Goal: Task Accomplishment & Management: Use online tool/utility

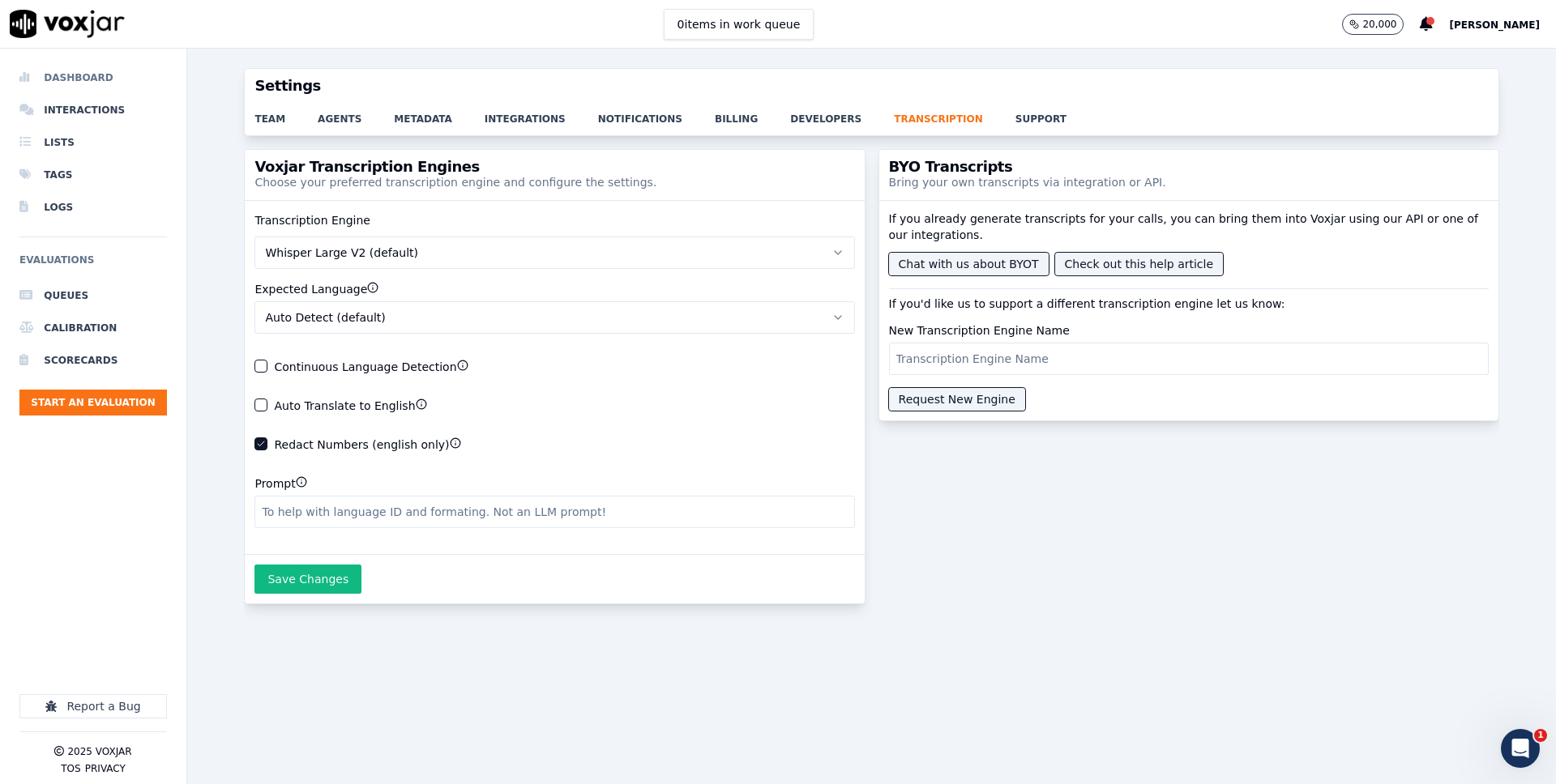
click at [86, 79] on li "Dashboard" at bounding box center [93, 77] width 147 height 32
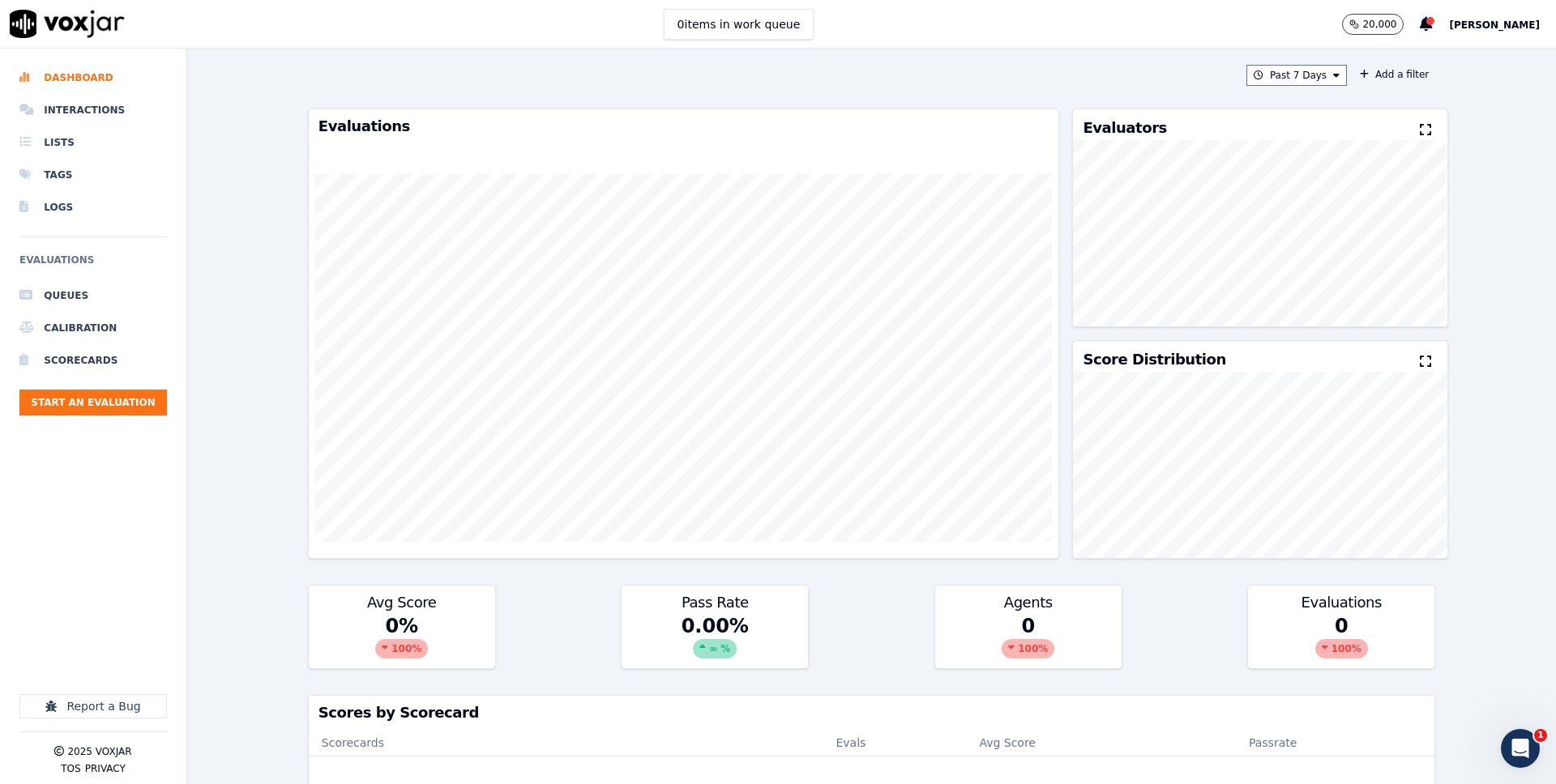
click at [1174, 81] on div "Past 7 Days Add a filter" at bounding box center [871, 75] width 1127 height 21
click at [396, 75] on div "Past 7 Days Add a filter" at bounding box center [871, 75] width 1127 height 21
click at [40, 99] on li "Interactions" at bounding box center [93, 109] width 147 height 32
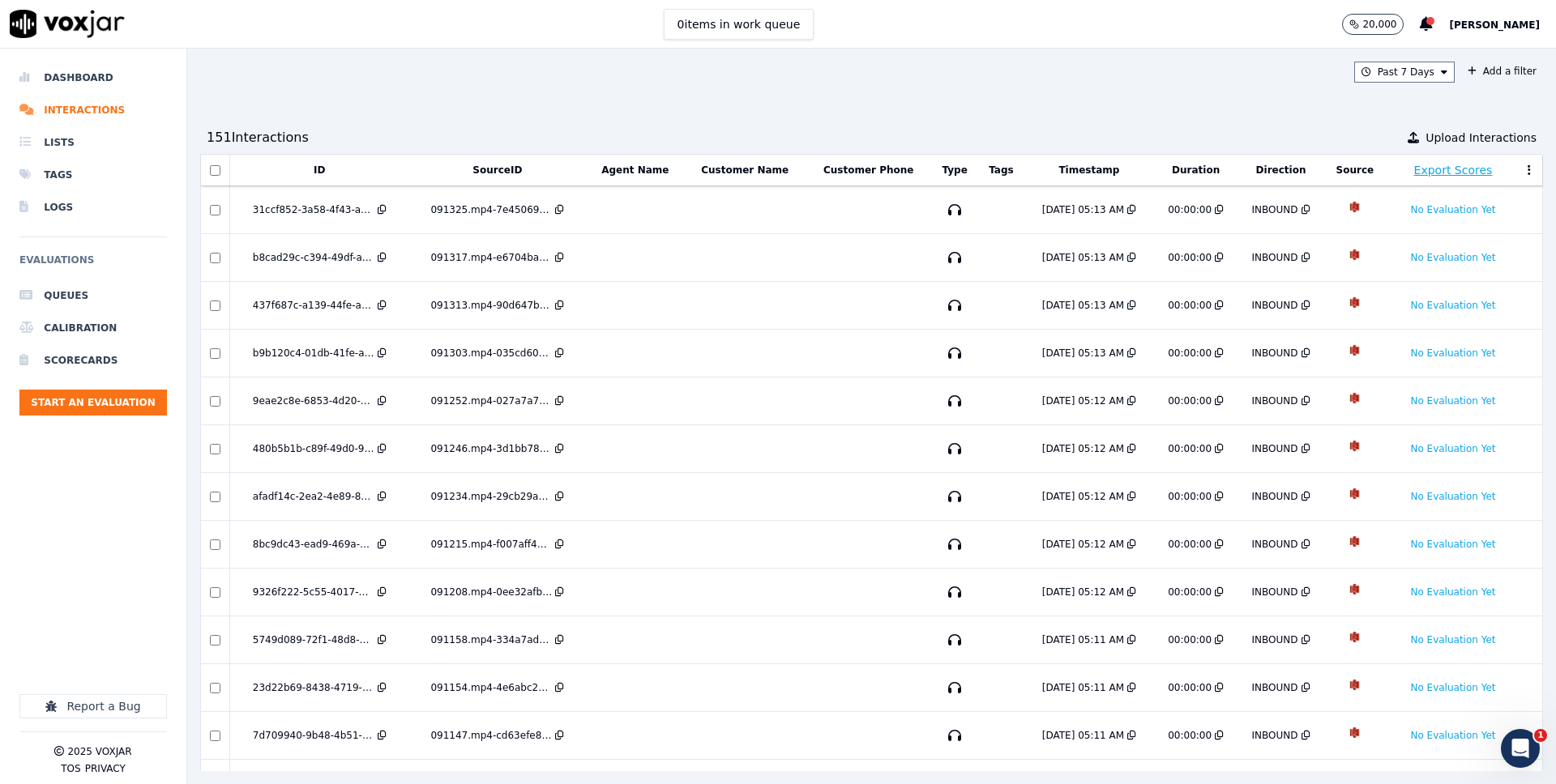
click at [774, 75] on div "Past 7 Days Add a filter" at bounding box center [872, 71] width 1343 height 21
click at [731, 101] on div "Past 7 Days Add a filter 151 Interaction s Upload Interactions ID SourceID Agen…" at bounding box center [872, 415] width 1369 height 735
click at [1006, 114] on div "Past 7 Days Add a filter 151 Interaction s Upload Interactions ID SourceID Agen…" at bounding box center [872, 415] width 1369 height 735
click at [405, 95] on div "Past 7 Days Add a filter 151 Interaction s Upload Interactions ID SourceID Agen…" at bounding box center [872, 415] width 1369 height 735
click at [883, 130] on div "151 Interaction s Upload Interactions" at bounding box center [872, 137] width 1343 height 32
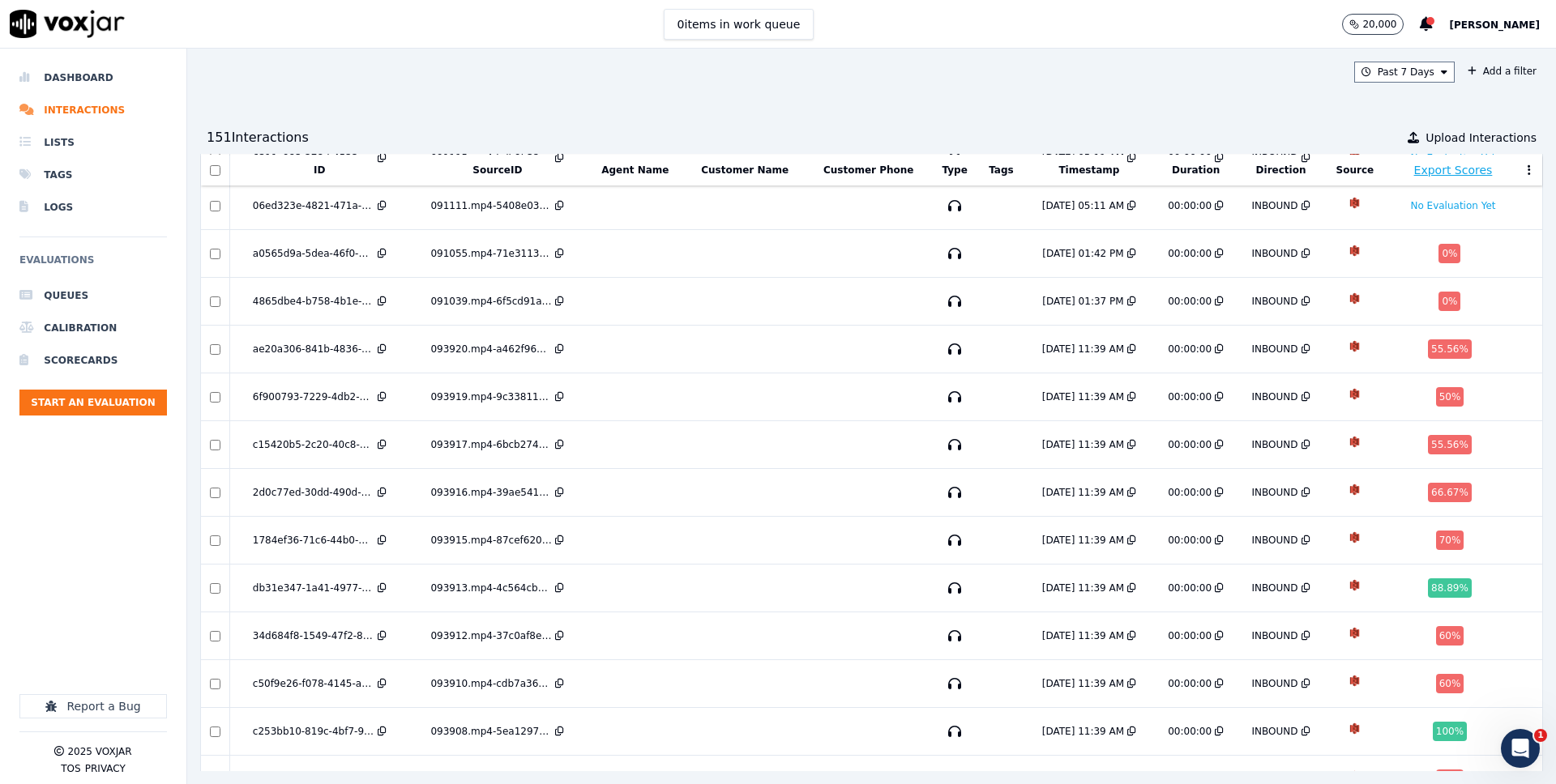
scroll to position [779, 0]
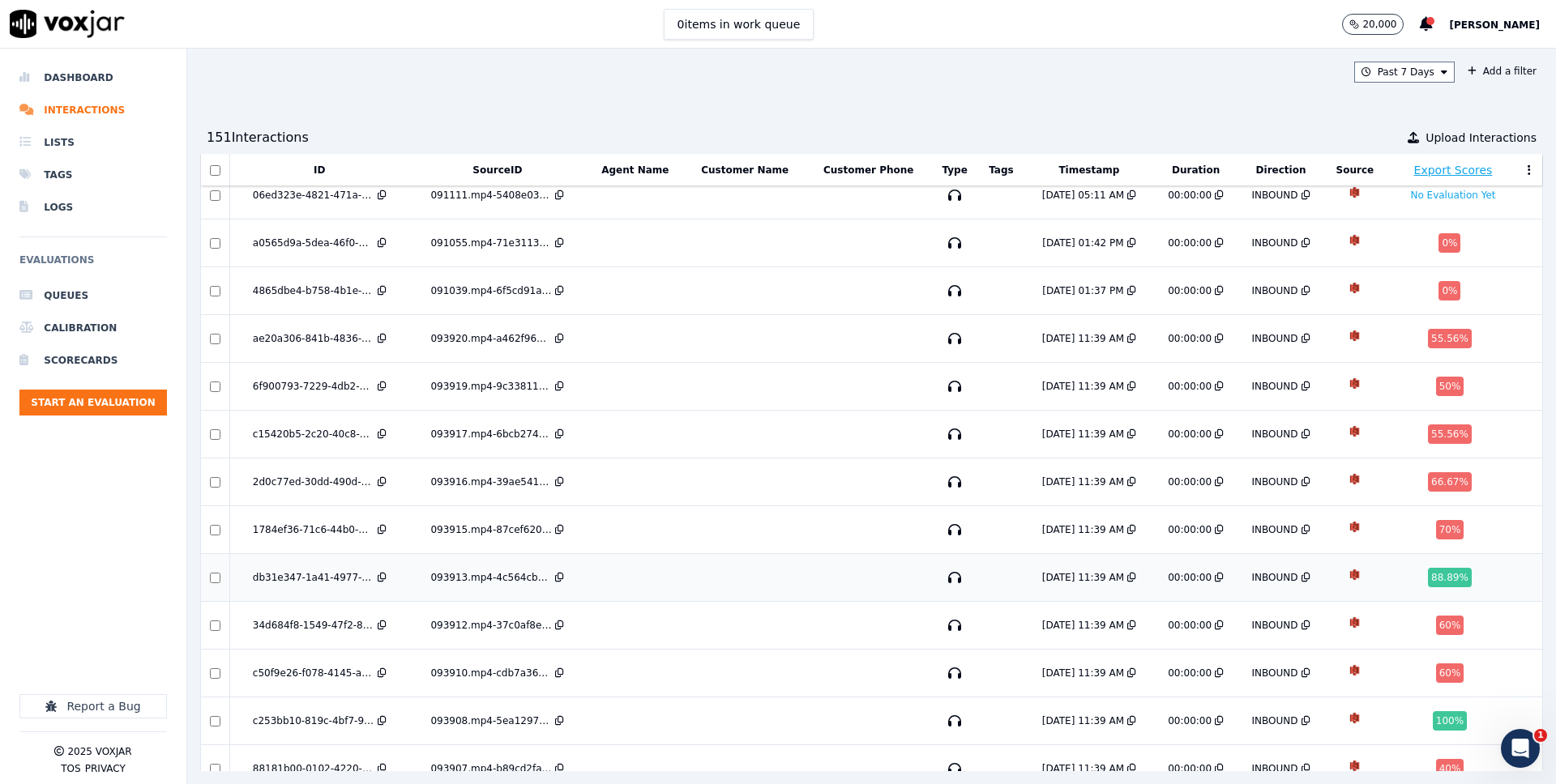
click at [325, 568] on td "db31e347-1a41-4977-b89a-955d2b020445" at bounding box center [319, 578] width 178 height 48
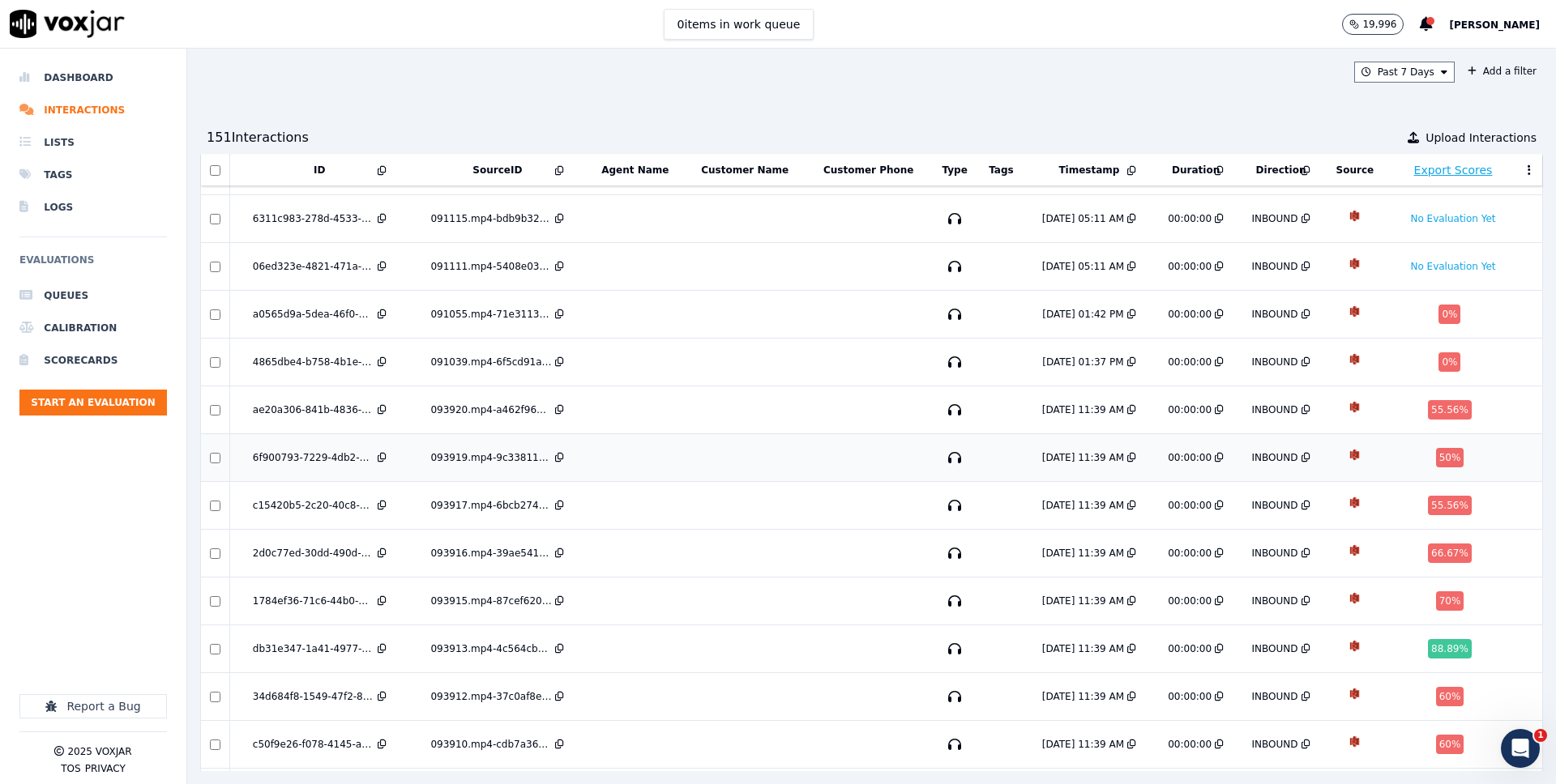
scroll to position [709, 0]
click at [79, 294] on li "Queues" at bounding box center [93, 295] width 147 height 32
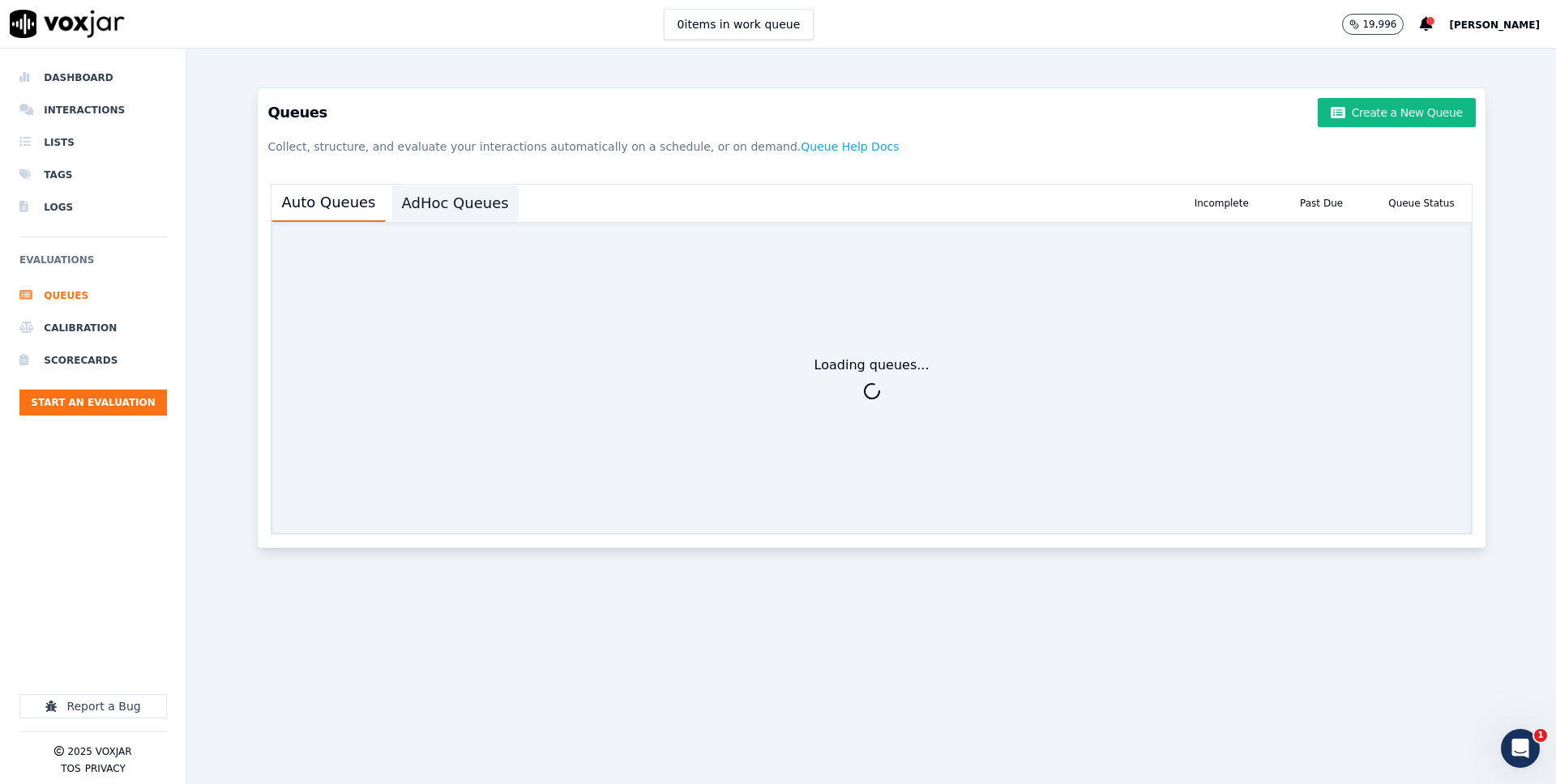
click at [453, 218] on button "AdHoc Queues" at bounding box center [455, 203] width 126 height 35
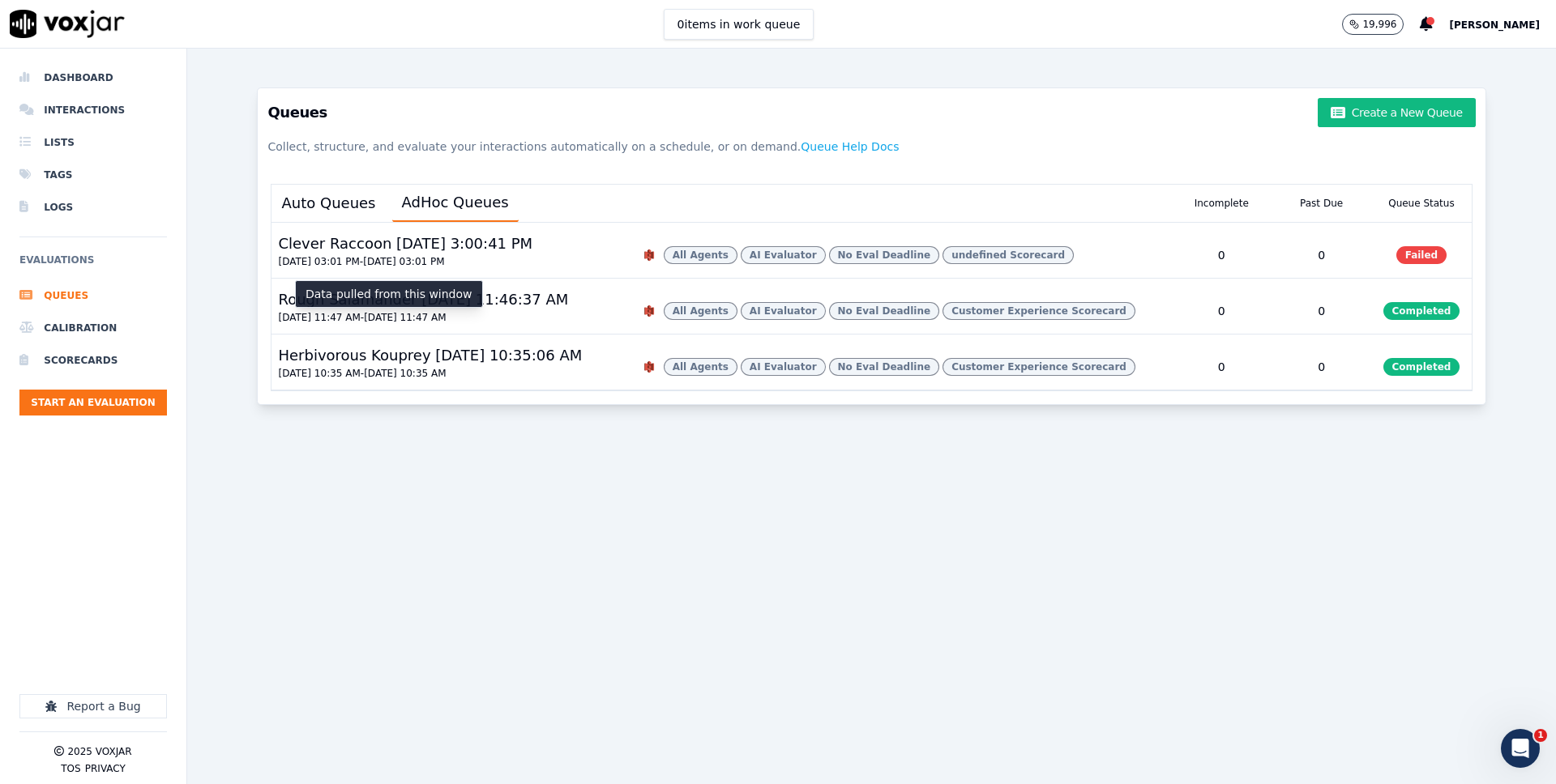
click at [374, 306] on div "Data pulled from this window" at bounding box center [389, 294] width 188 height 28
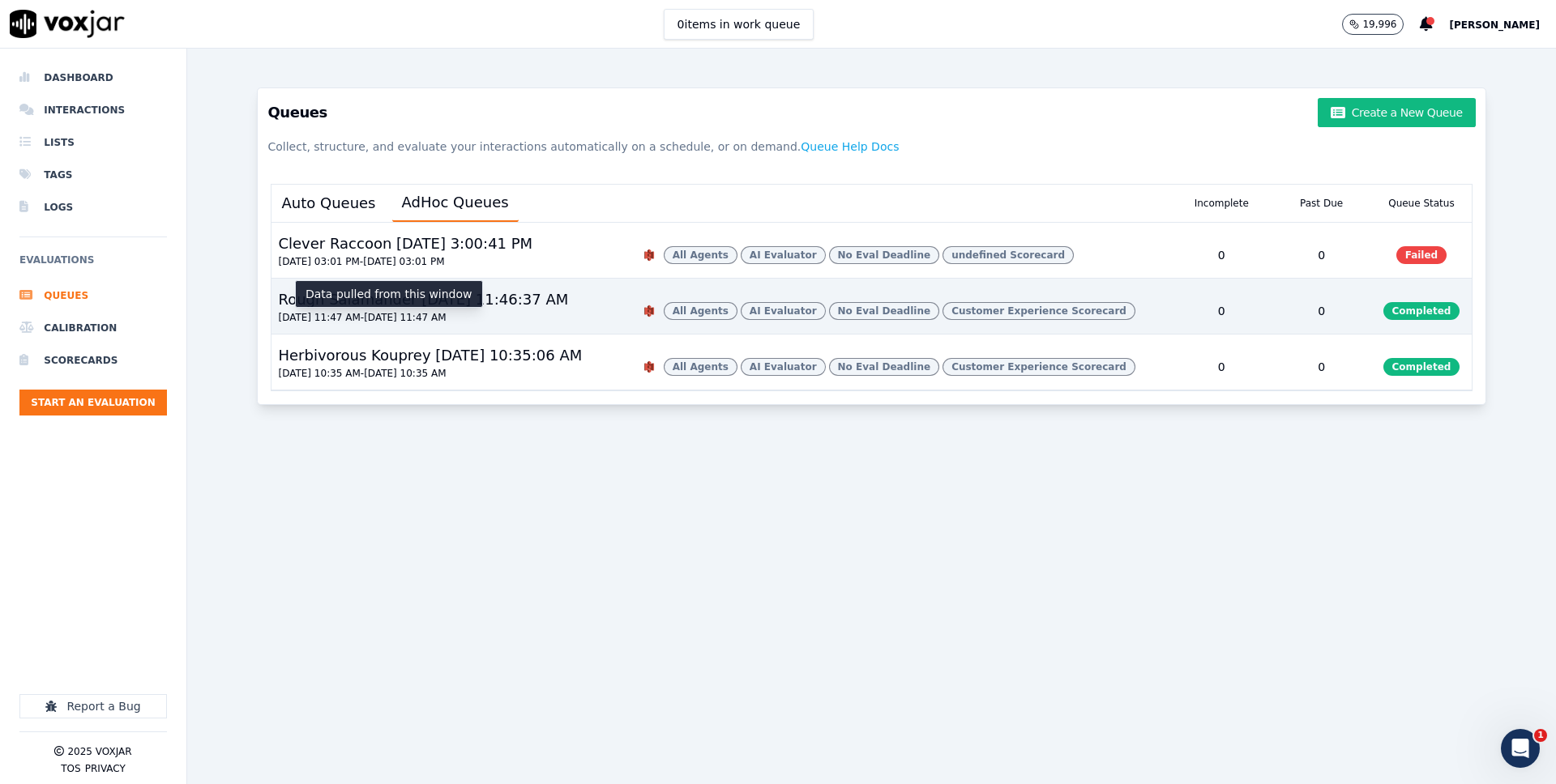
click at [471, 302] on div "Rough Salamander 9/5/2025, 11:46:37 AM" at bounding box center [423, 299] width 303 height 22
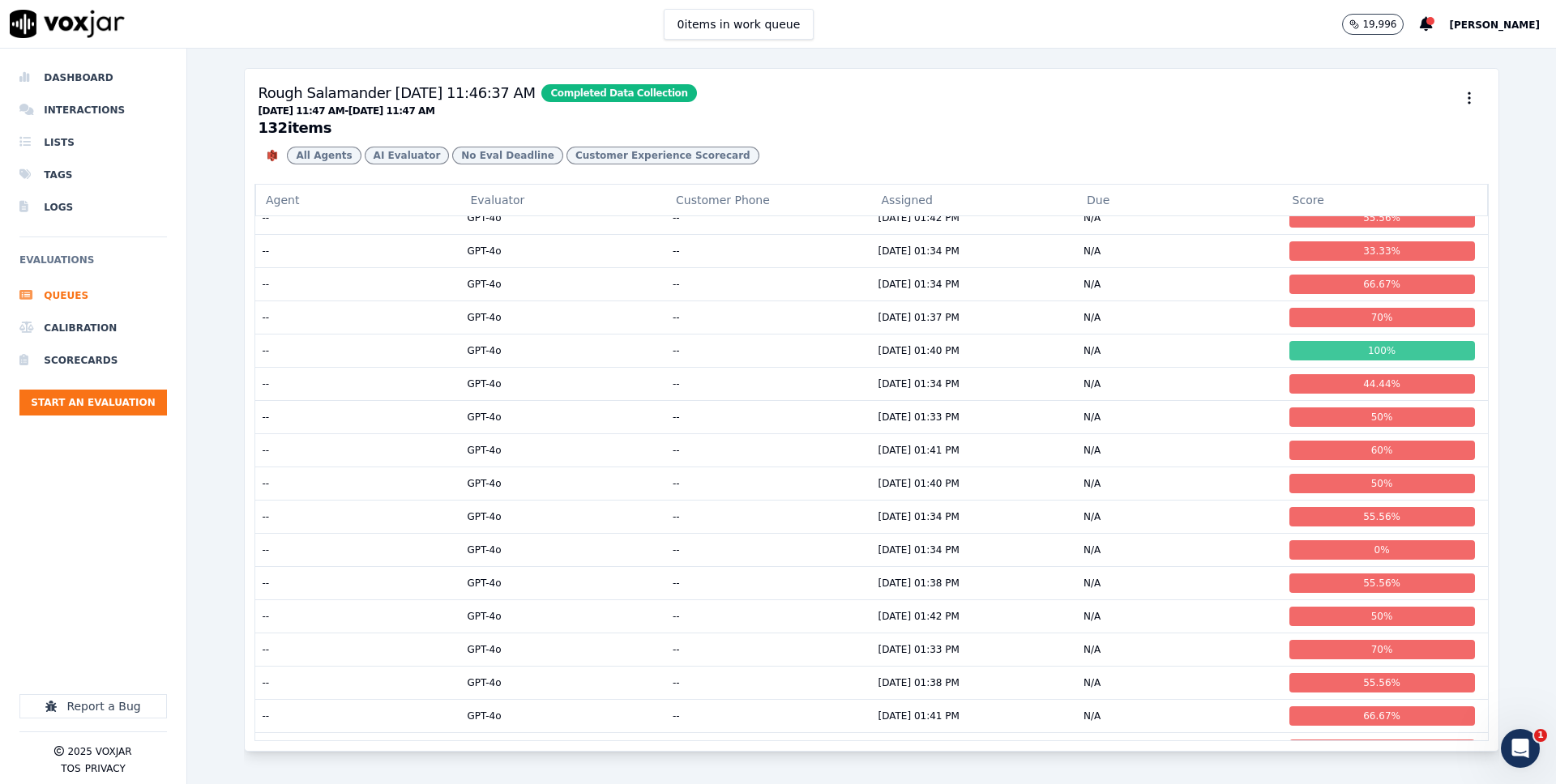
scroll to position [522, 0]
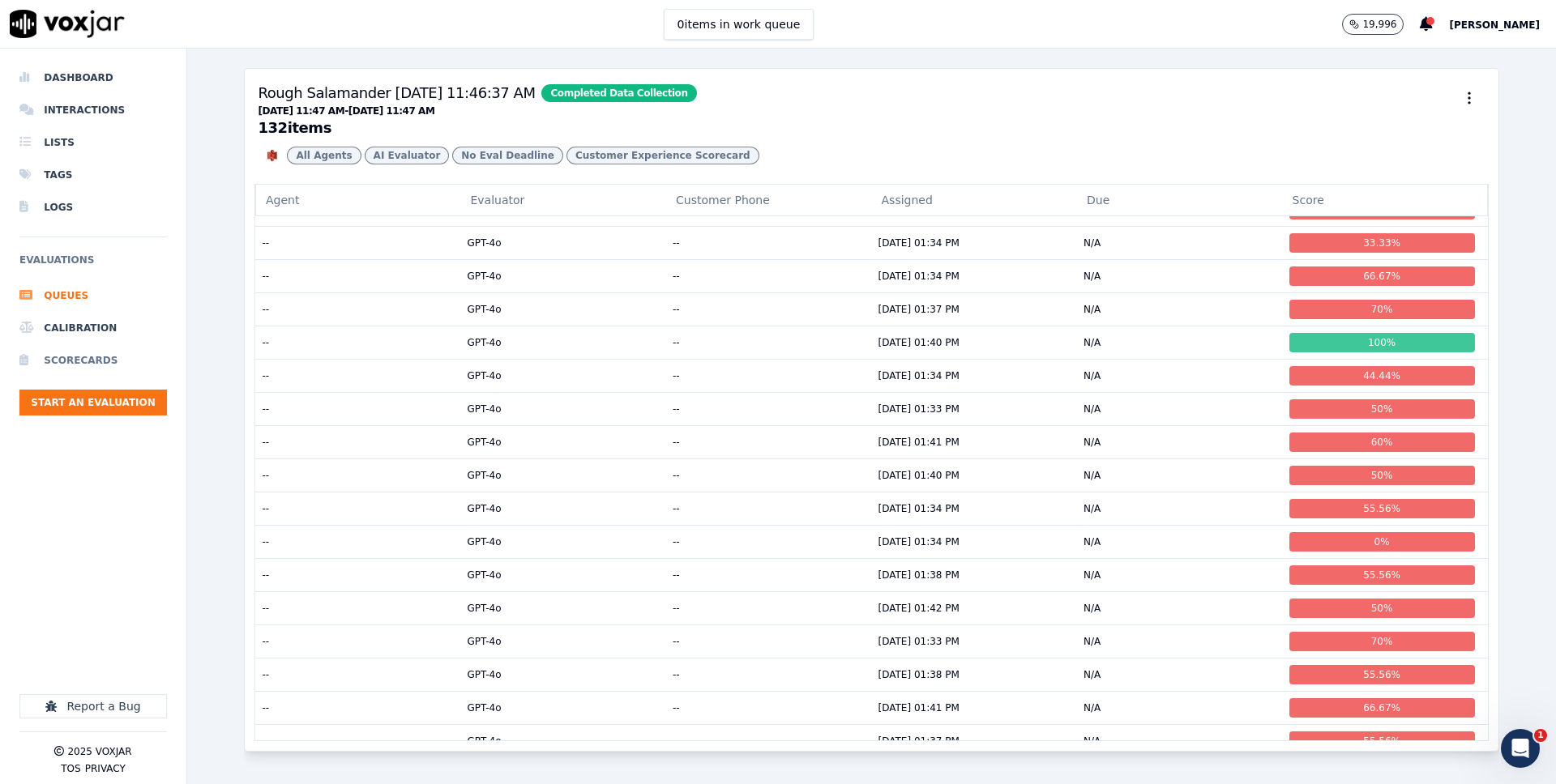
click at [74, 355] on li "Scorecards" at bounding box center [93, 360] width 147 height 32
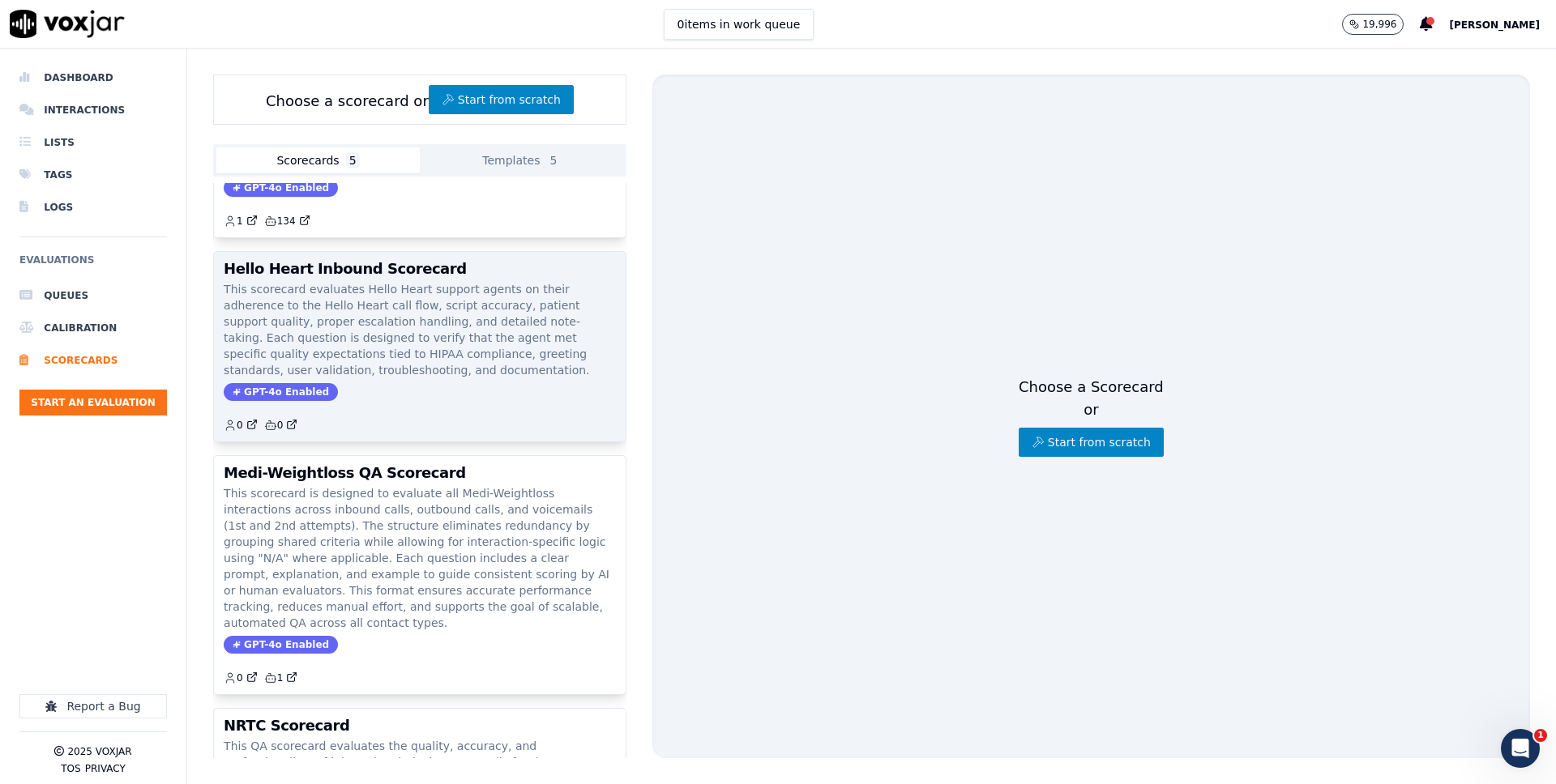
scroll to position [88, 0]
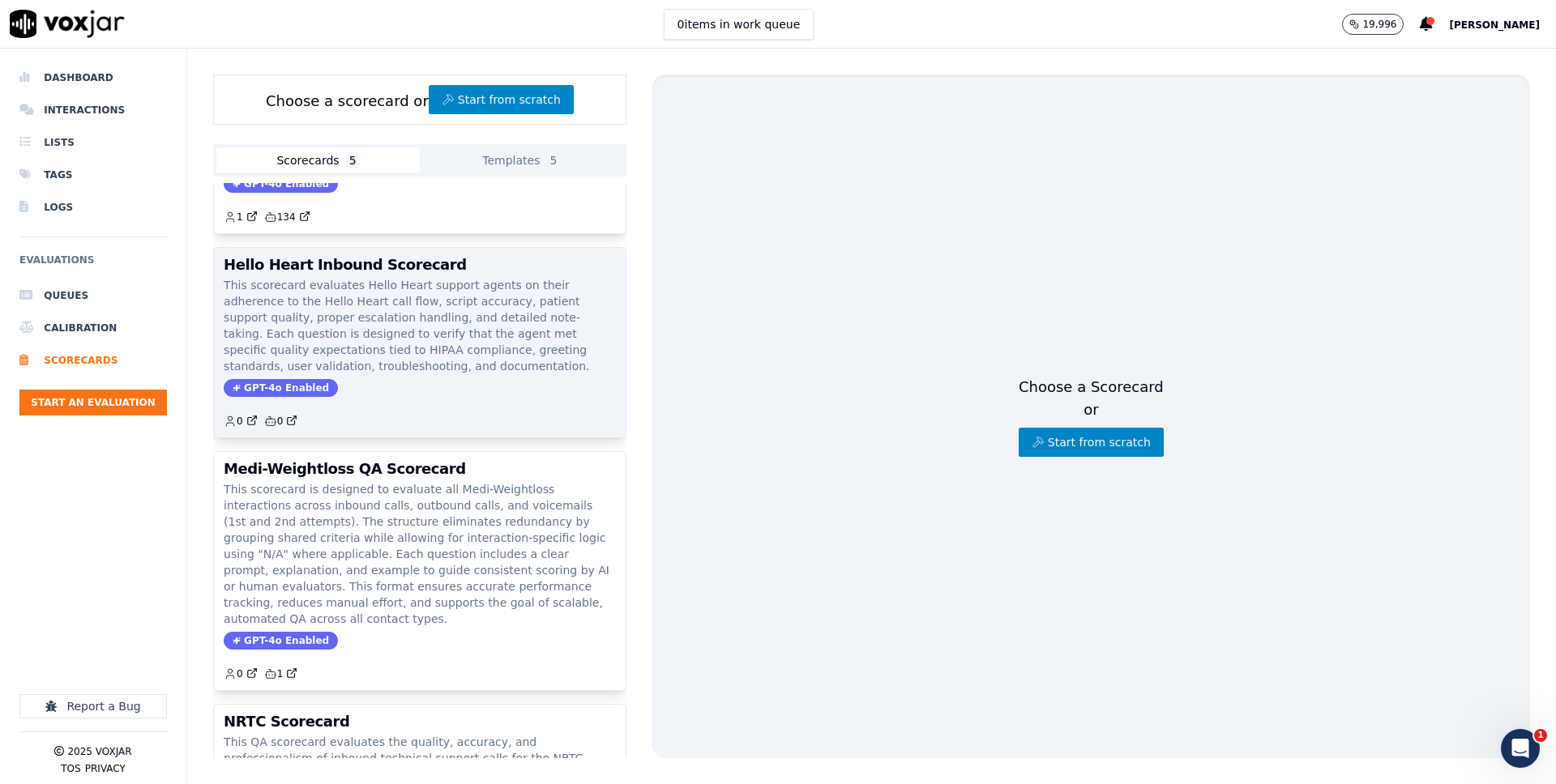
click at [376, 498] on p "This scorecard is designed to evaluate all Medi-Weightloss interactions across …" at bounding box center [419, 553] width 392 height 145
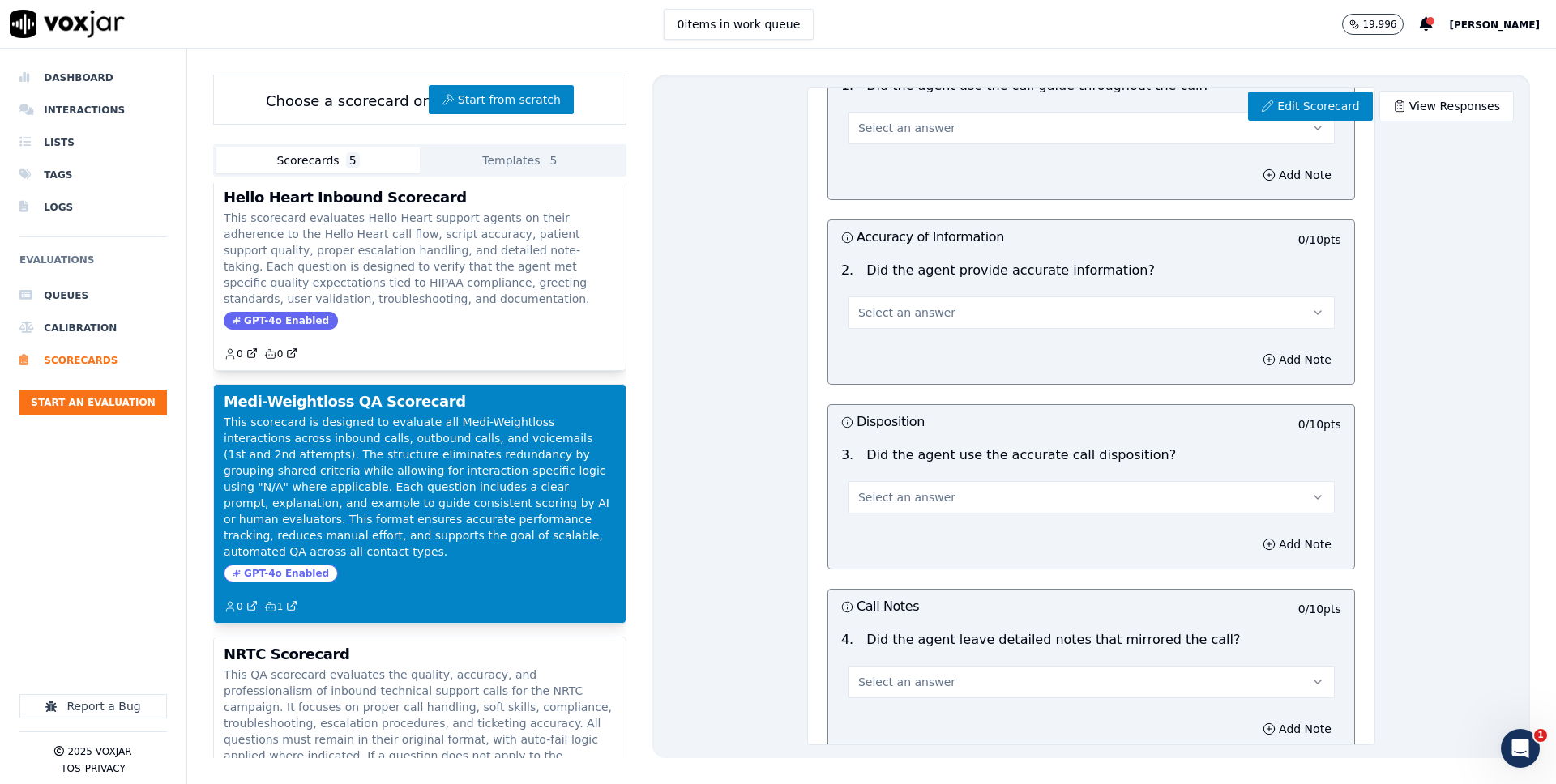
scroll to position [1984, 0]
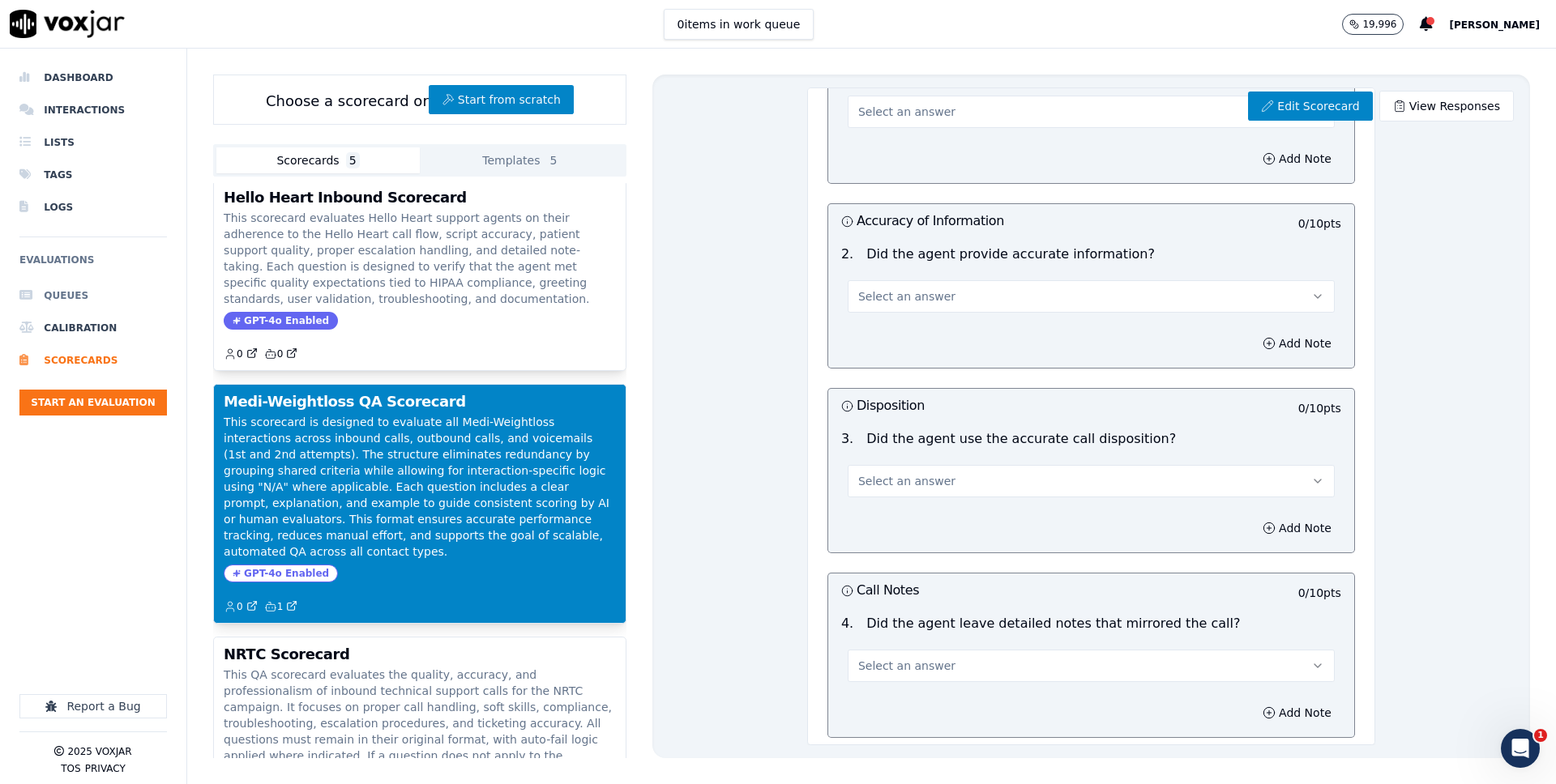
click at [83, 292] on li "Queues" at bounding box center [93, 295] width 147 height 32
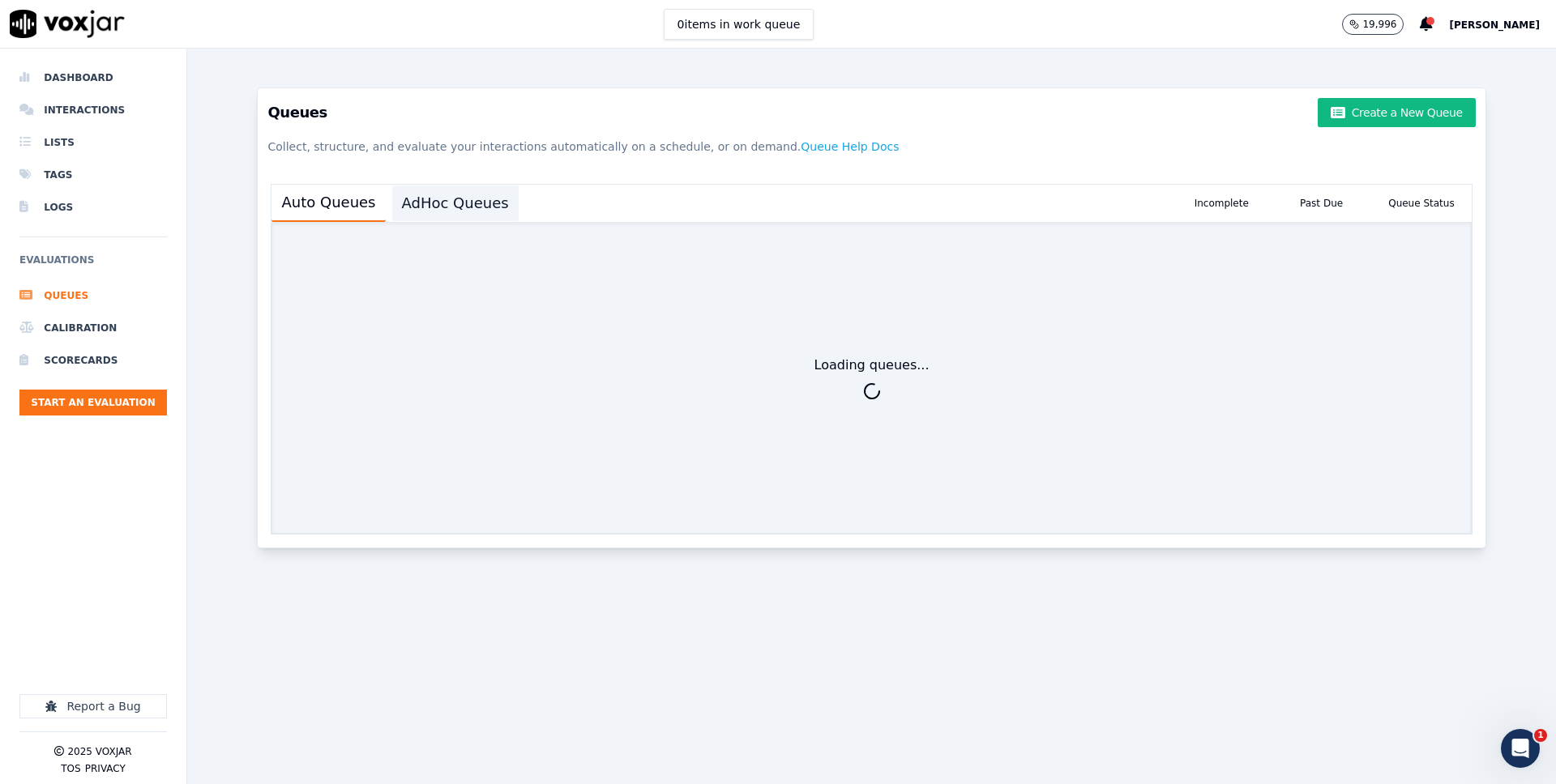
click at [420, 220] on button "AdHoc Queues" at bounding box center [455, 203] width 126 height 35
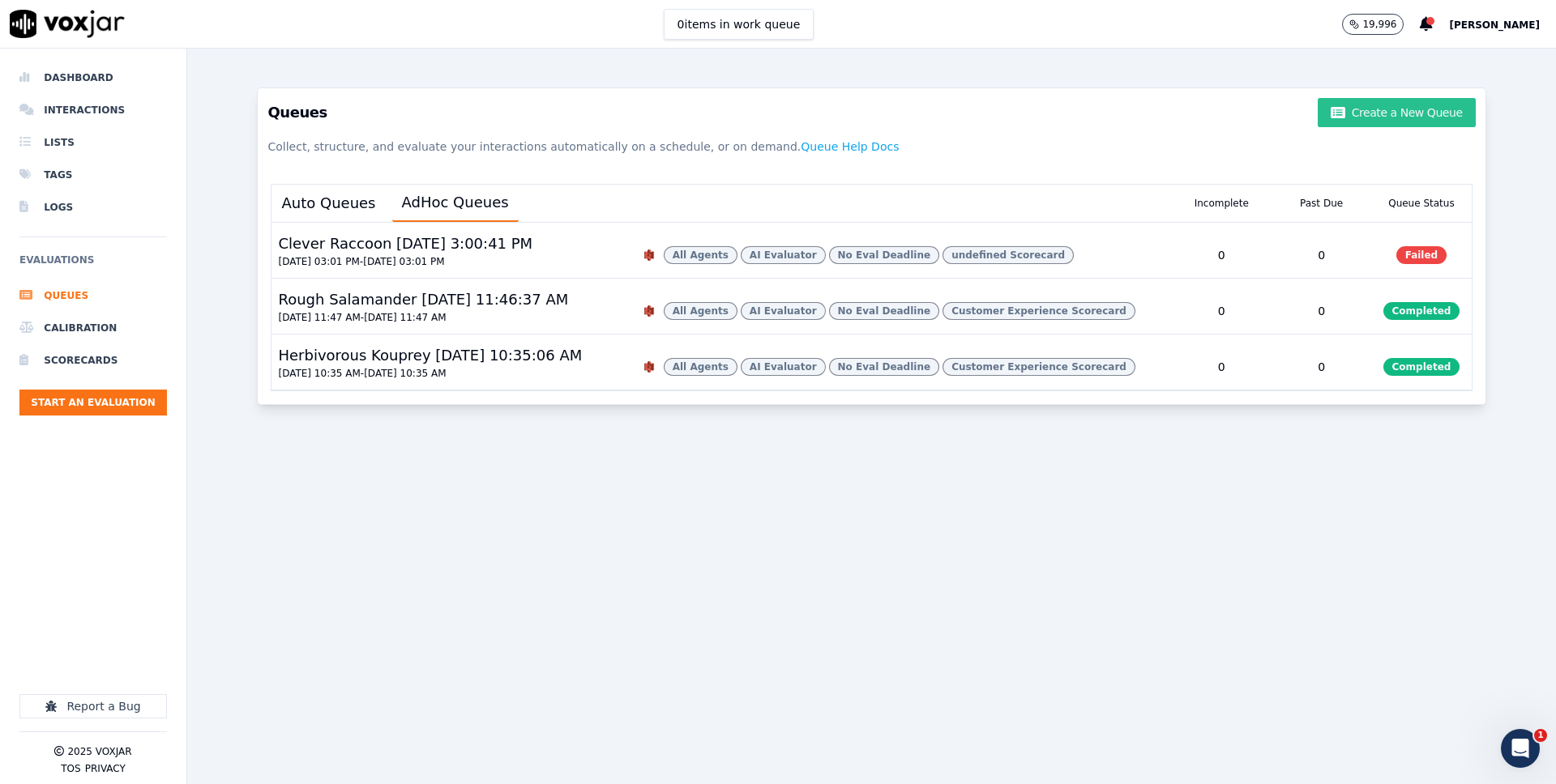
click at [1443, 107] on button "Create a New Queue" at bounding box center [1397, 112] width 158 height 29
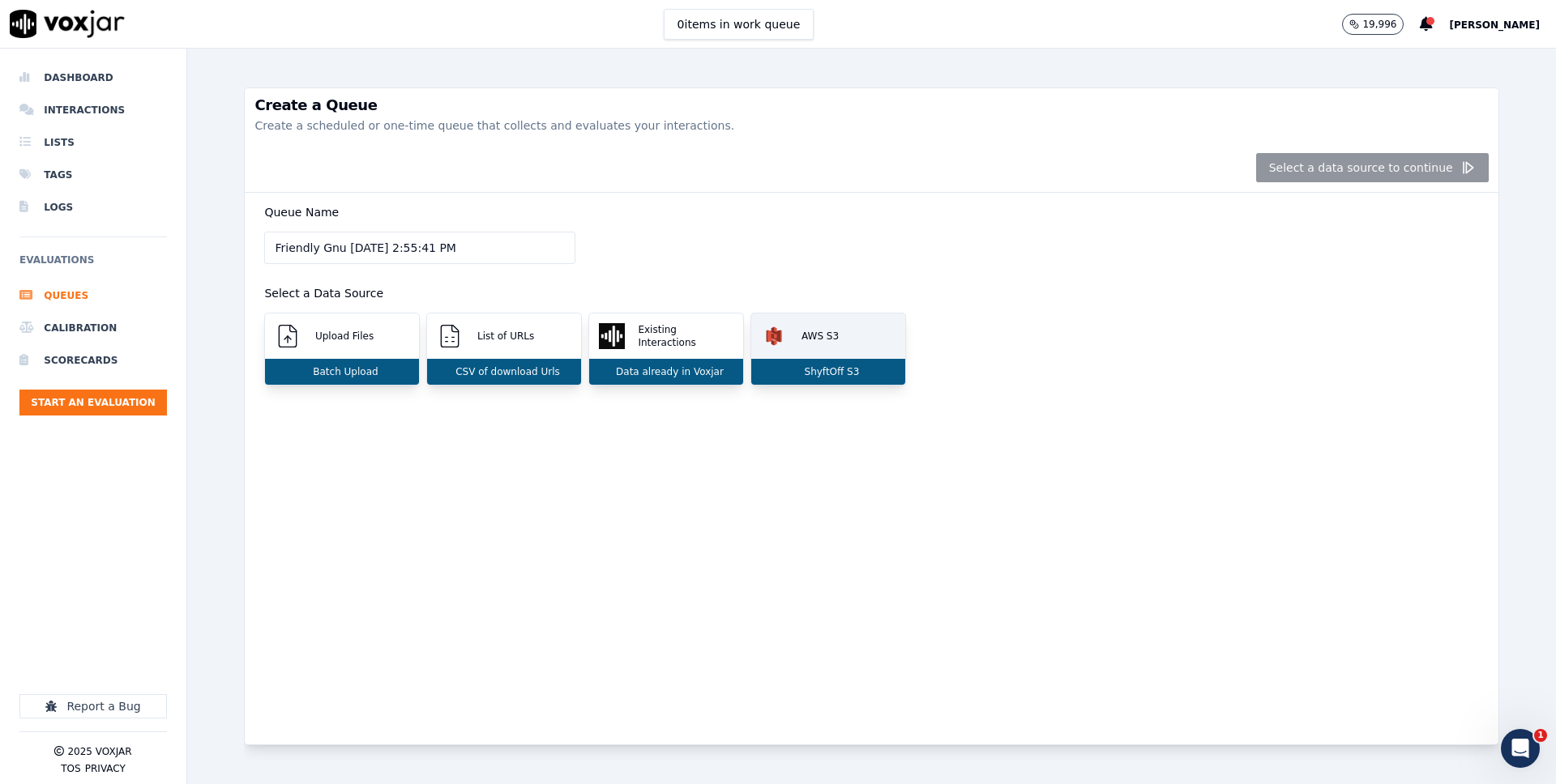
click at [854, 325] on div "AWS S3" at bounding box center [828, 335] width 154 height 45
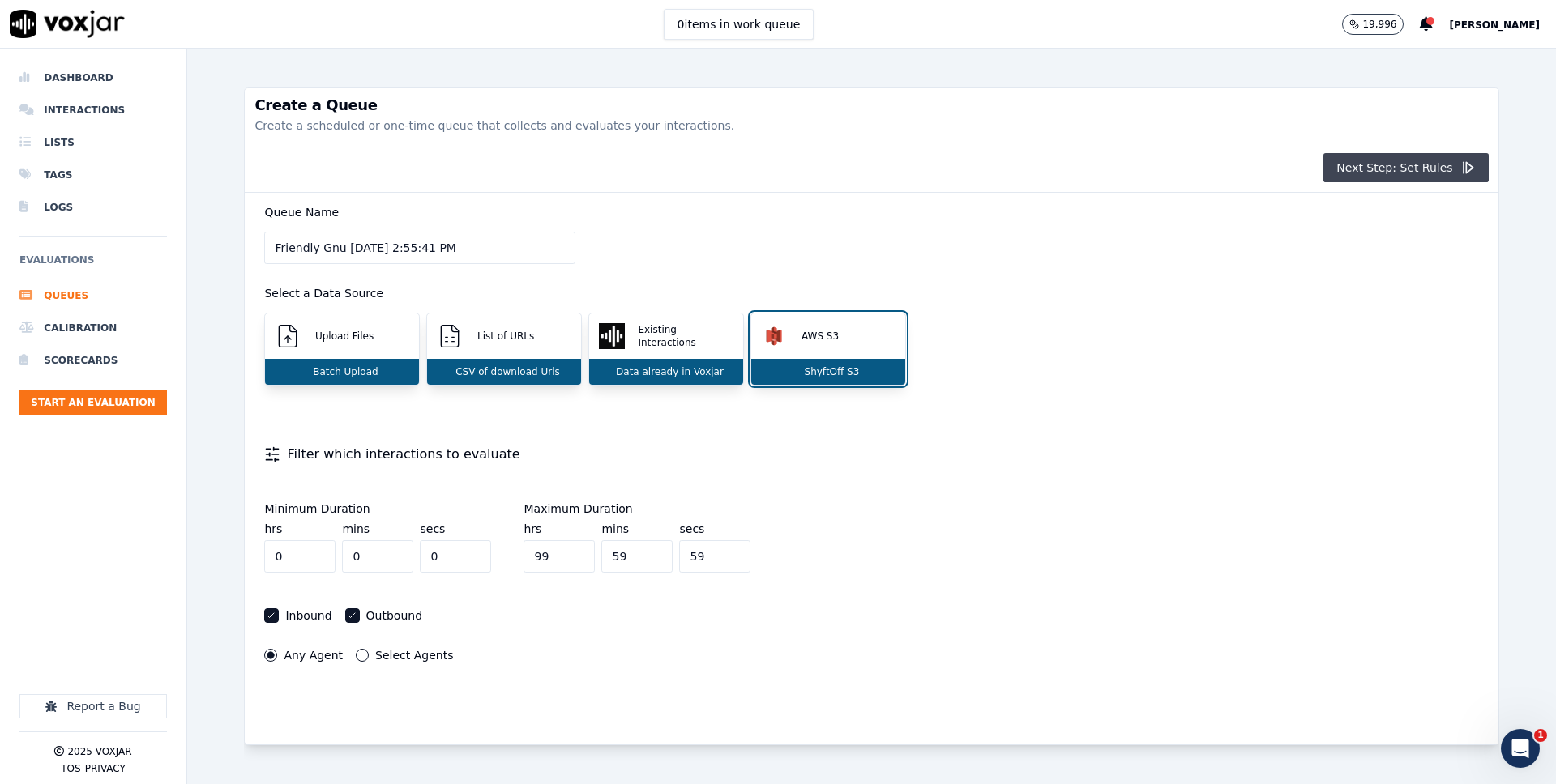
click at [1412, 170] on button "Next Step: Set Rules" at bounding box center [1405, 167] width 164 height 29
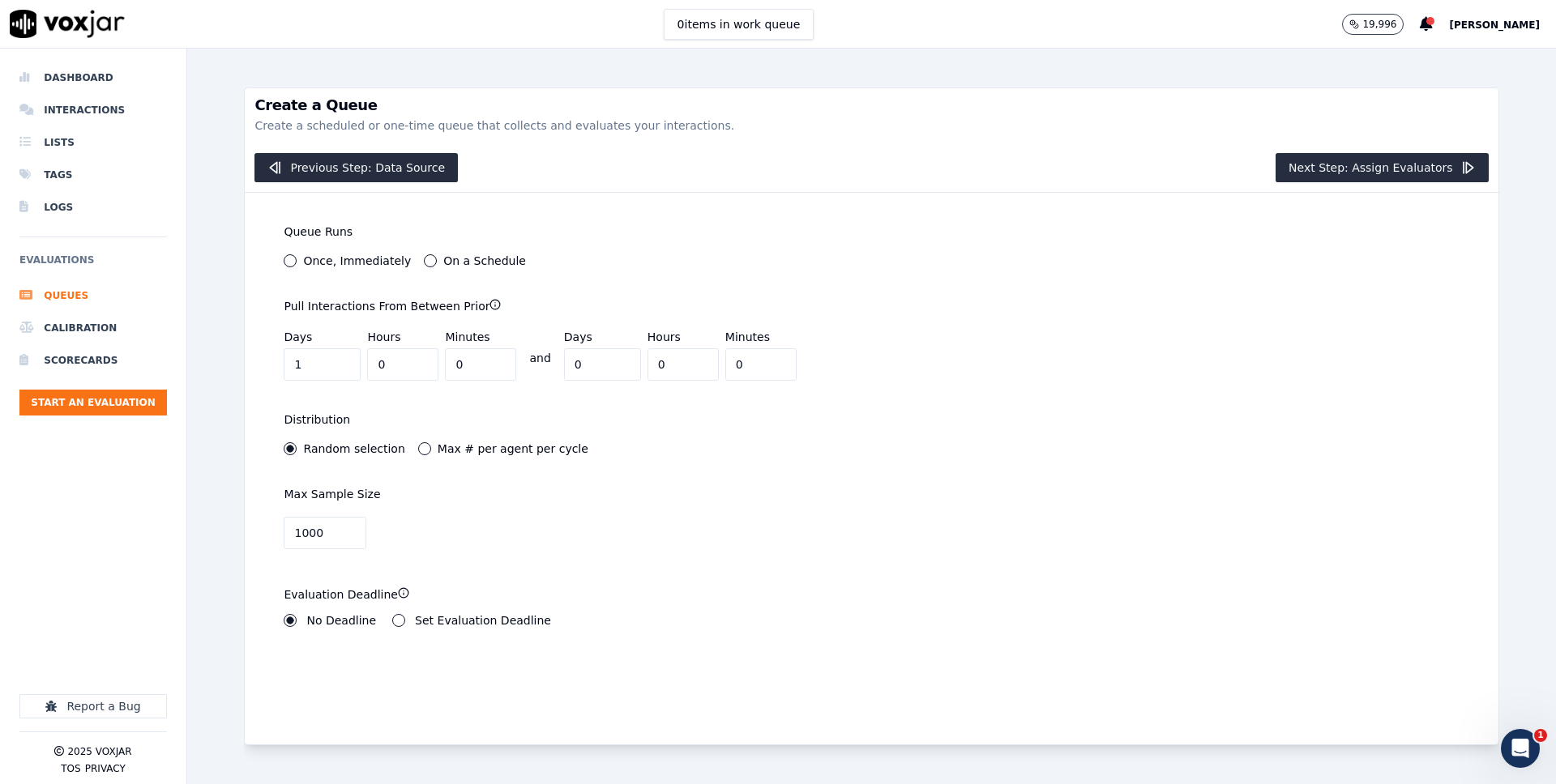
click at [347, 261] on label "Once, Immediately" at bounding box center [357, 260] width 108 height 11
click at [297, 261] on button "Once, Immediately" at bounding box center [290, 260] width 13 height 13
click at [1430, 164] on button "Next Step: Assign Evaluators" at bounding box center [1382, 167] width 213 height 29
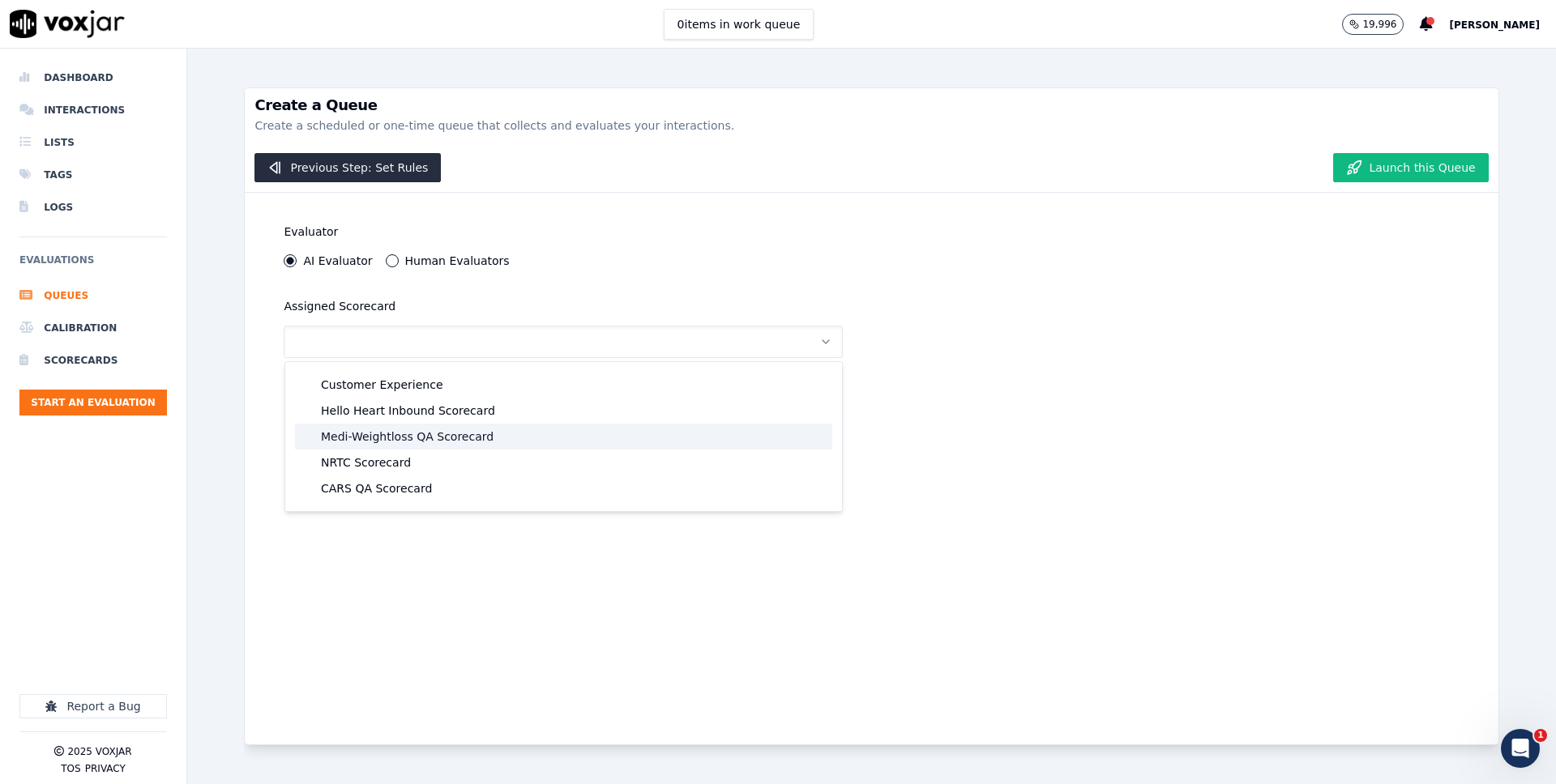
click at [399, 436] on div "Medi-Weightloss QA Scorecard" at bounding box center [563, 436] width 537 height 26
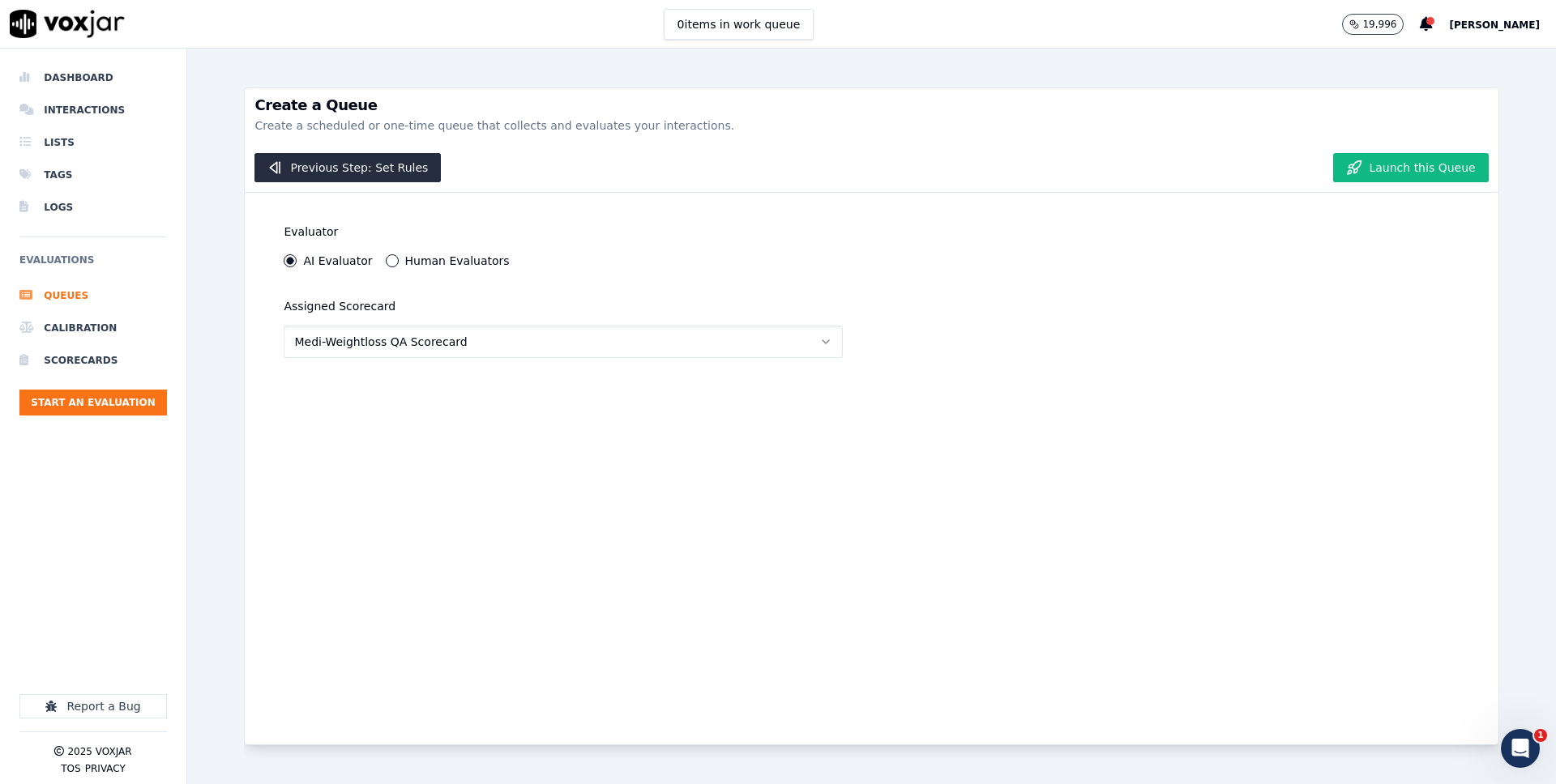
click at [363, 356] on button "Medi-Weightloss QA Scorecard" at bounding box center [563, 341] width 558 height 32
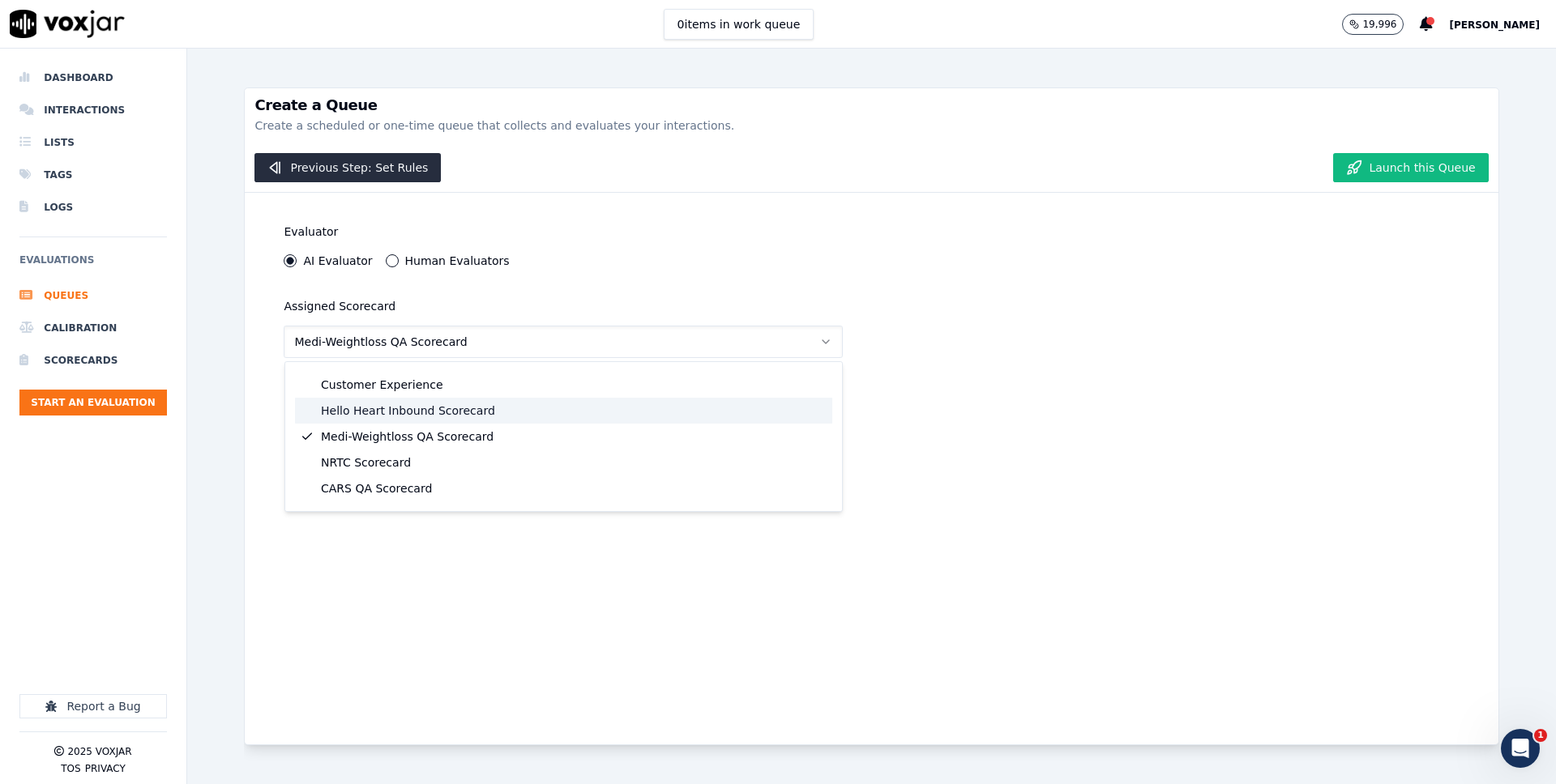
click at [366, 404] on div "Hello Heart Inbound Scorecard" at bounding box center [563, 411] width 537 height 26
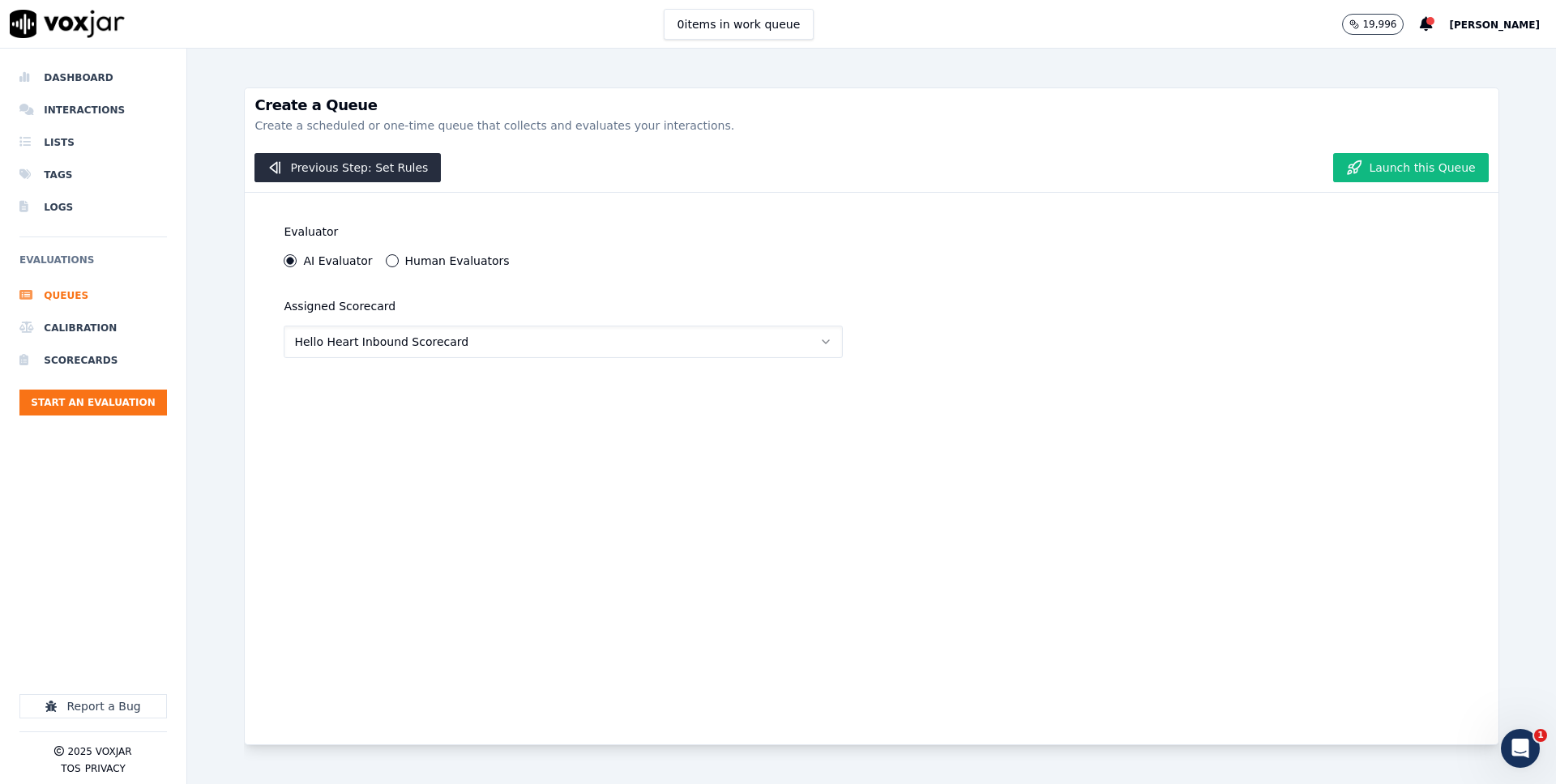
click at [369, 349] on button "Hello Heart Inbound Scorecard" at bounding box center [563, 341] width 558 height 32
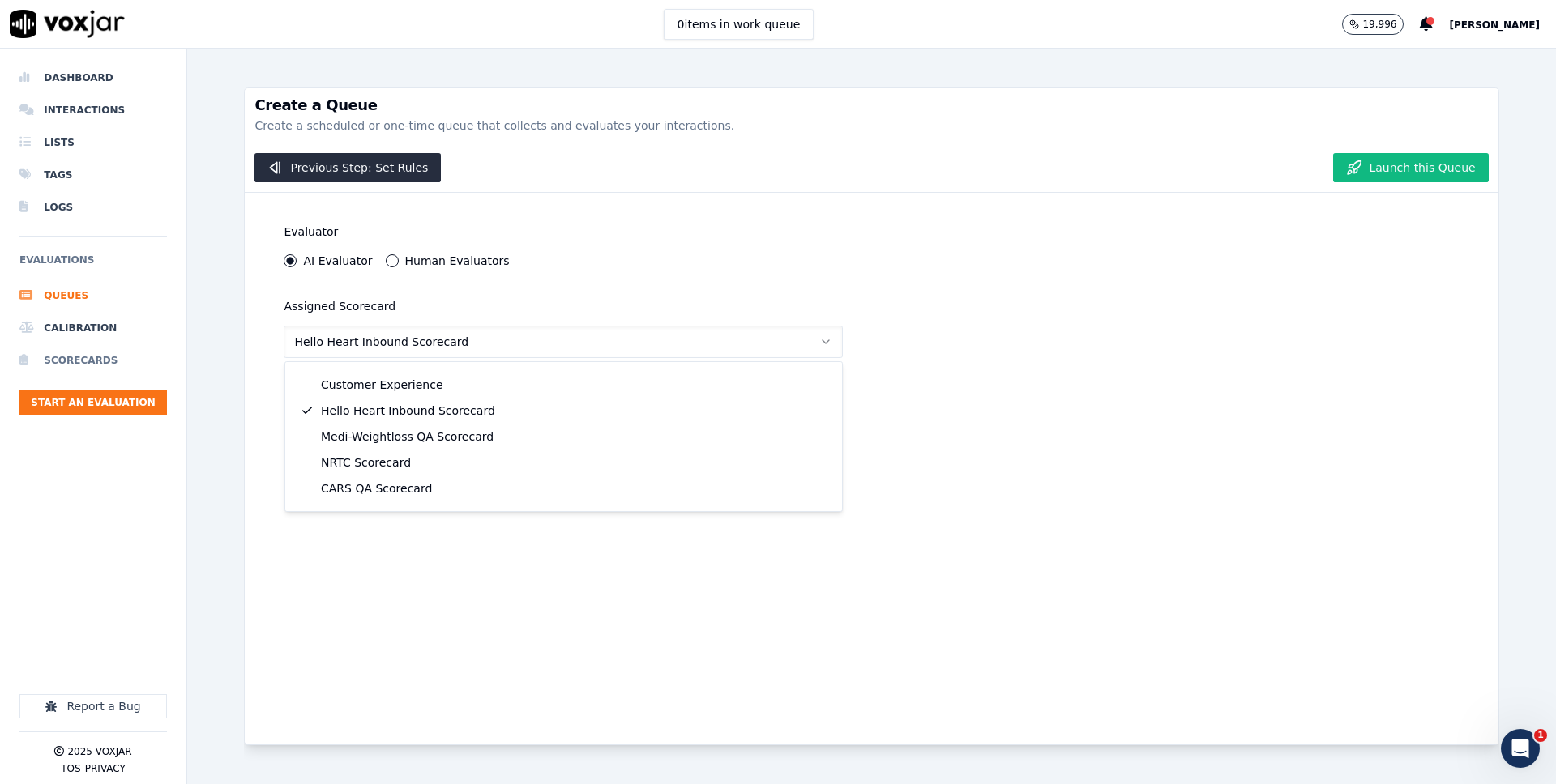
click at [92, 371] on li "Scorecards" at bounding box center [93, 360] width 147 height 32
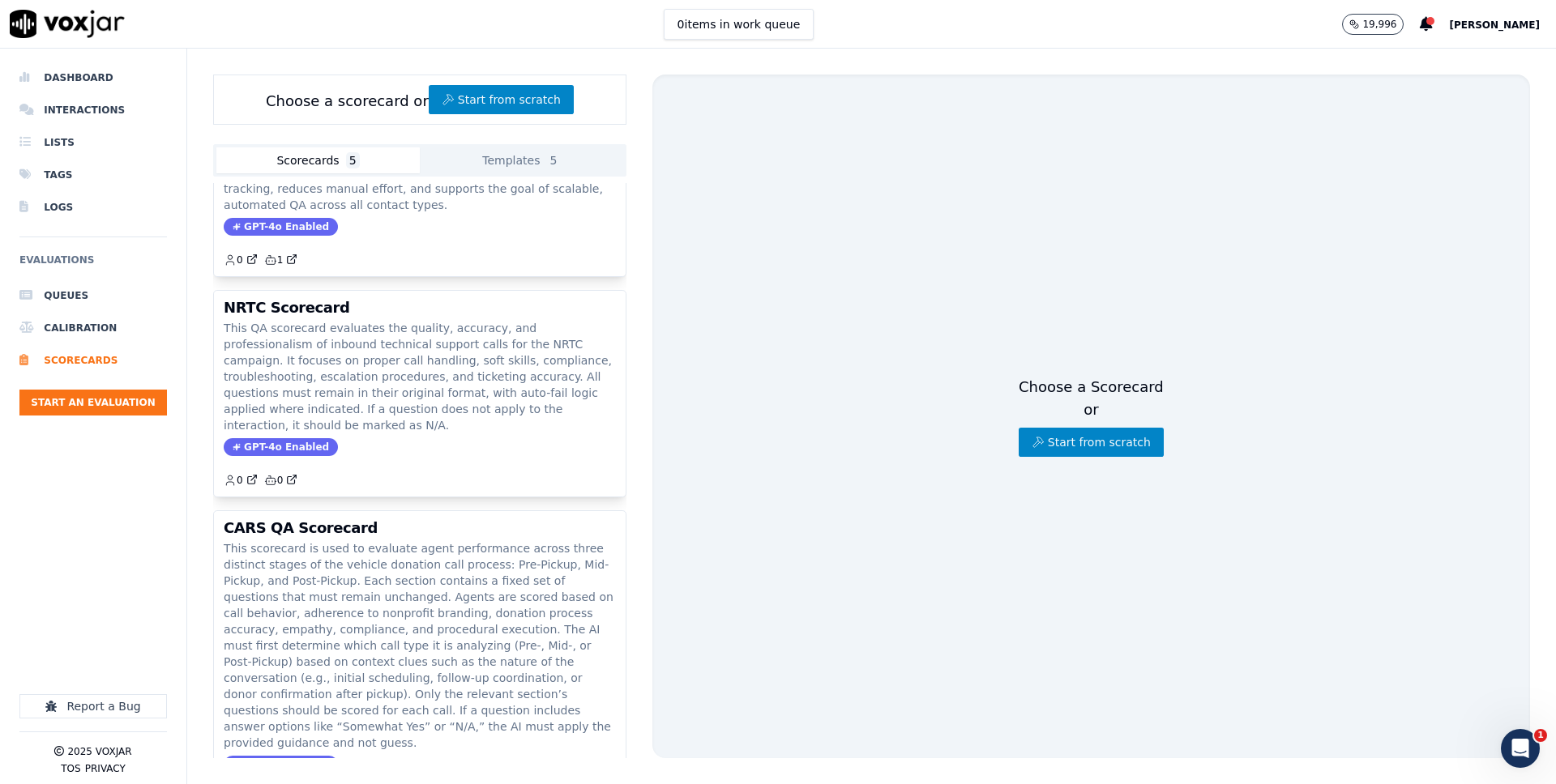
scroll to position [503, 0]
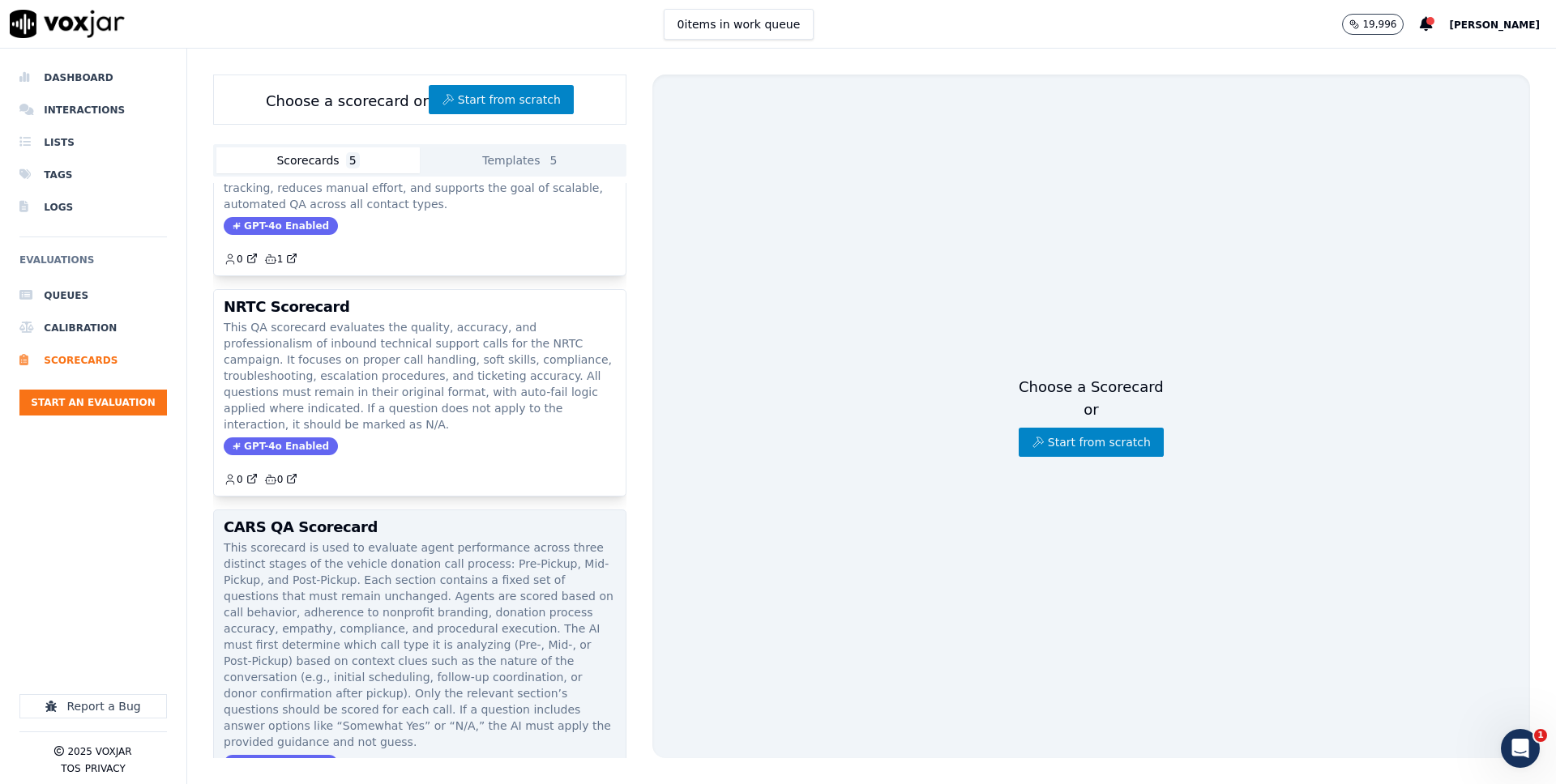
click at [316, 539] on p "This scorecard is used to evaluate agent performance across three distinct stag…" at bounding box center [419, 644] width 392 height 210
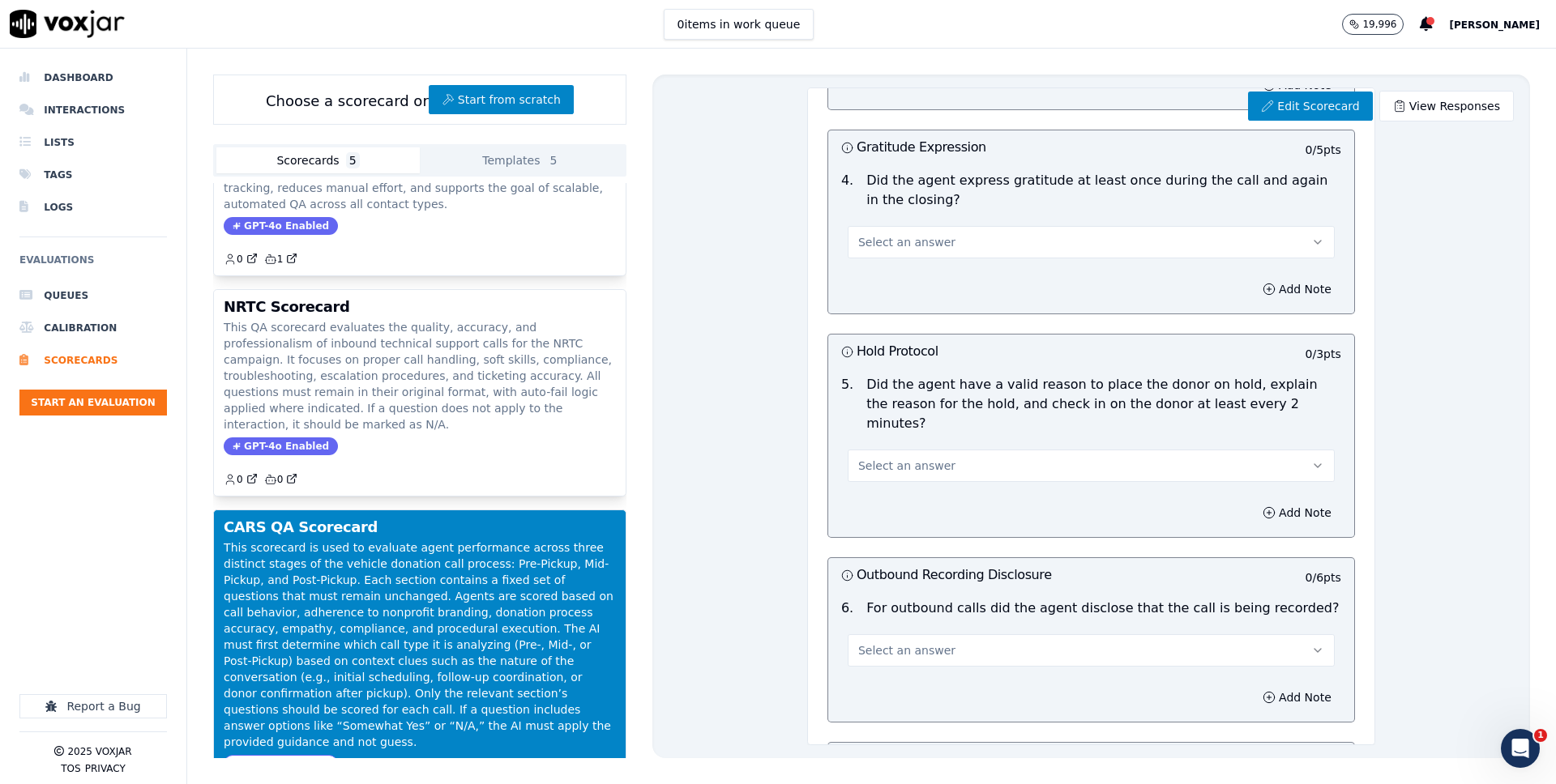
scroll to position [0, 0]
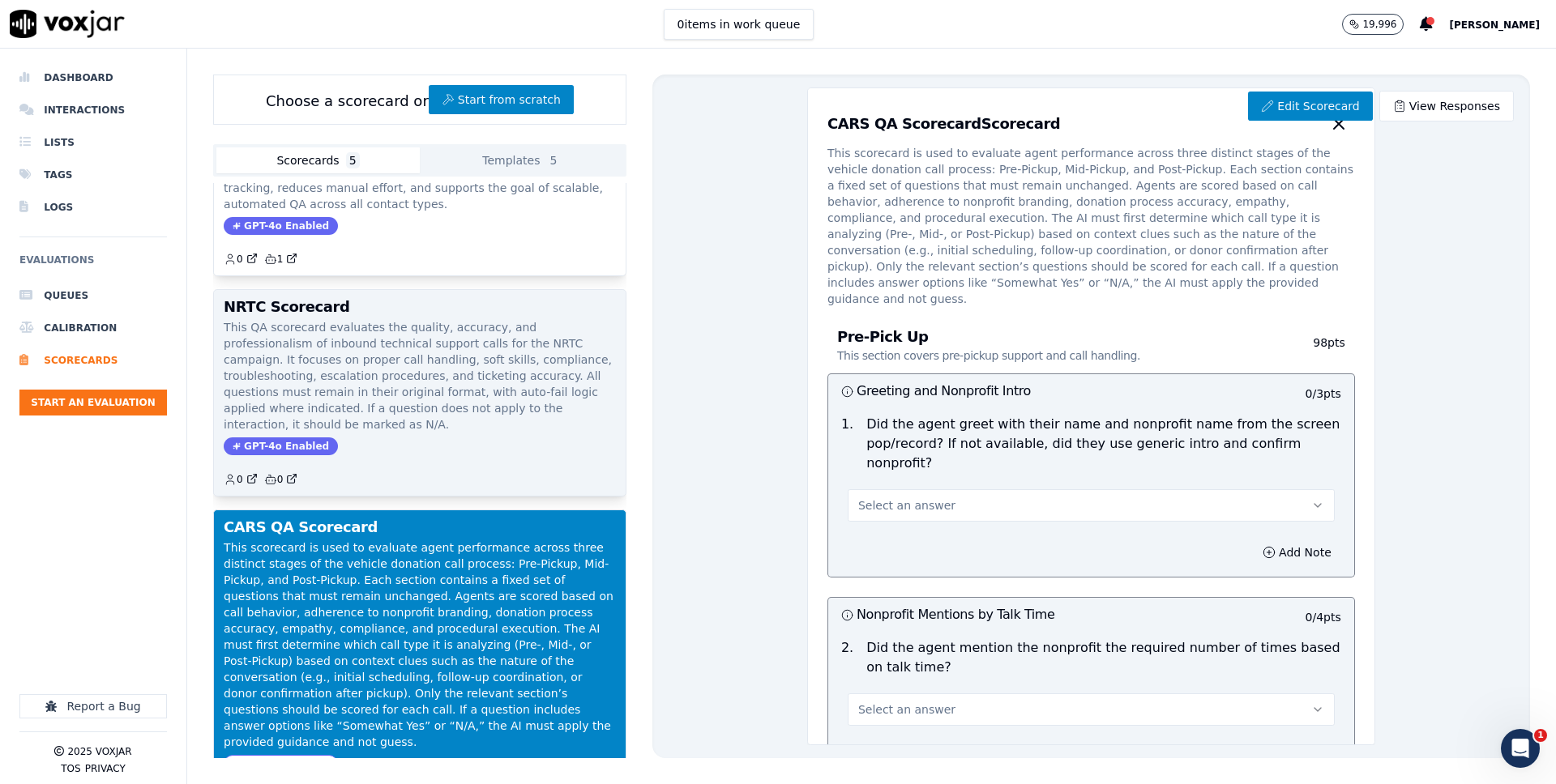
click at [361, 290] on div "NRTC Scorecard This QA scorecard evaluates the quality, accuracy, and professio…" at bounding box center [420, 393] width 412 height 206
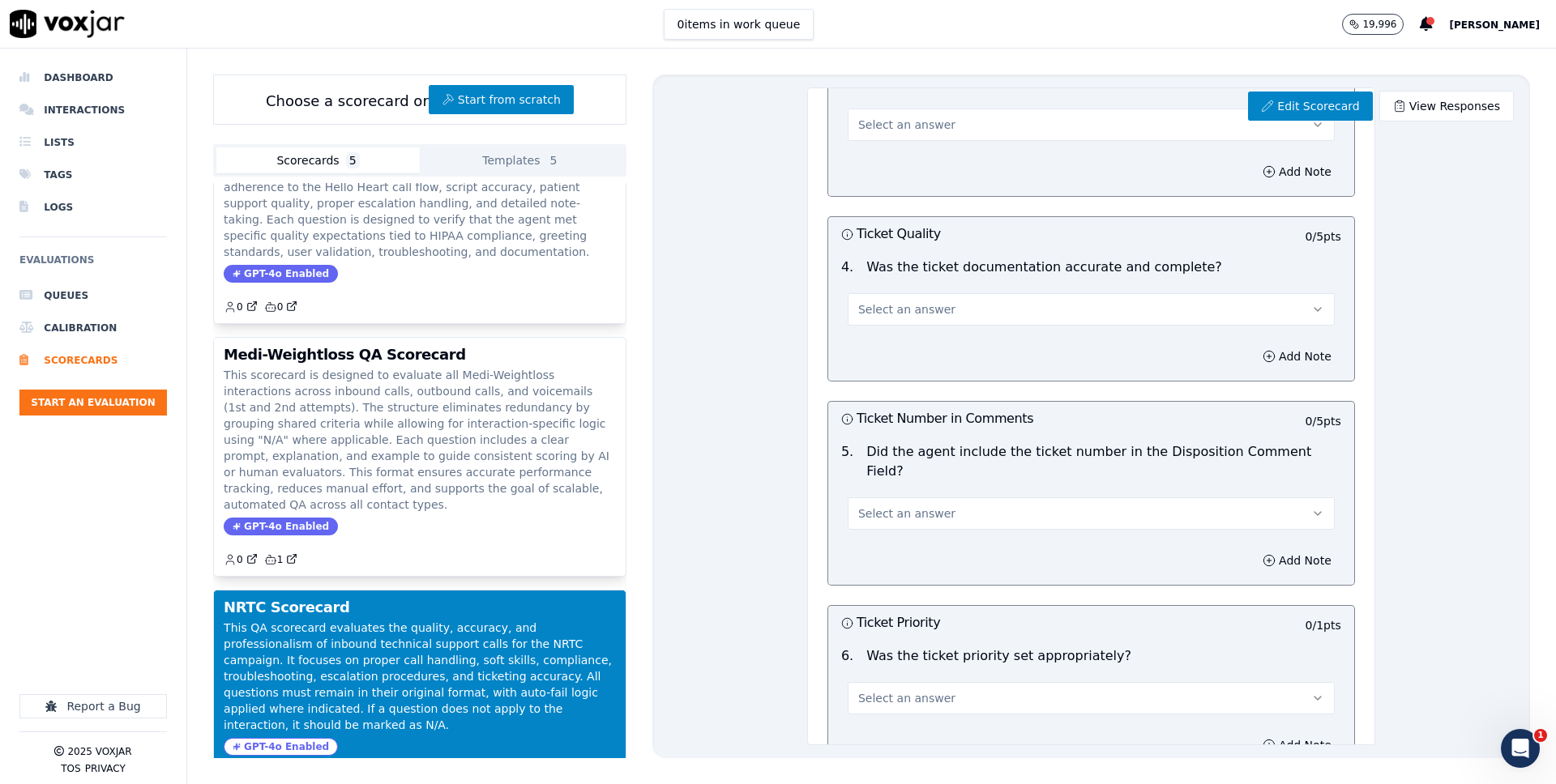
scroll to position [203, 0]
click at [497, 433] on p "This scorecard is designed to evaluate all Medi-Weightloss interactions across …" at bounding box center [419, 438] width 392 height 145
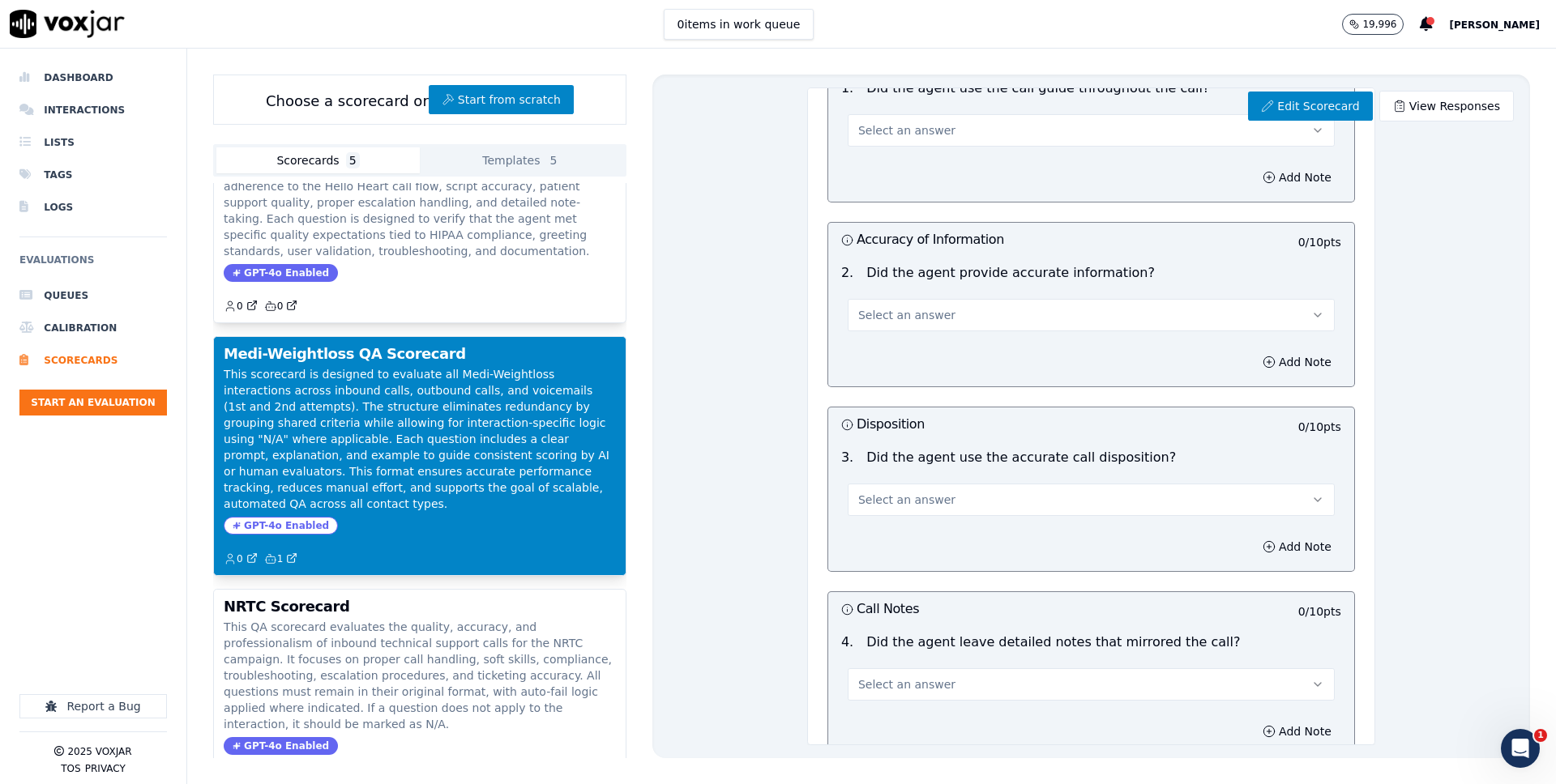
scroll to position [1984, 0]
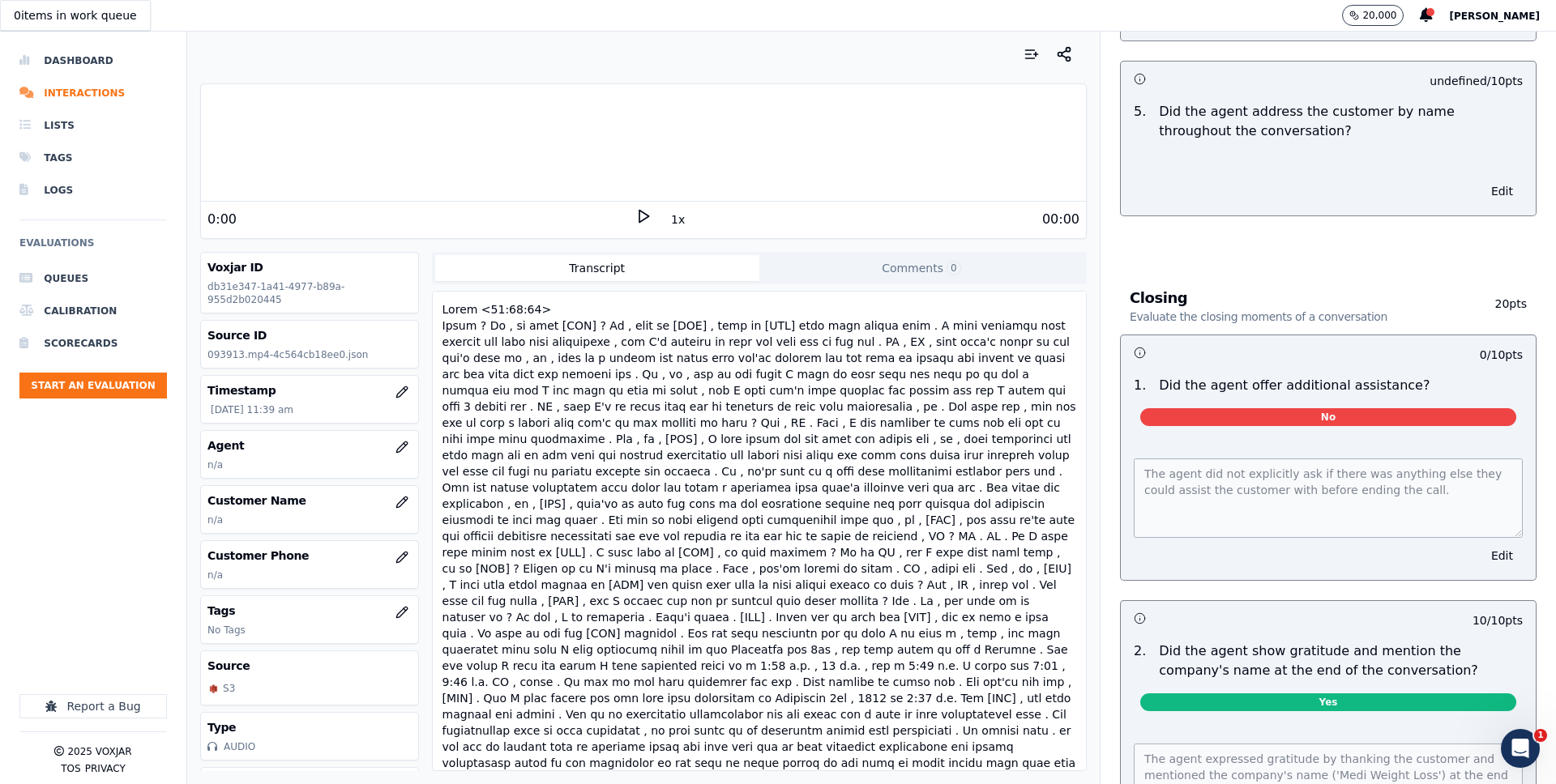
scroll to position [2267, 0]
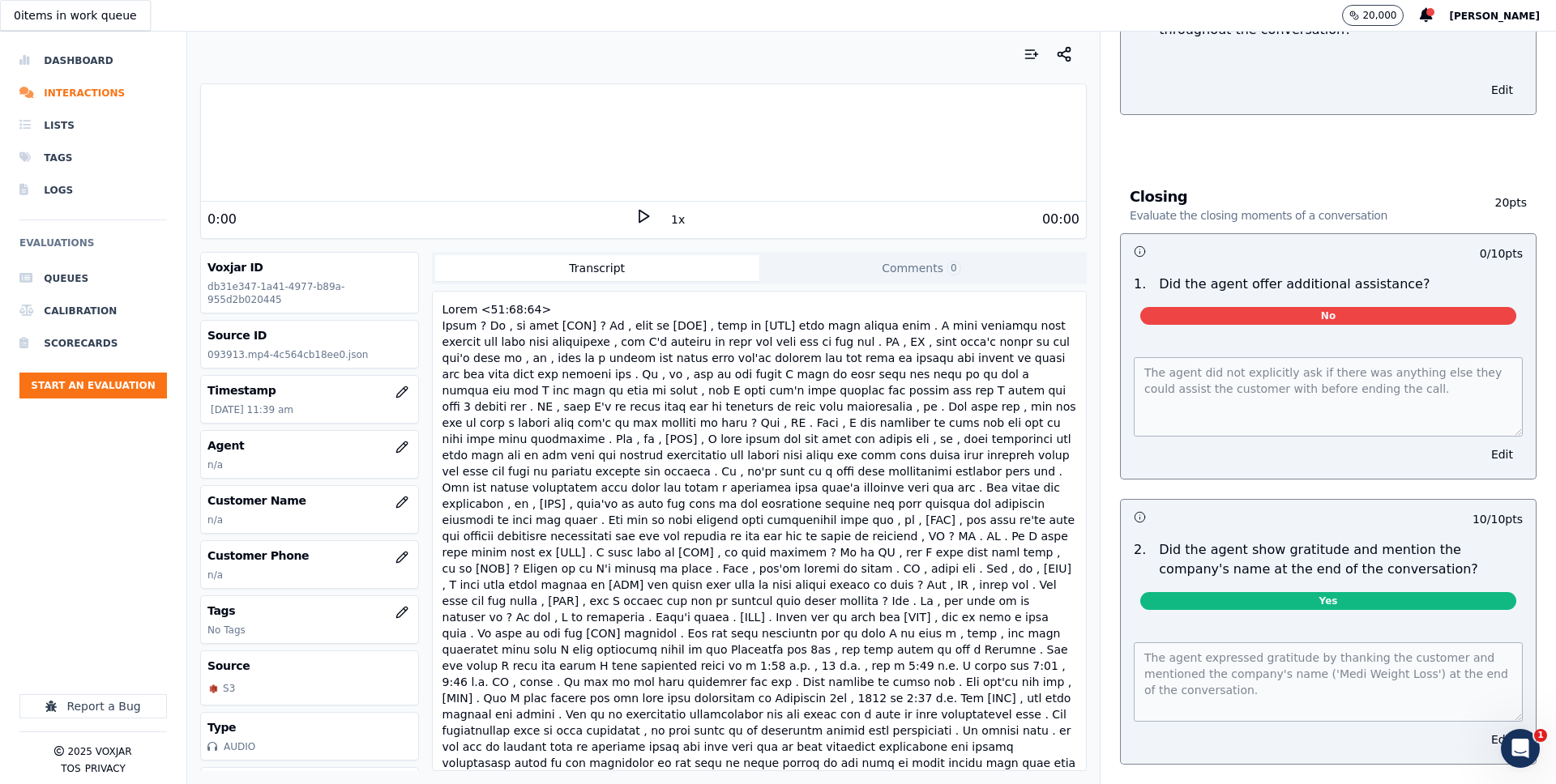
click at [1243, 167] on div "Closing Evaluate the closing moments of a conversation 20 pts 0 / 10 pts 1 . Di…" at bounding box center [1328, 482] width 442 height 630
click at [798, 404] on div at bounding box center [759, 569] width 640 height 541
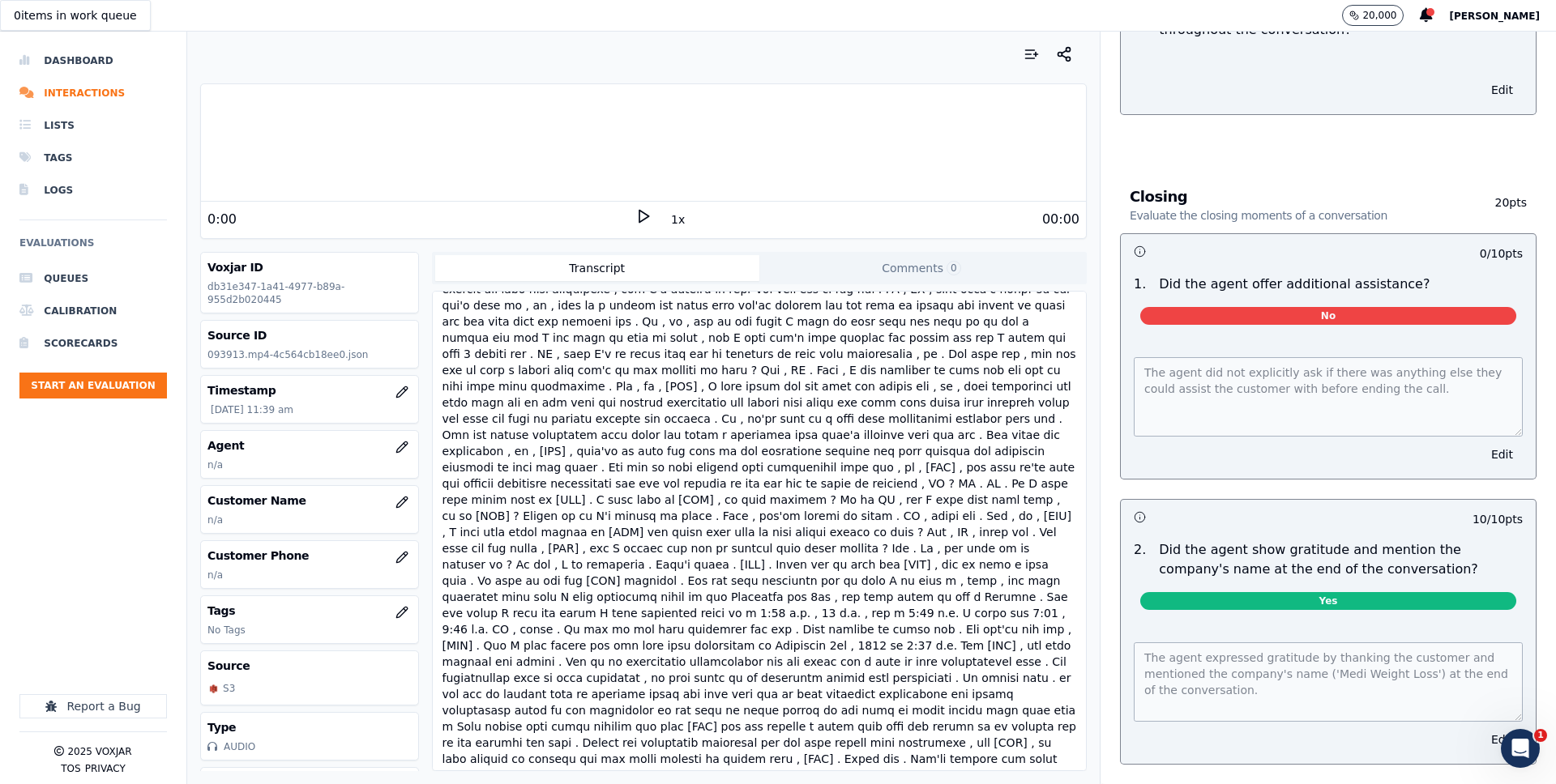
scroll to position [0, 0]
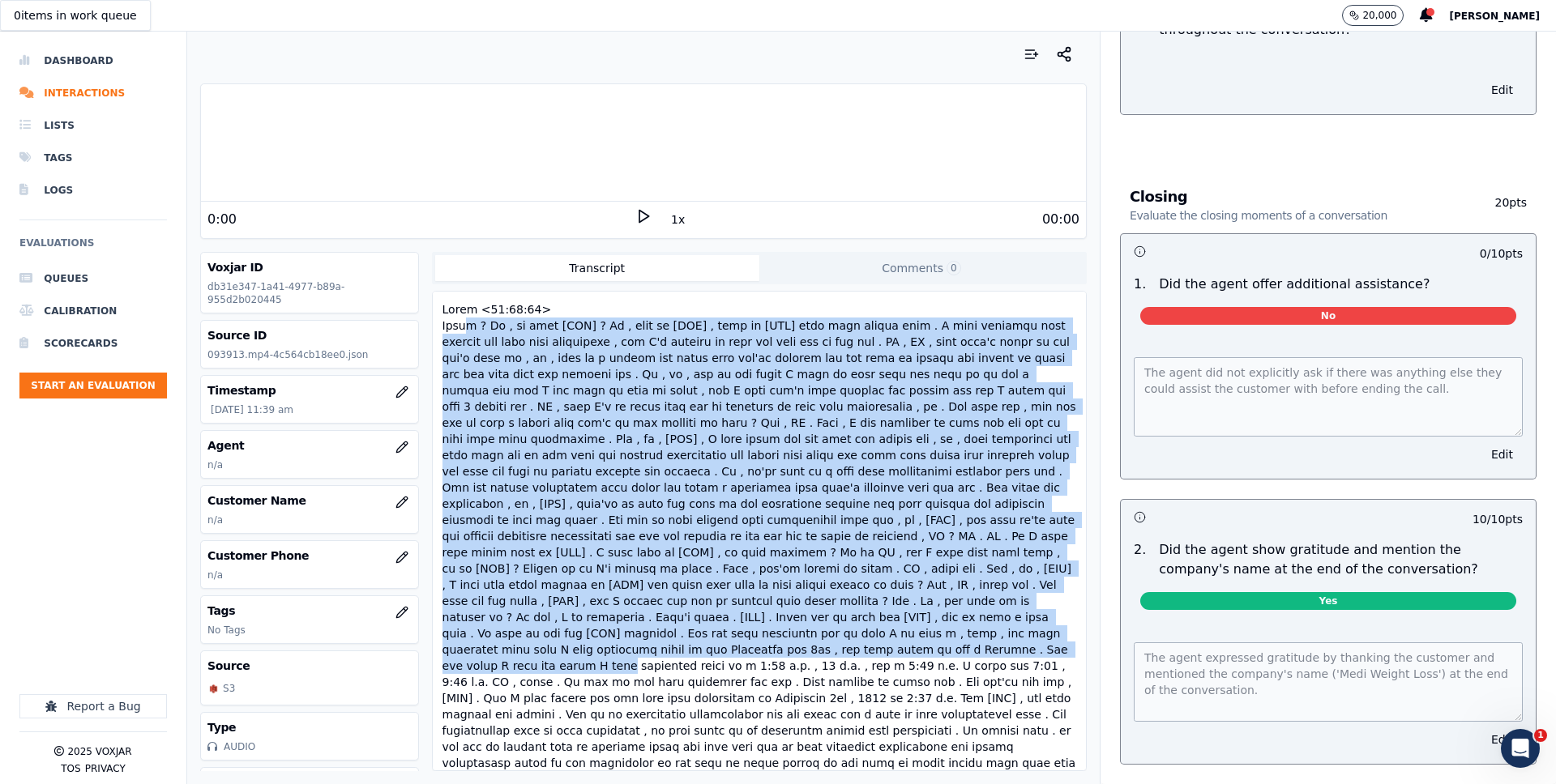
drag, startPoint x: 461, startPoint y: 321, endPoint x: 548, endPoint y: 625, distance: 316.2
click at [548, 625] on div at bounding box center [759, 569] width 640 height 541
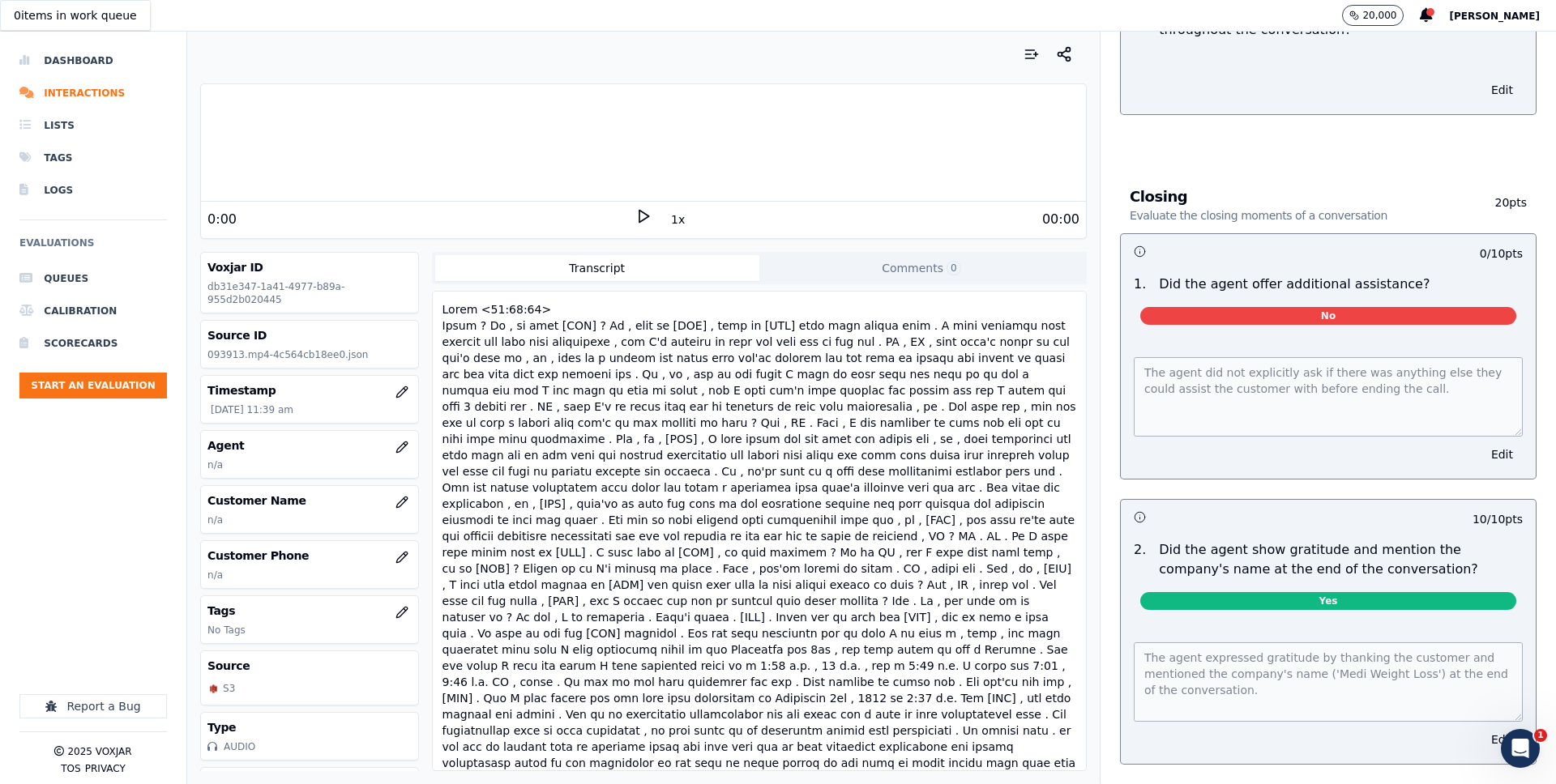
click at [542, 311] on div at bounding box center [759, 569] width 640 height 541
drag, startPoint x: 540, startPoint y: 311, endPoint x: 441, endPoint y: 311, distance: 99.0
click at [441, 311] on div at bounding box center [759, 569] width 640 height 541
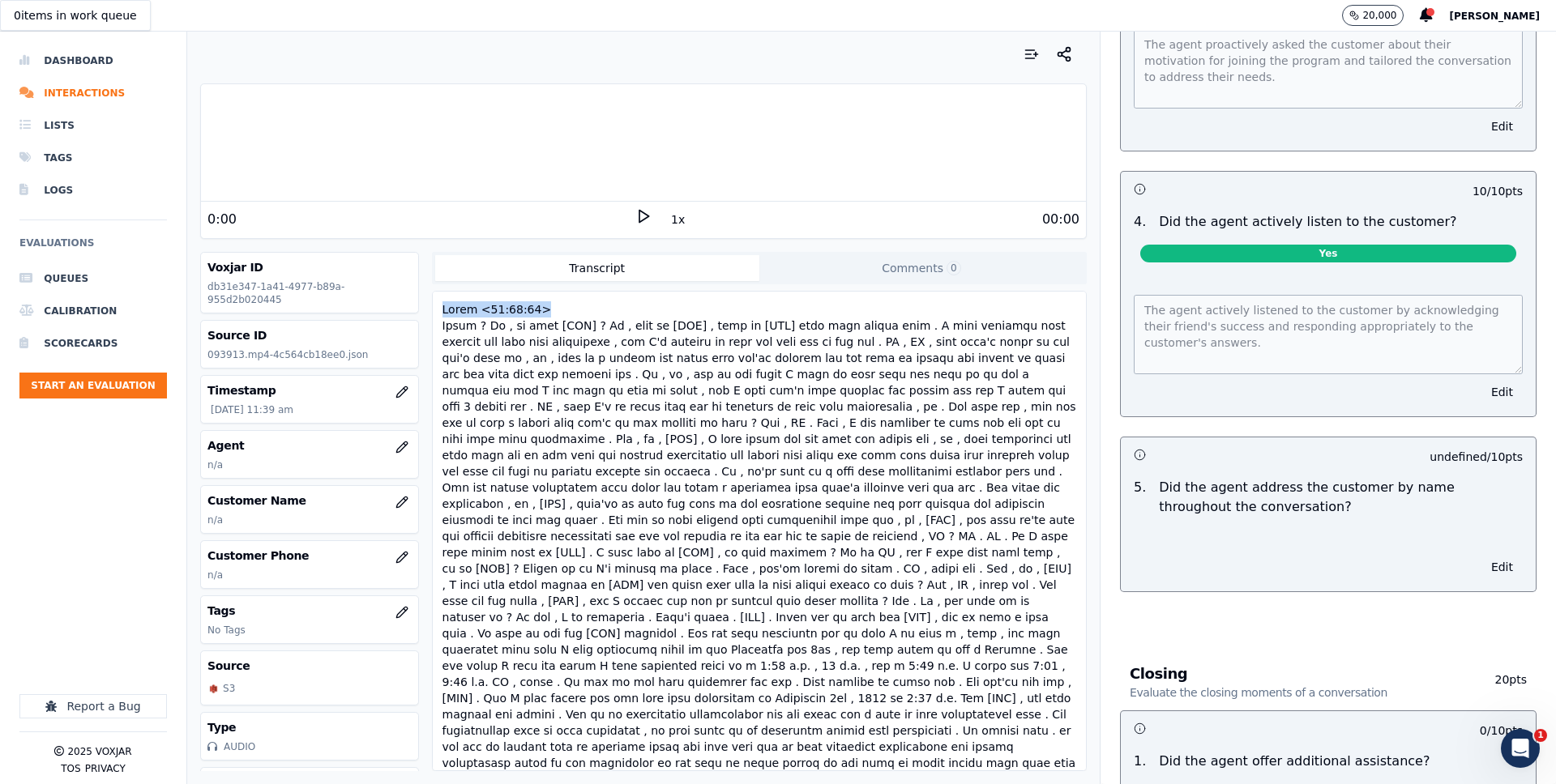
scroll to position [1772, 0]
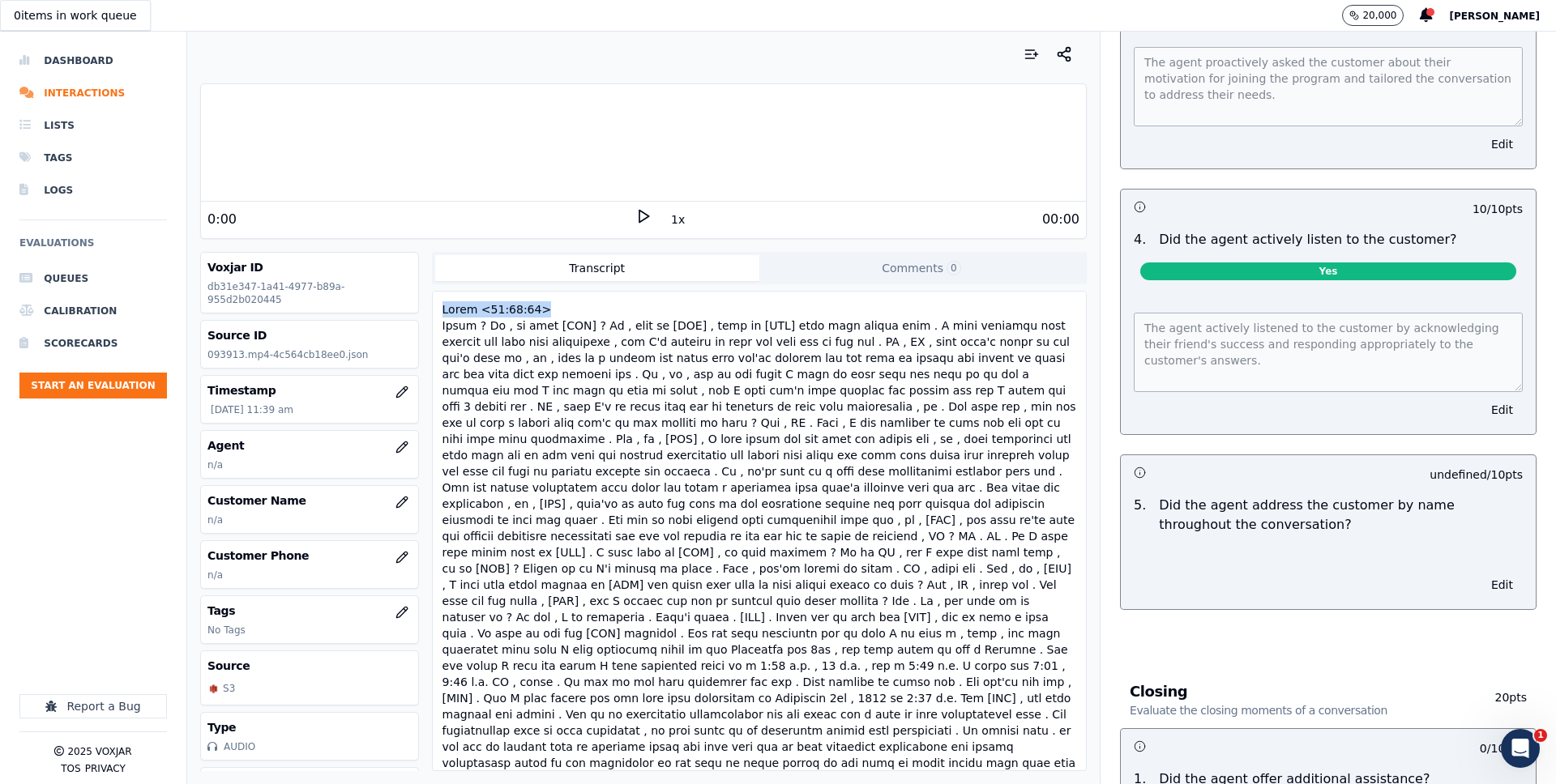
click at [1215, 230] on p "Did the agent actively listen to the customer?" at bounding box center [1307, 239] width 298 height 19
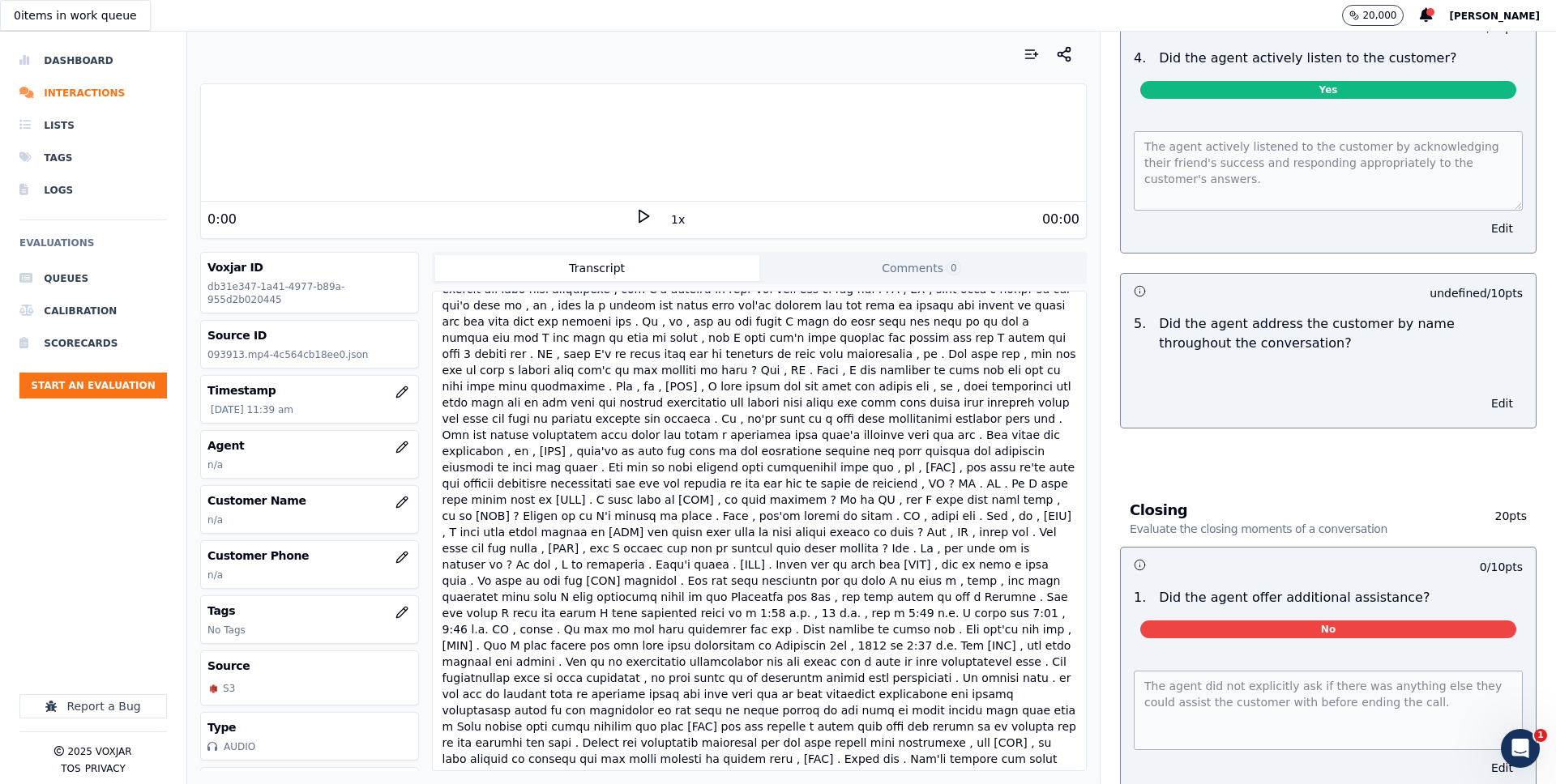
scroll to position [1973, 0]
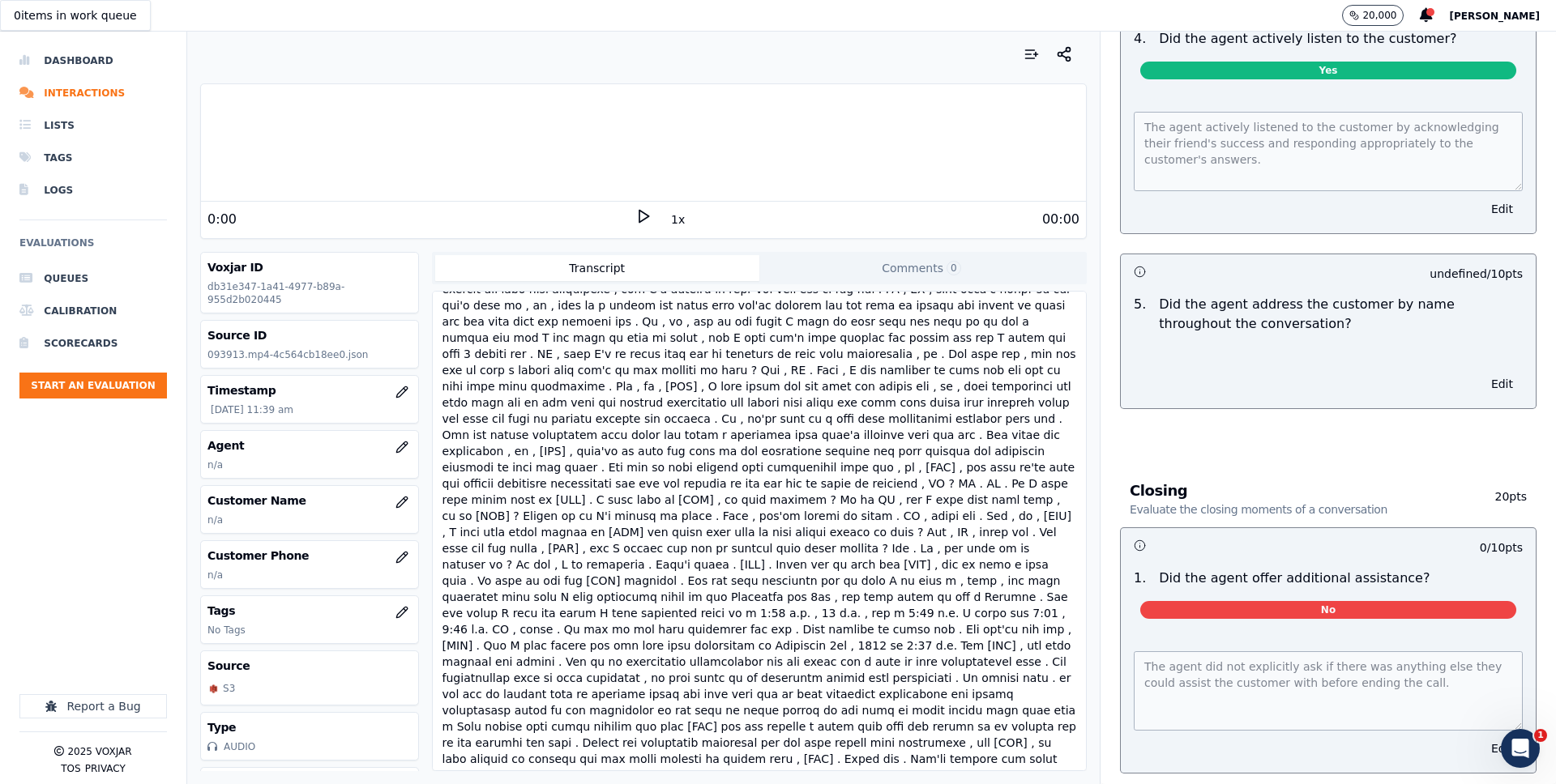
click at [863, 651] on div at bounding box center [759, 516] width 640 height 541
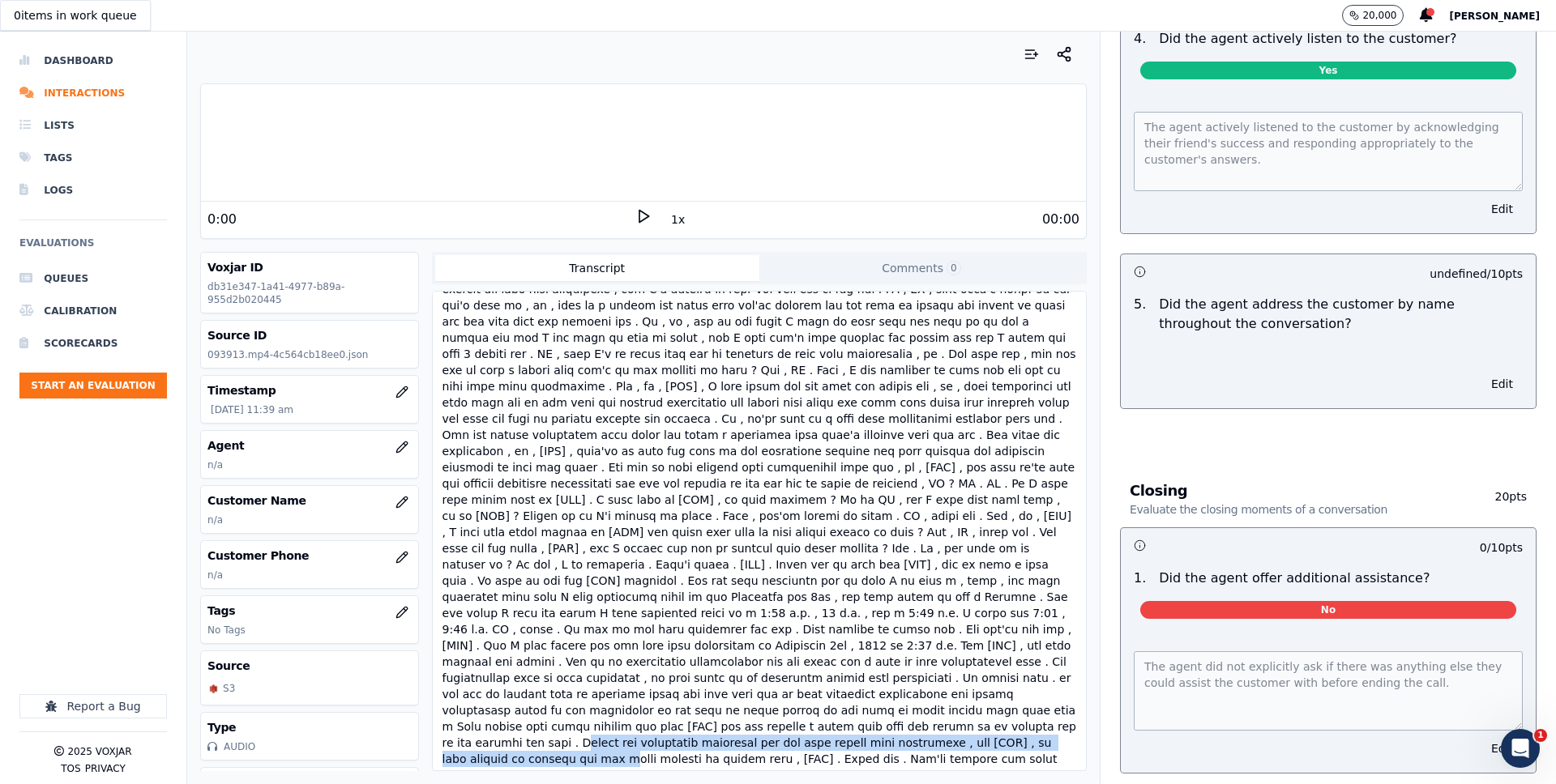
drag, startPoint x: 686, startPoint y: 691, endPoint x: 686, endPoint y: 707, distance: 16.0
click at [686, 707] on div at bounding box center [759, 516] width 640 height 541
click at [514, 715] on div at bounding box center [759, 516] width 640 height 541
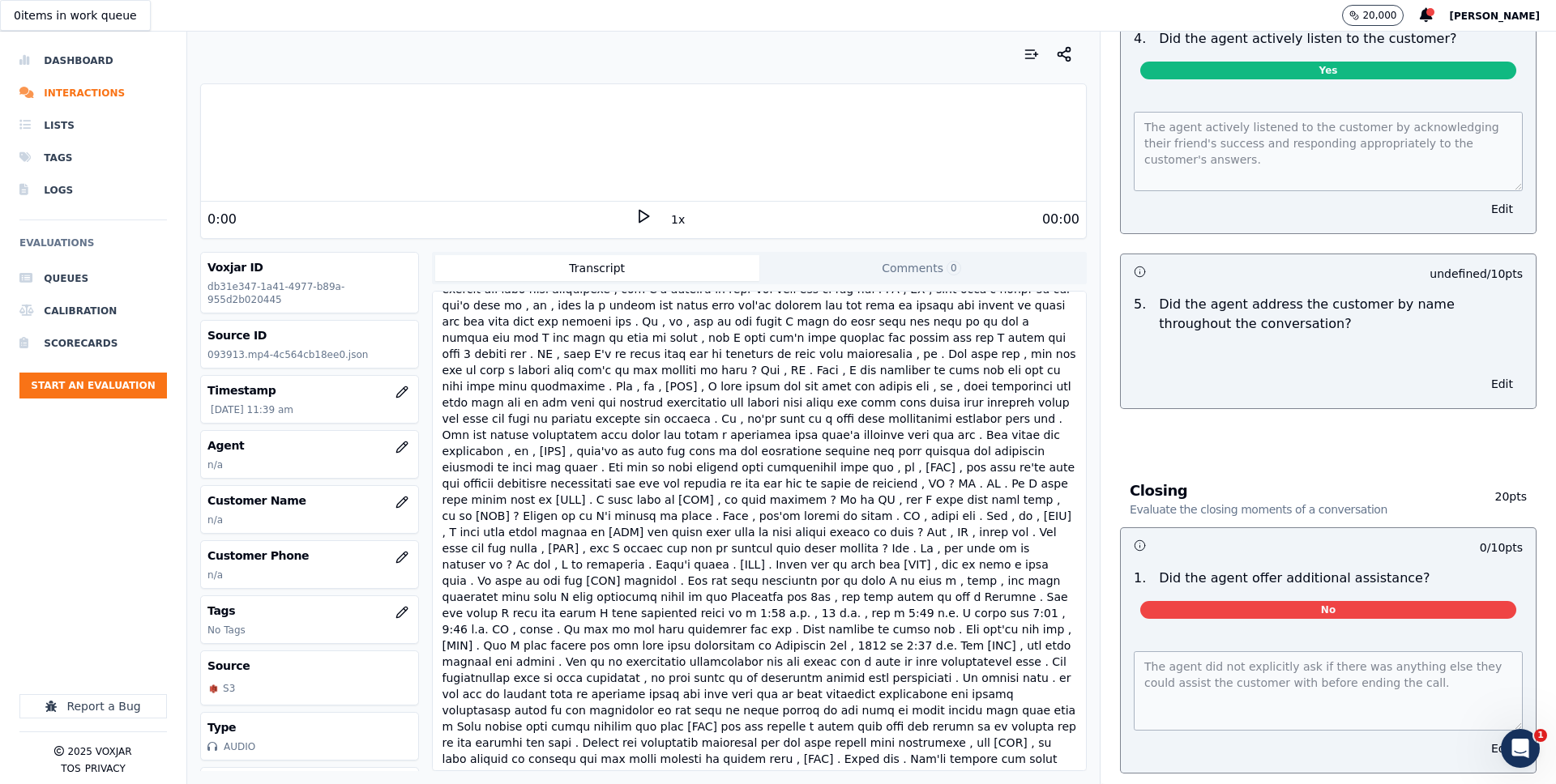
click at [514, 715] on div at bounding box center [759, 516] width 640 height 541
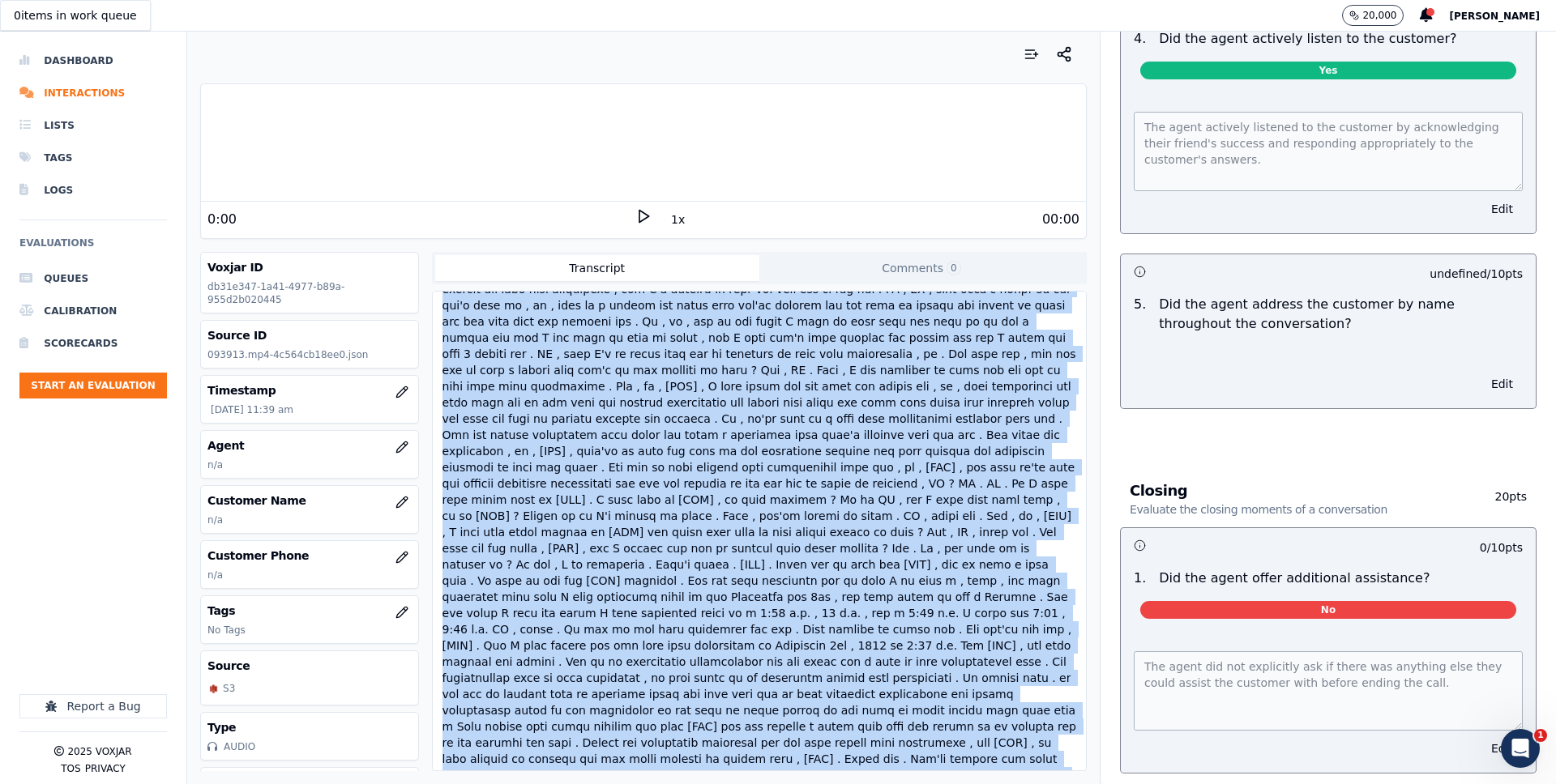
click at [514, 715] on div at bounding box center [759, 516] width 640 height 541
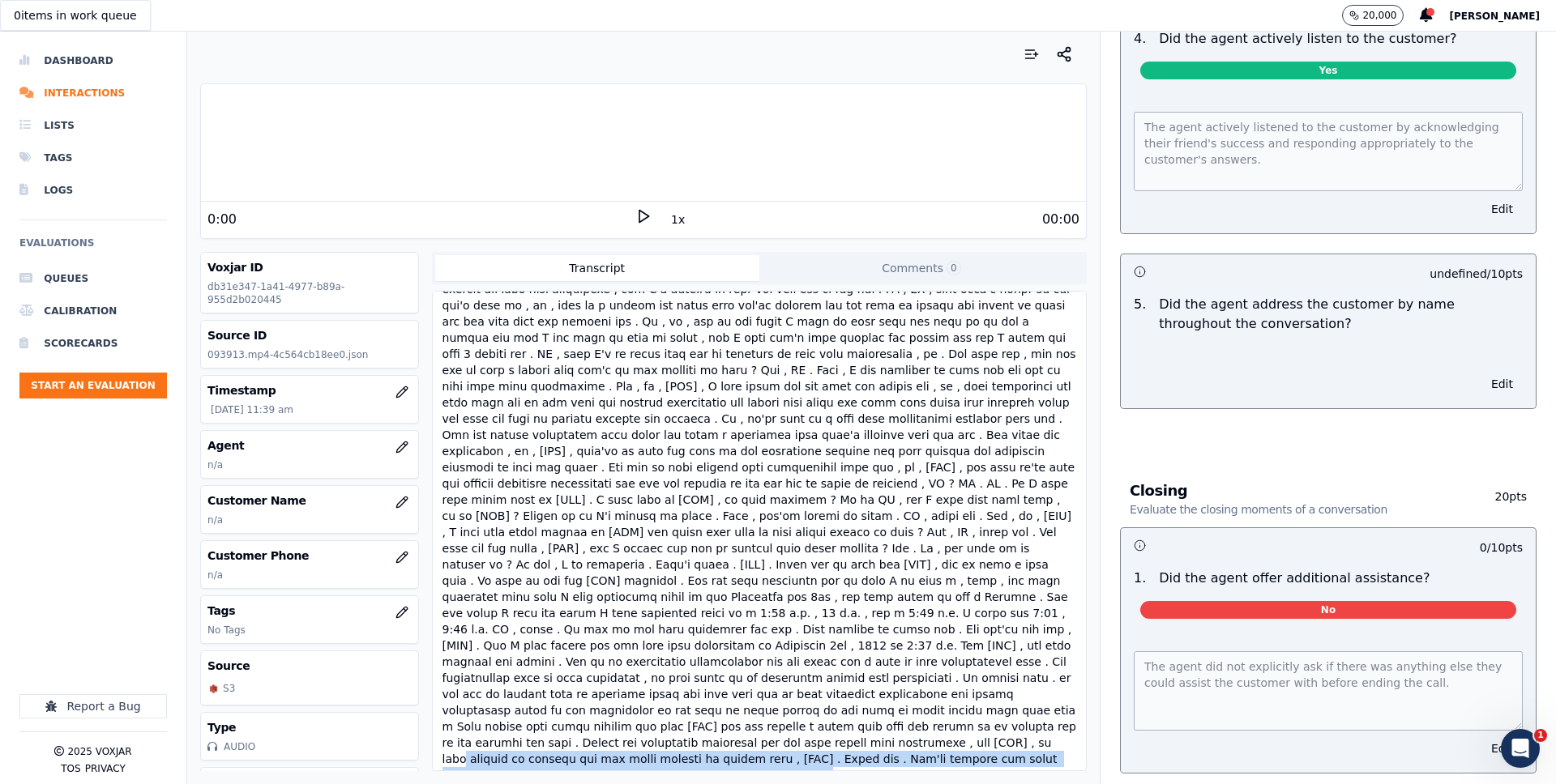
drag, startPoint x: 532, startPoint y: 712, endPoint x: 837, endPoint y: 727, distance: 305.4
click at [837, 727] on div at bounding box center [759, 516] width 640 height 541
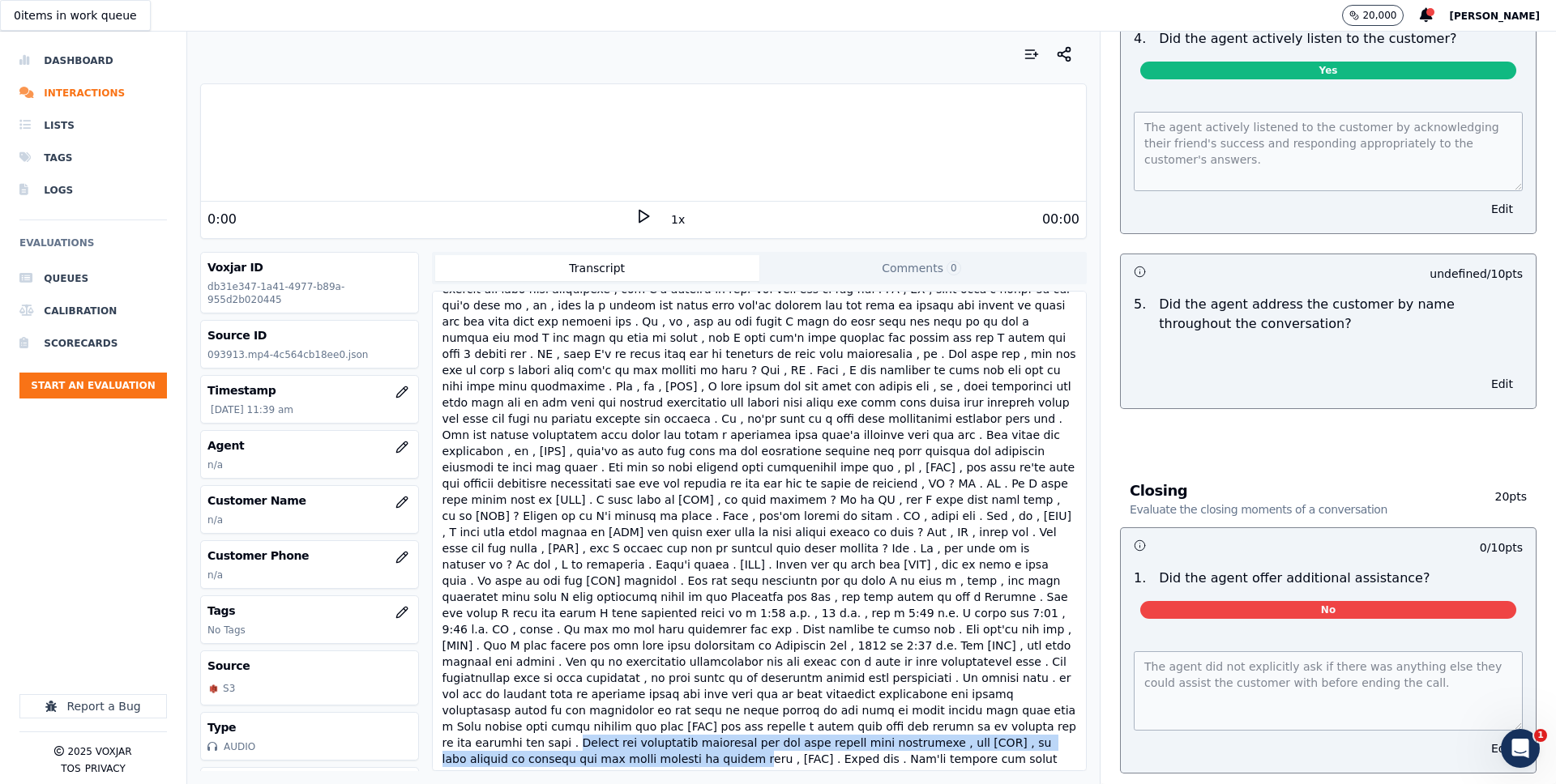
drag, startPoint x: 681, startPoint y: 699, endPoint x: 819, endPoint y: 707, distance: 138.2
click at [819, 707] on div at bounding box center [759, 516] width 640 height 541
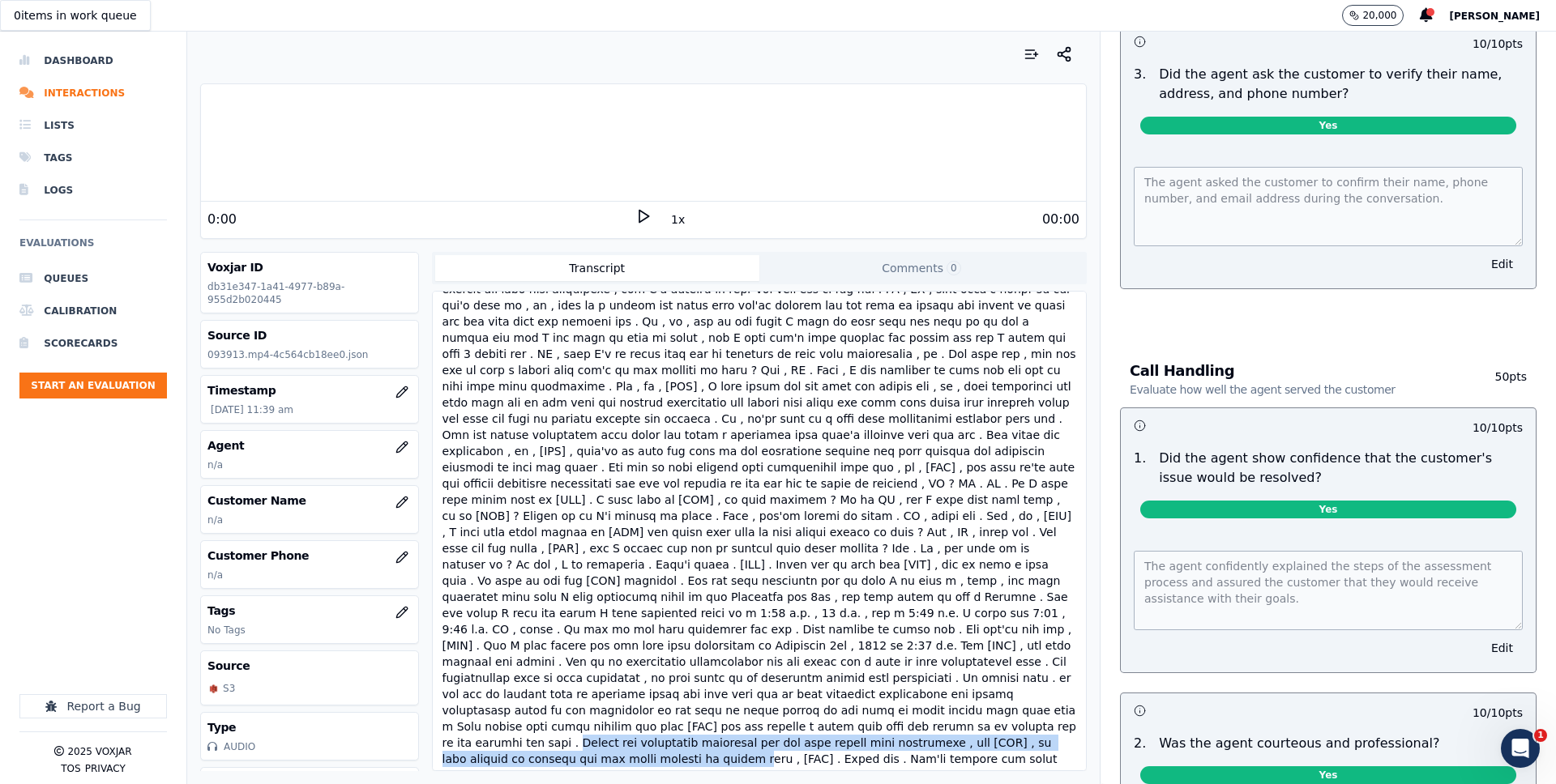
scroll to position [0, 0]
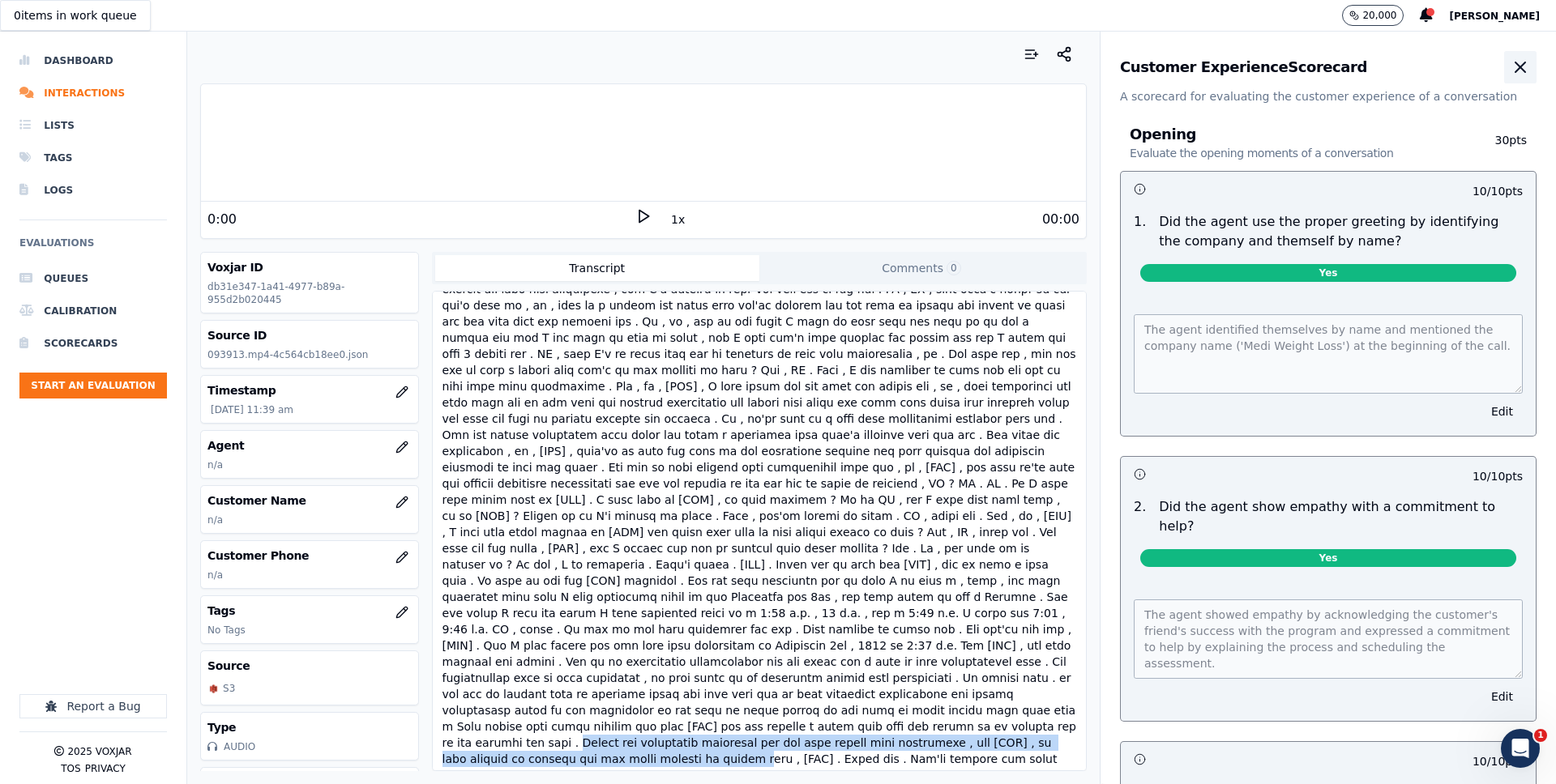
click at [1524, 62] on icon "button" at bounding box center [1520, 67] width 9 height 9
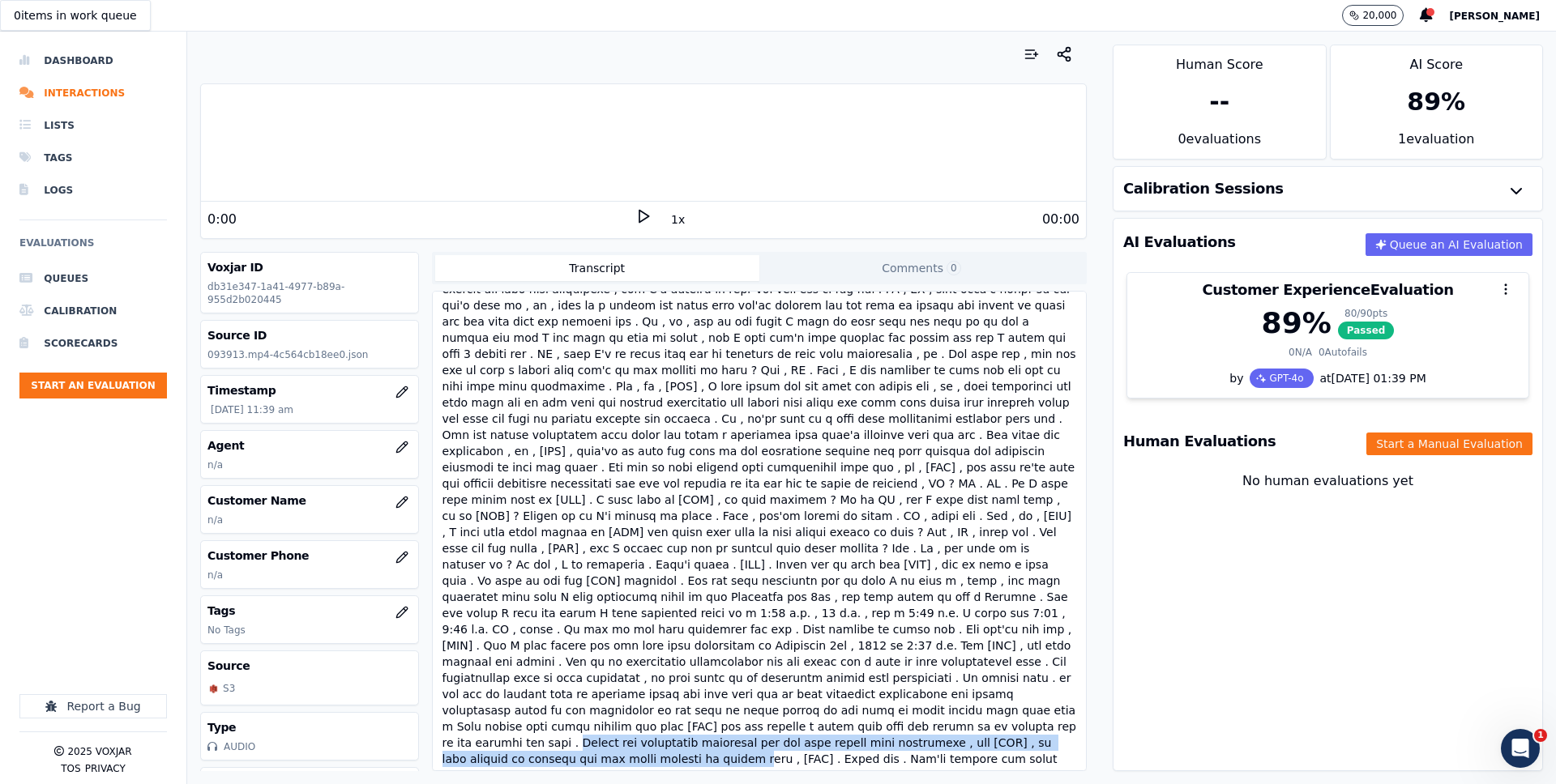
click at [1211, 189] on h3 "Calibration Sessions" at bounding box center [1203, 189] width 160 height 15
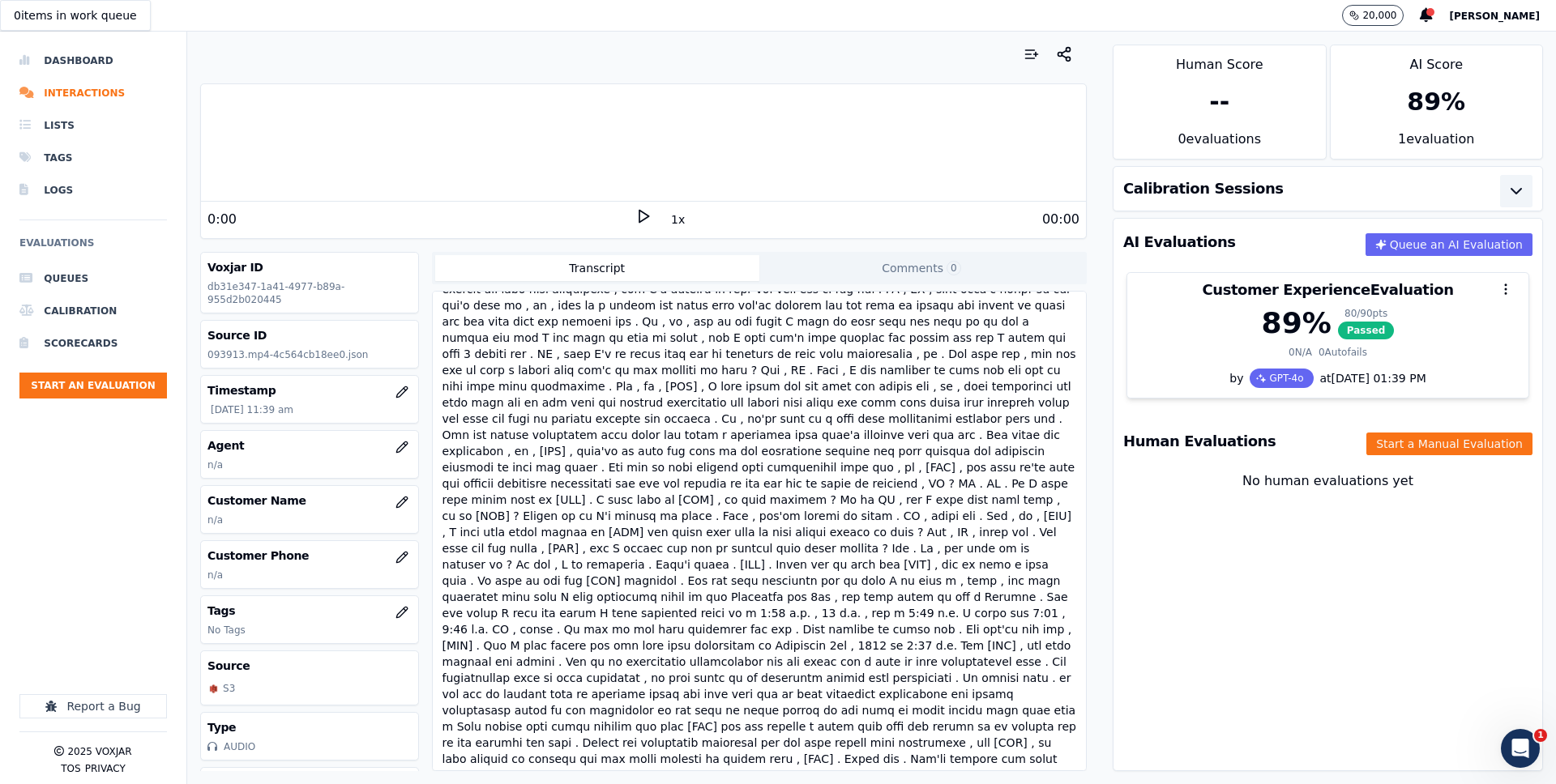
click at [1522, 189] on icon "button" at bounding box center [1515, 191] width 19 height 19
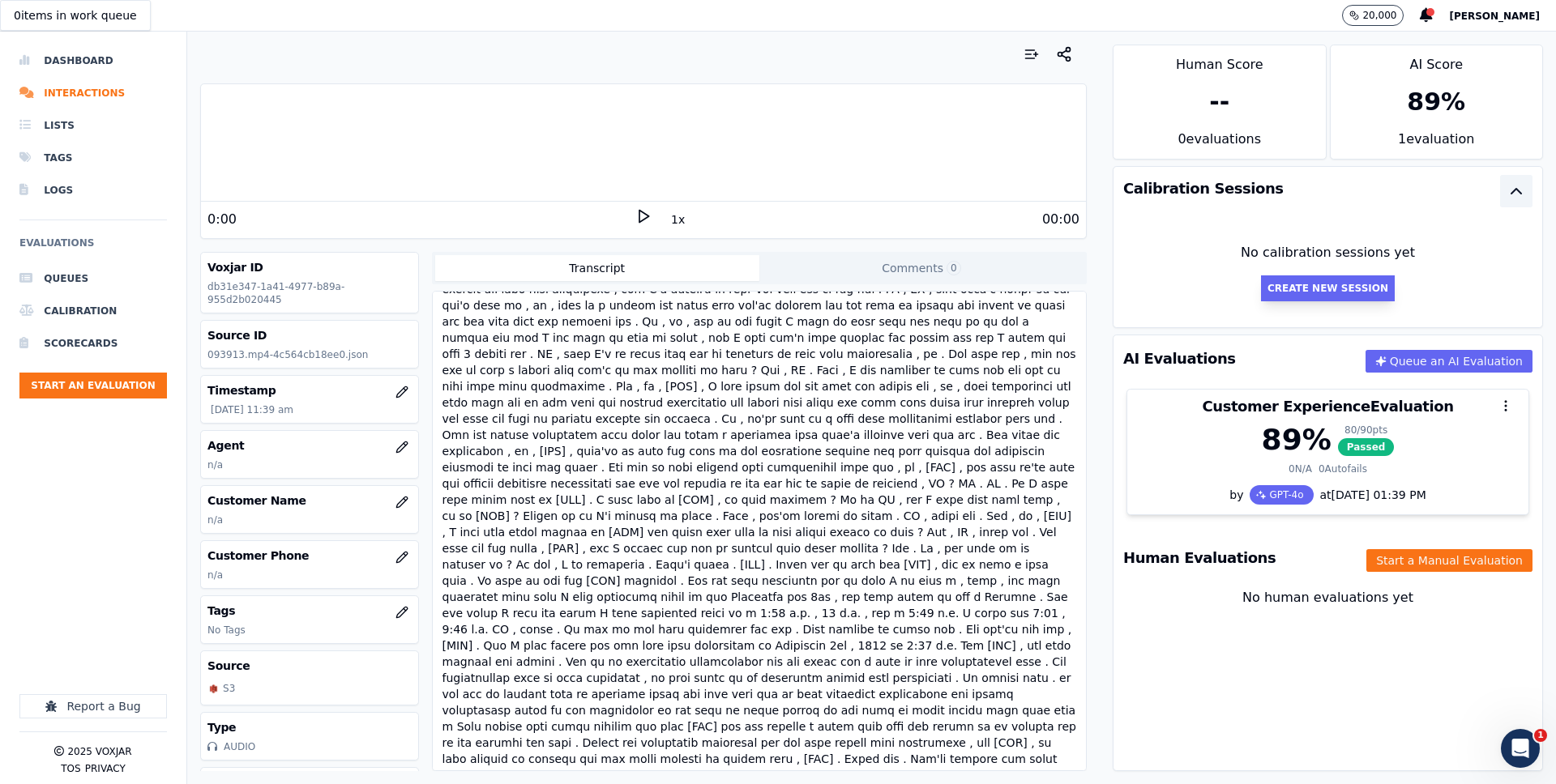
click at [1316, 289] on button "Create New Session" at bounding box center [1328, 288] width 134 height 26
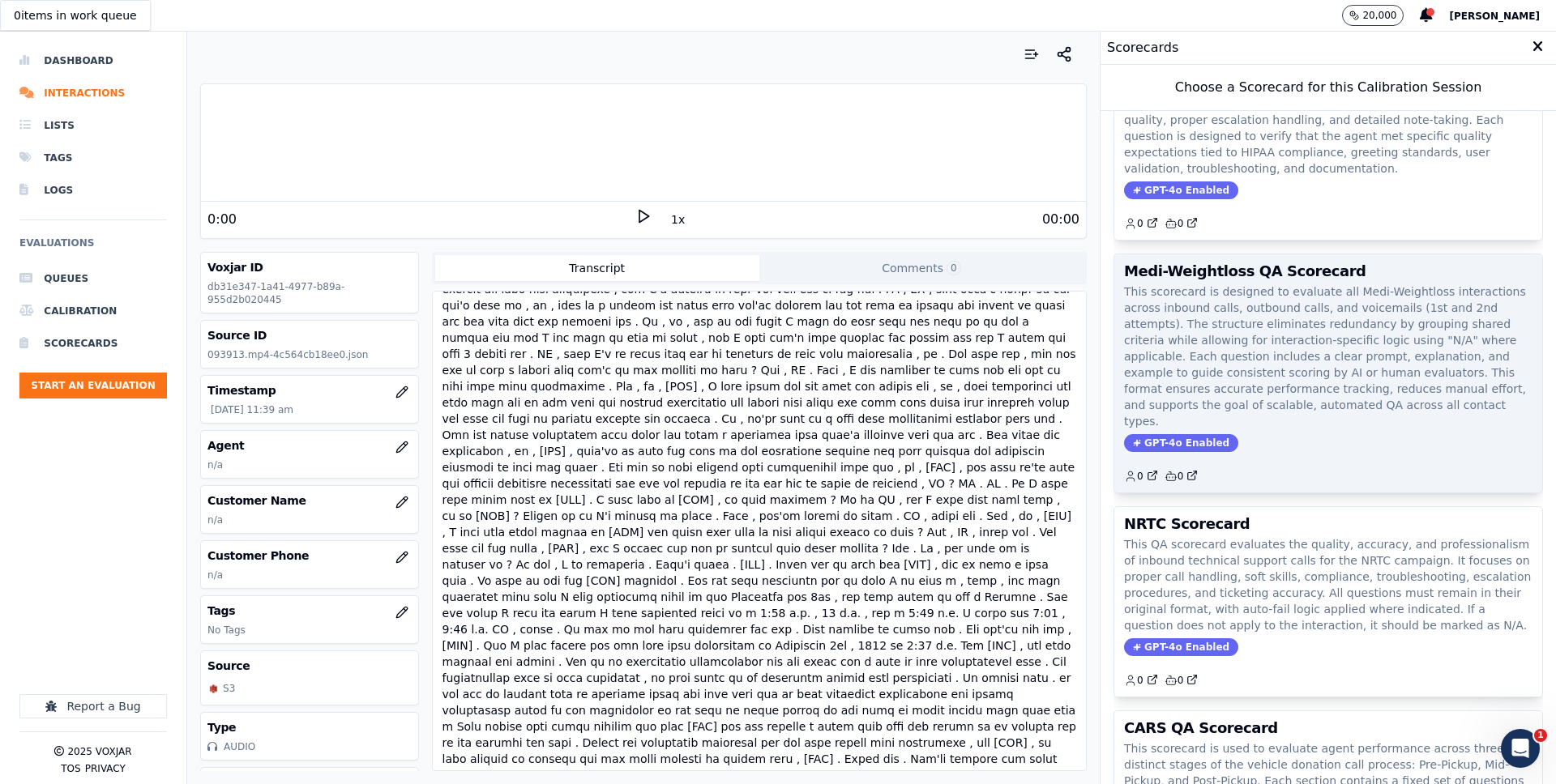
scroll to position [245, 0]
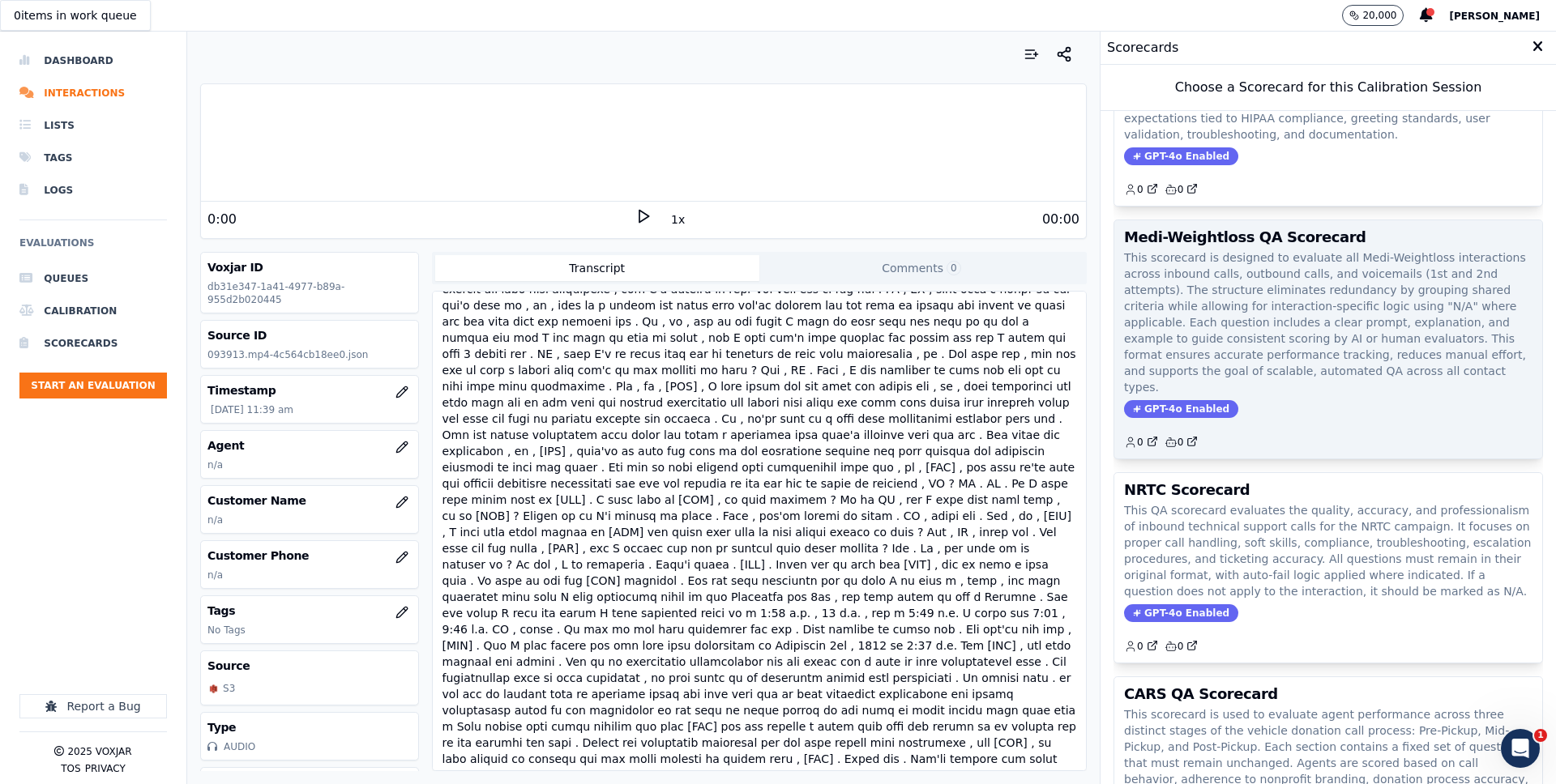
click at [1217, 272] on p "This scorecard is designed to evaluate all Medi-Weightloss interactions across …" at bounding box center [1328, 322] width 408 height 145
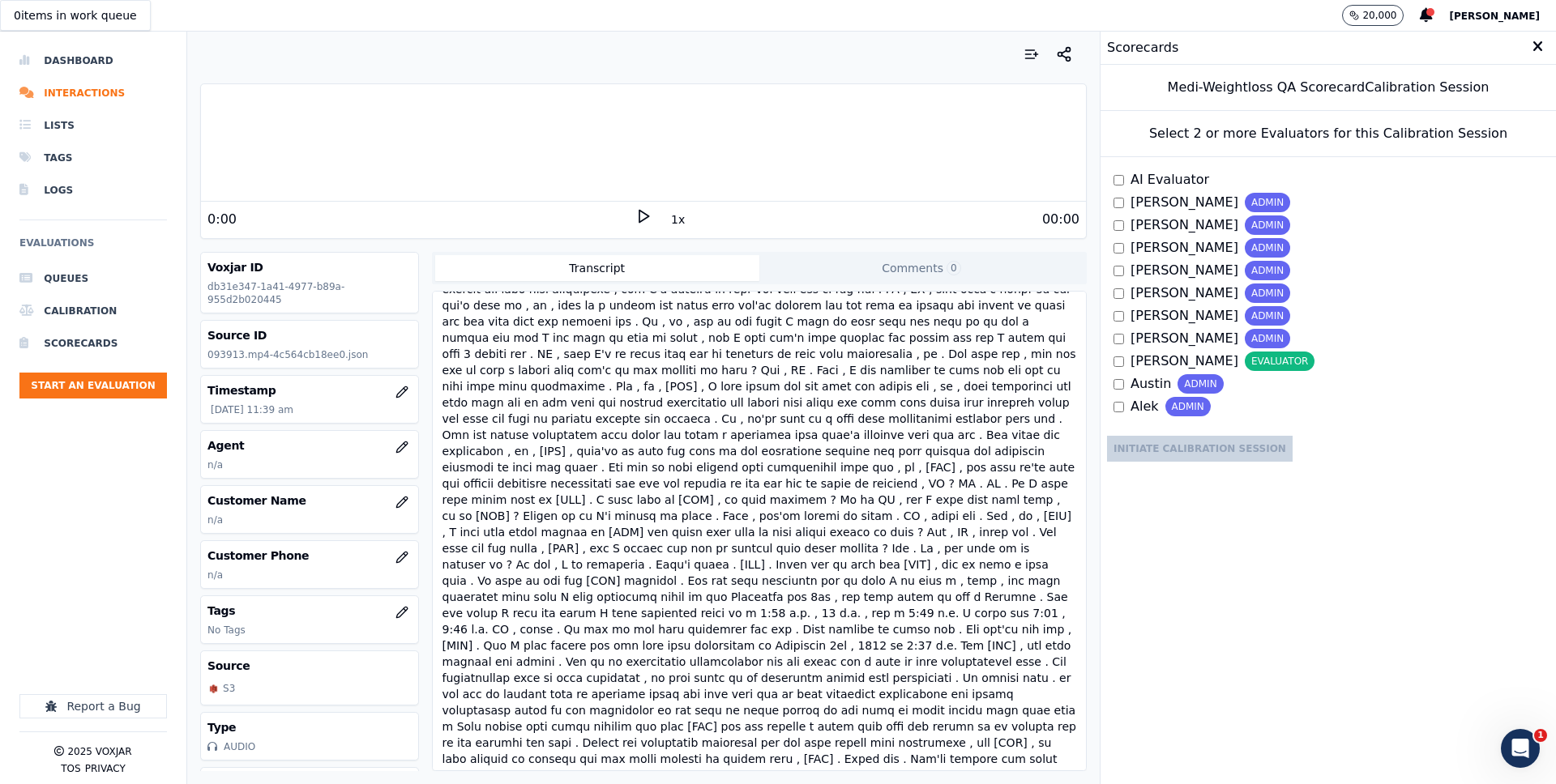
click at [1138, 293] on span "[PERSON_NAME]" at bounding box center [1184, 293] width 108 height 19
click at [1355, 431] on div "Select 2 or more Evaluators for this Calibration Session AI Evaluator Tyler Tad…" at bounding box center [1328, 289] width 455 height 357
click at [1333, 140] on div "Select 2 or more Evaluators for this Calibration Session" at bounding box center [1328, 134] width 455 height 46
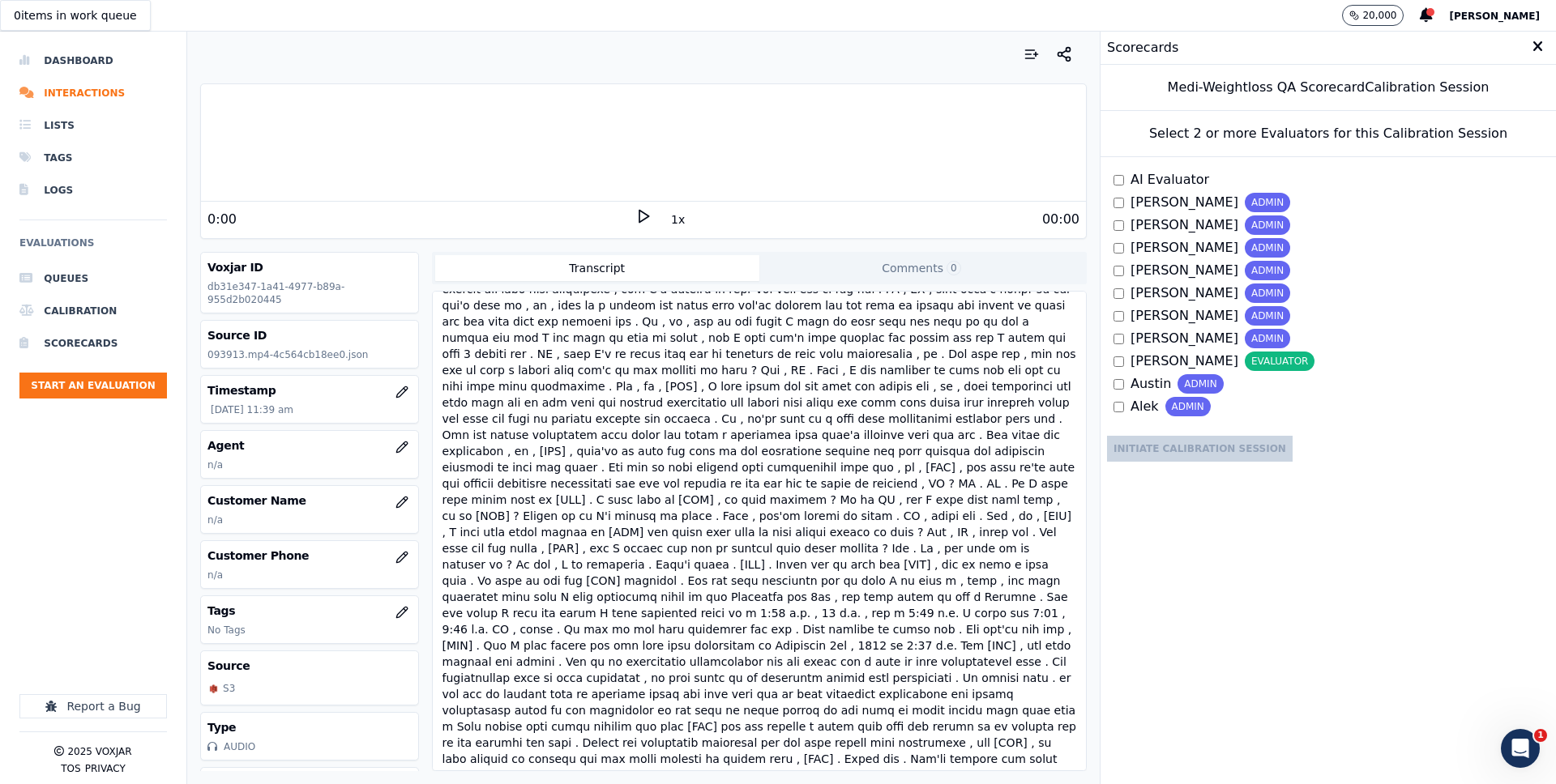
click at [1141, 183] on span "AI Evaluator" at bounding box center [1169, 179] width 79 height 19
click at [1223, 448] on button "Initiate Calibration Session" at bounding box center [1200, 449] width 185 height 26
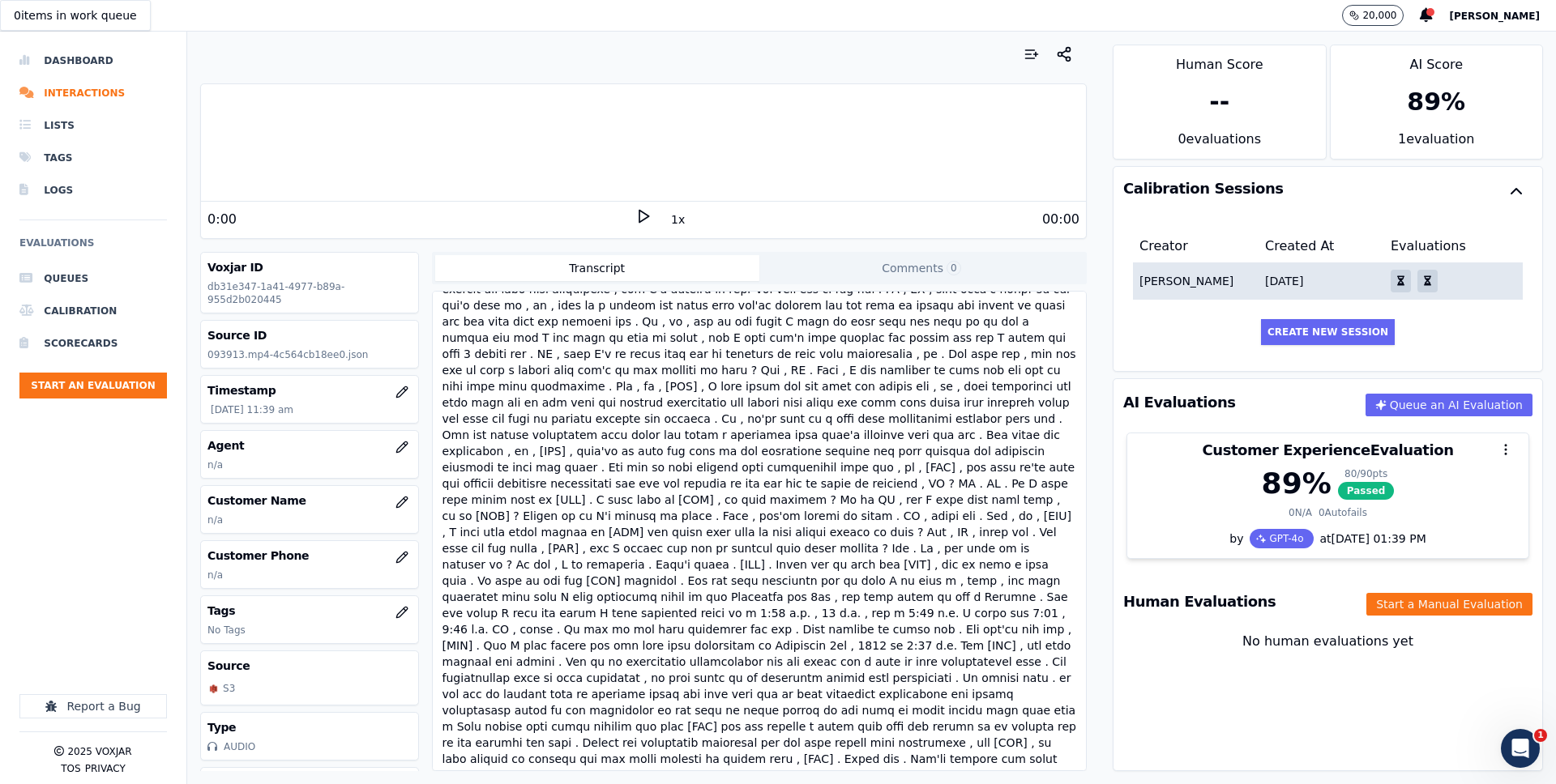
click at [1223, 277] on div "Matthew" at bounding box center [1202, 280] width 125 height 16
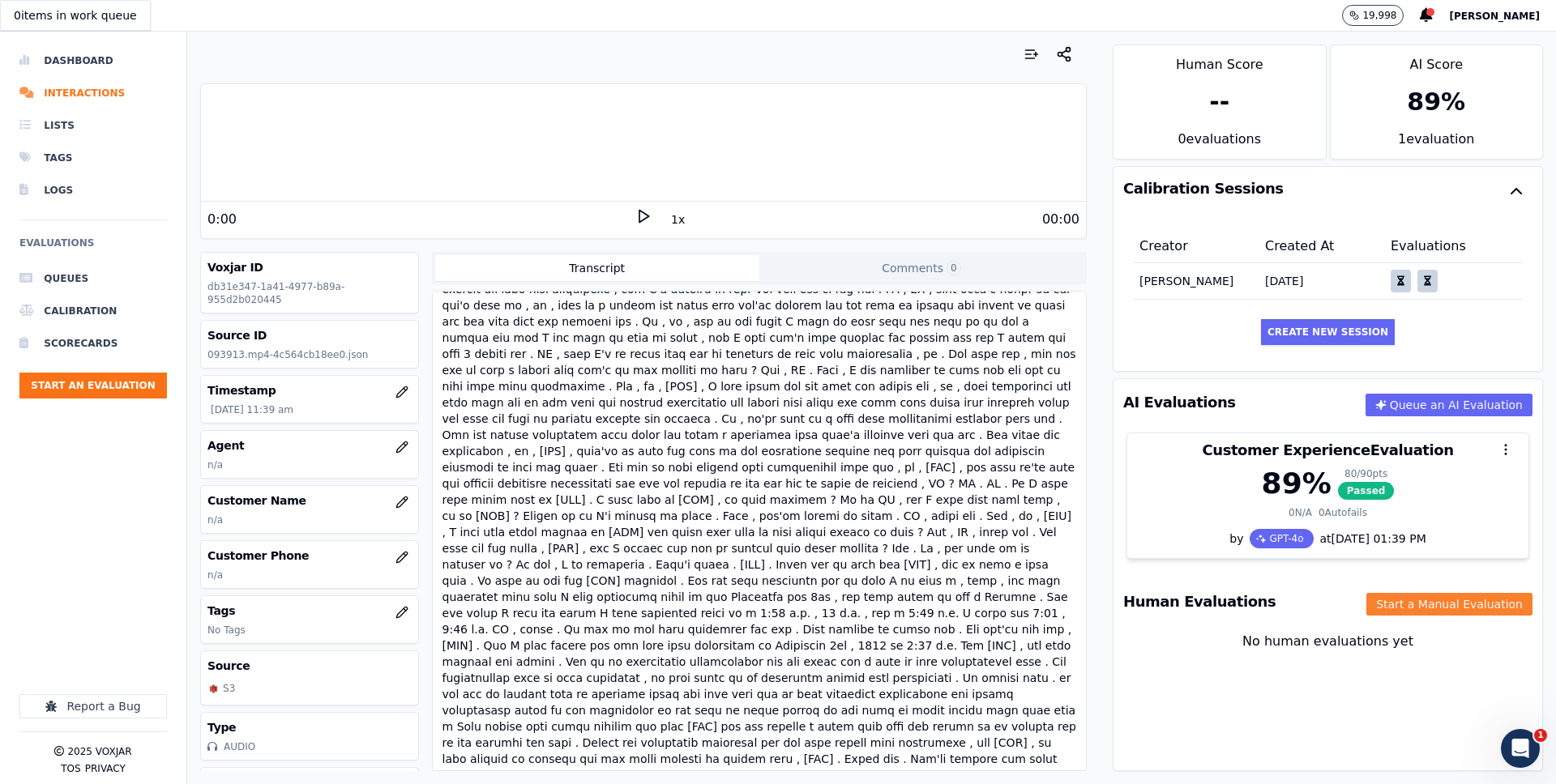
click at [1460, 603] on button "Start a Manual Evaluation" at bounding box center [1448, 604] width 166 height 22
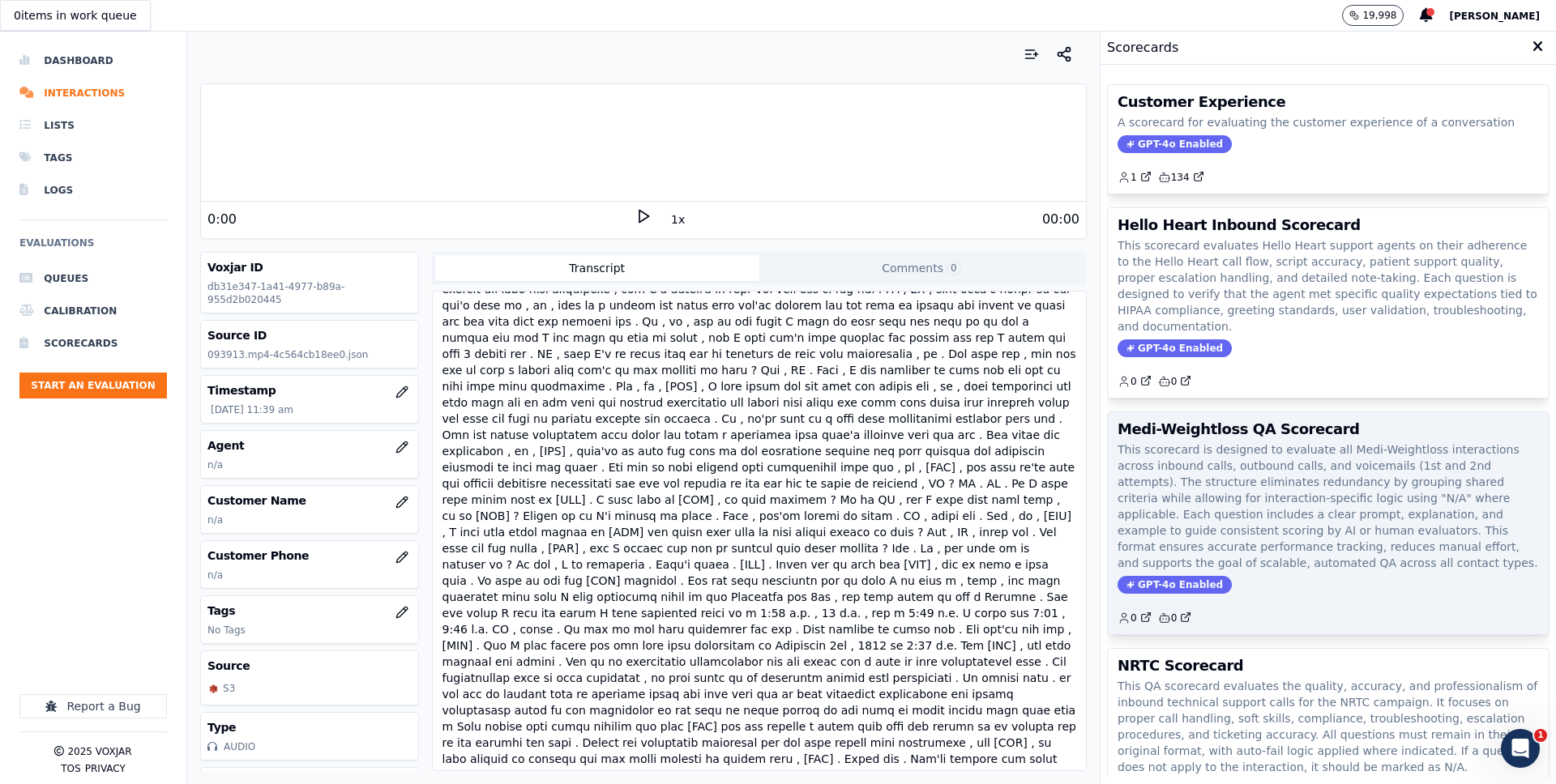
click at [1287, 448] on p "This scorecard is designed to evaluate all Medi-Weightloss interactions across …" at bounding box center [1328, 506] width 421 height 130
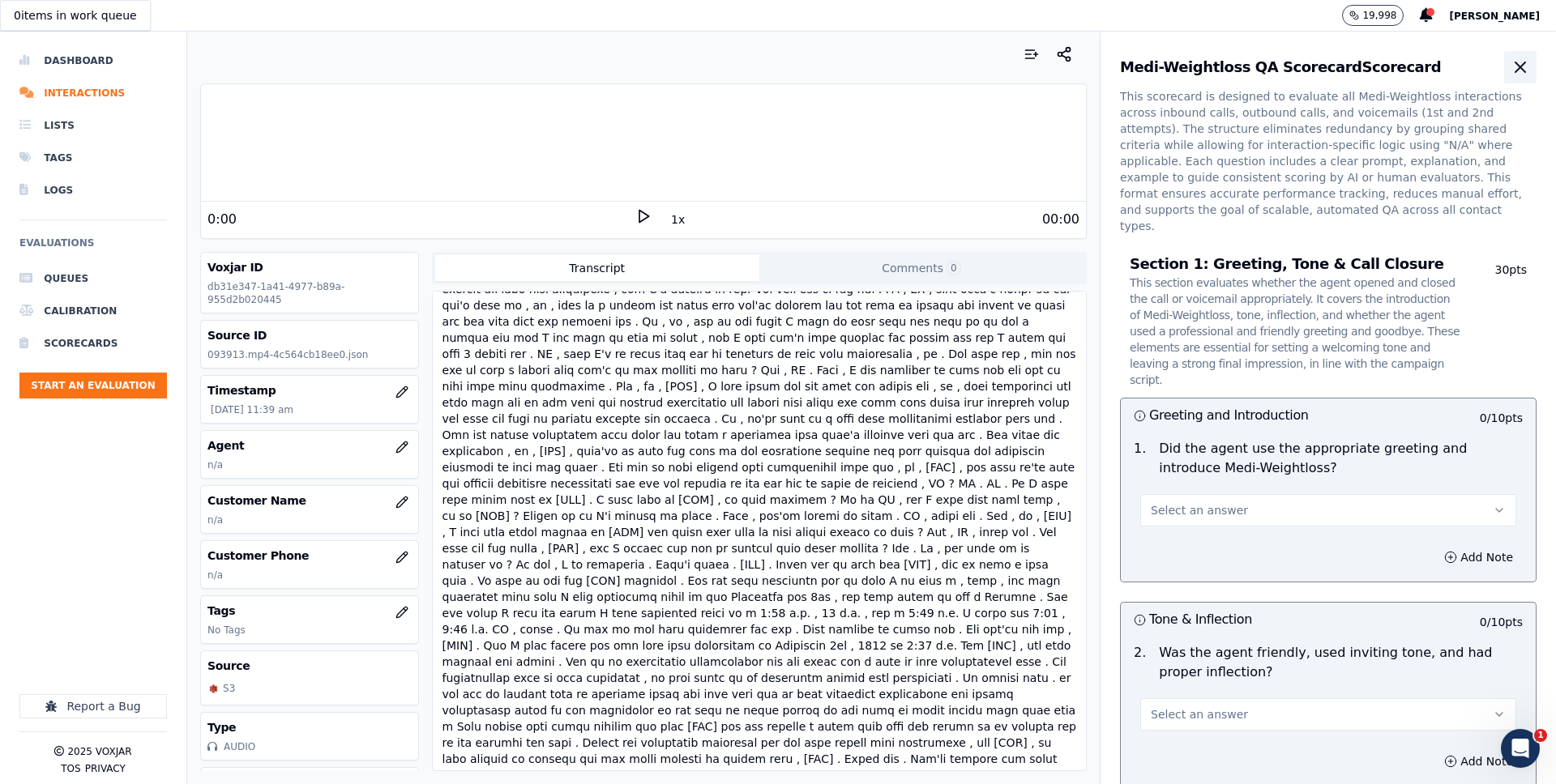
click at [1509, 59] on button "button" at bounding box center [1520, 67] width 32 height 32
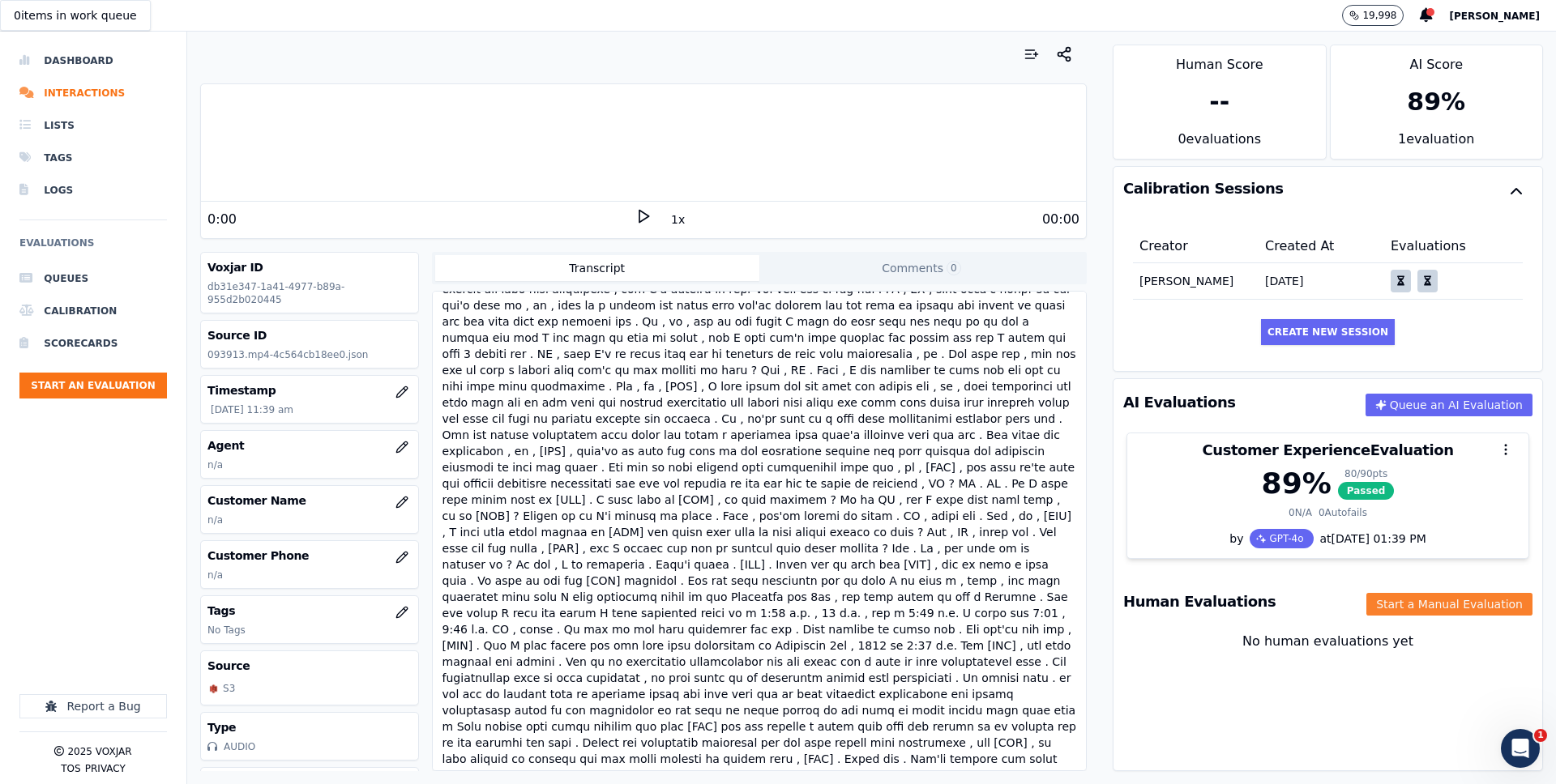
click at [1457, 605] on button "Start a Manual Evaluation" at bounding box center [1448, 604] width 166 height 22
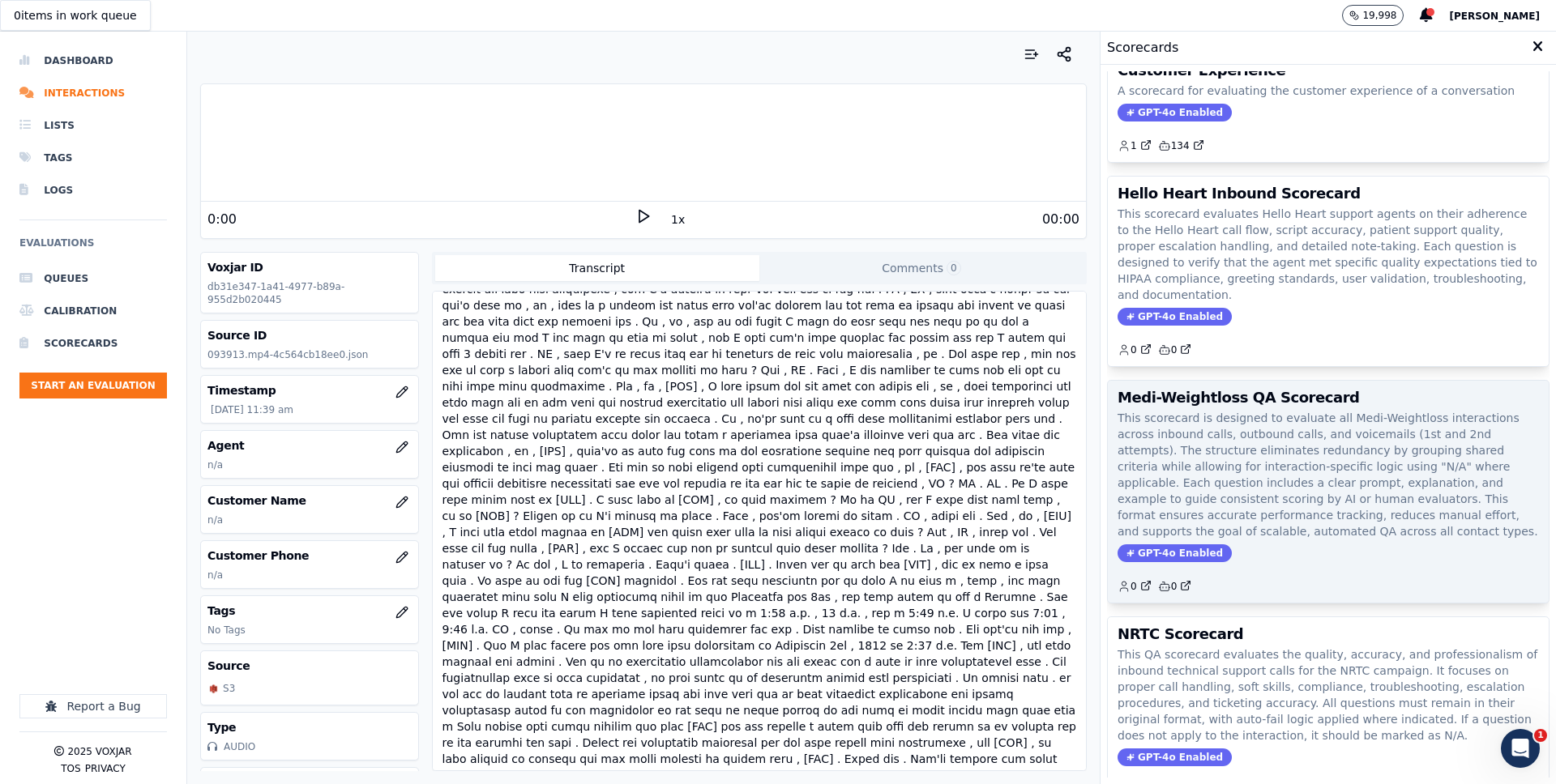
scroll to position [38, 0]
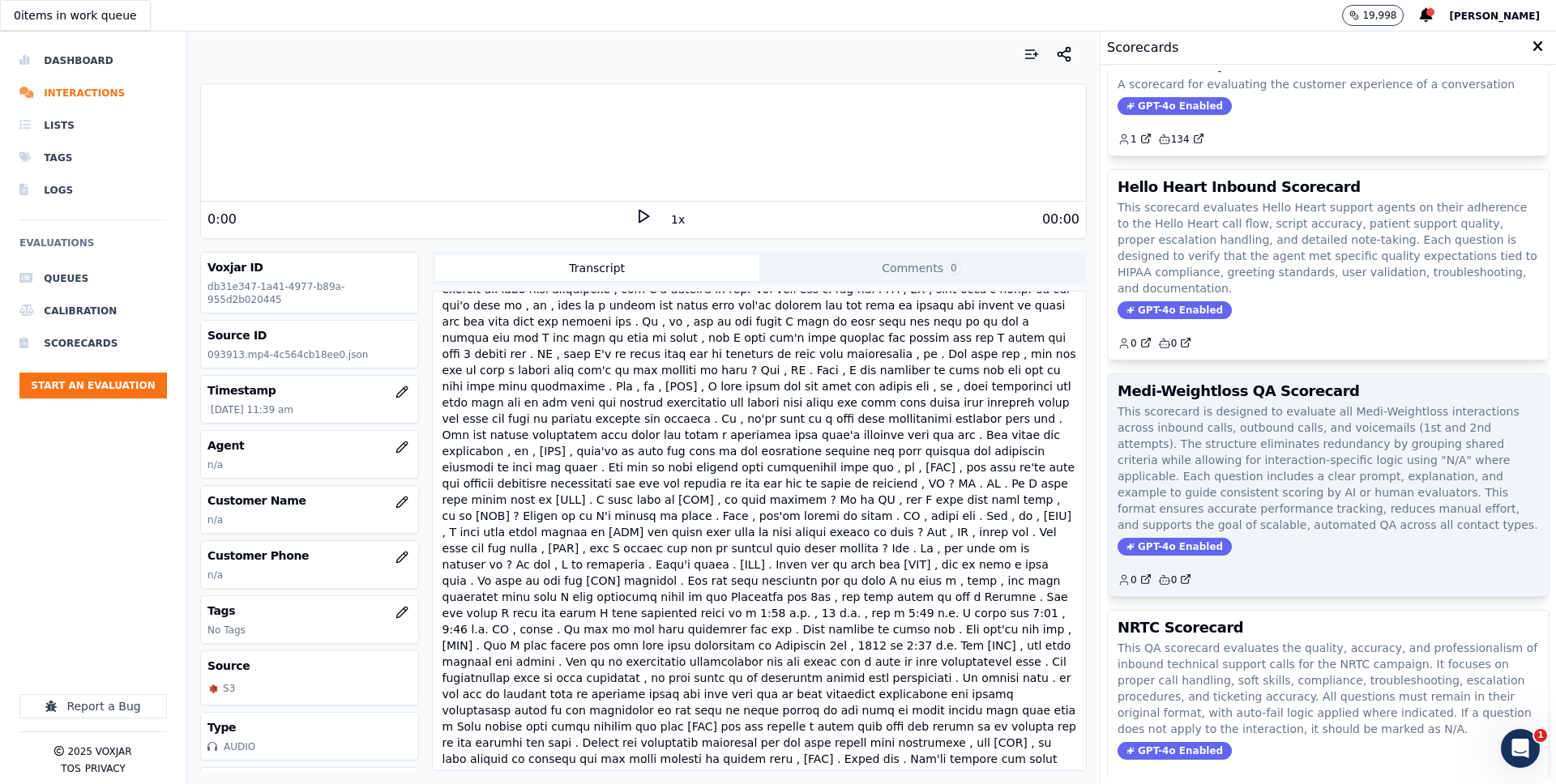
click at [1365, 445] on p "This scorecard is designed to evaluate all Medi-Weightloss interactions across …" at bounding box center [1328, 468] width 421 height 130
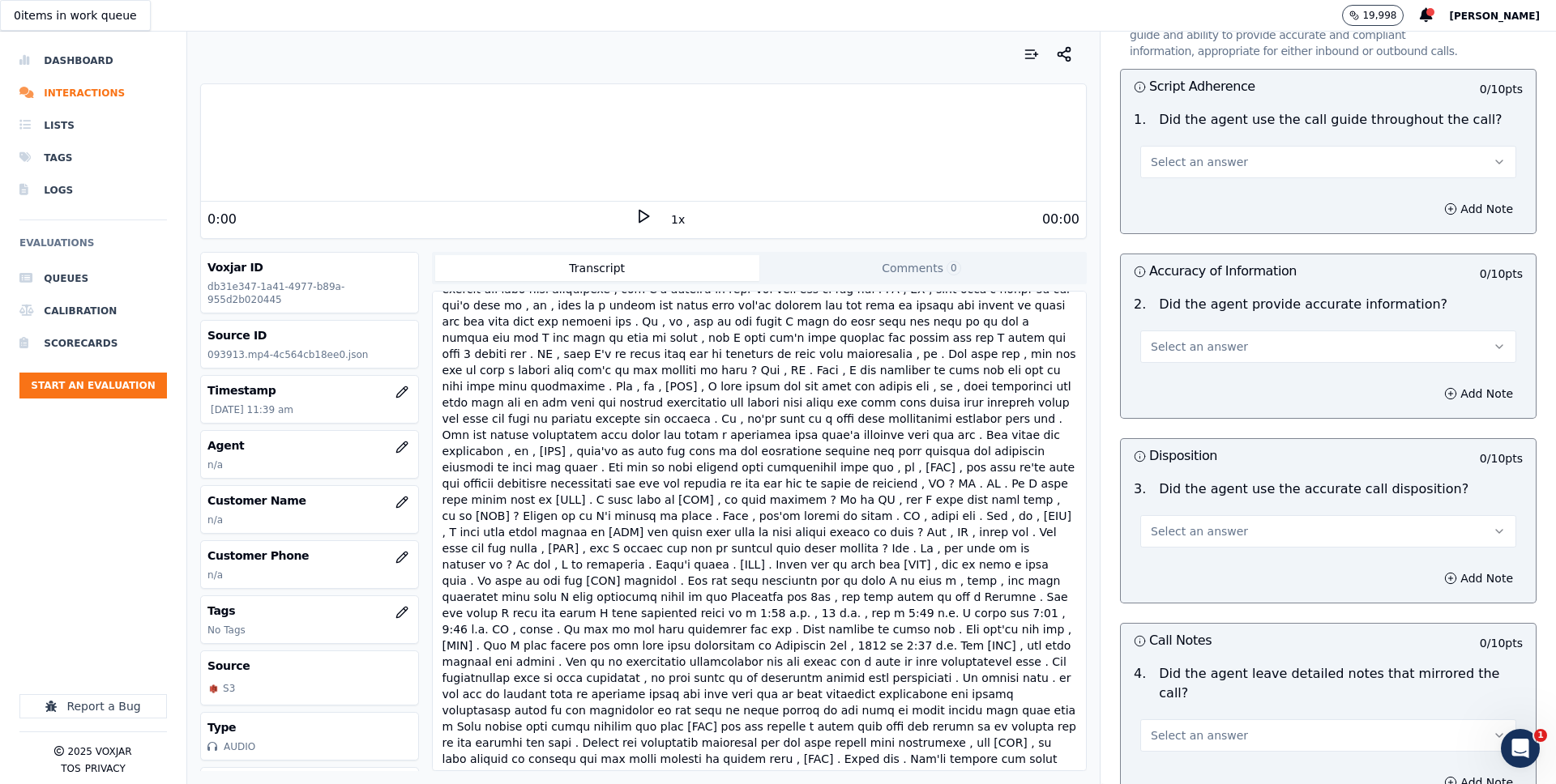
scroll to position [2085, 0]
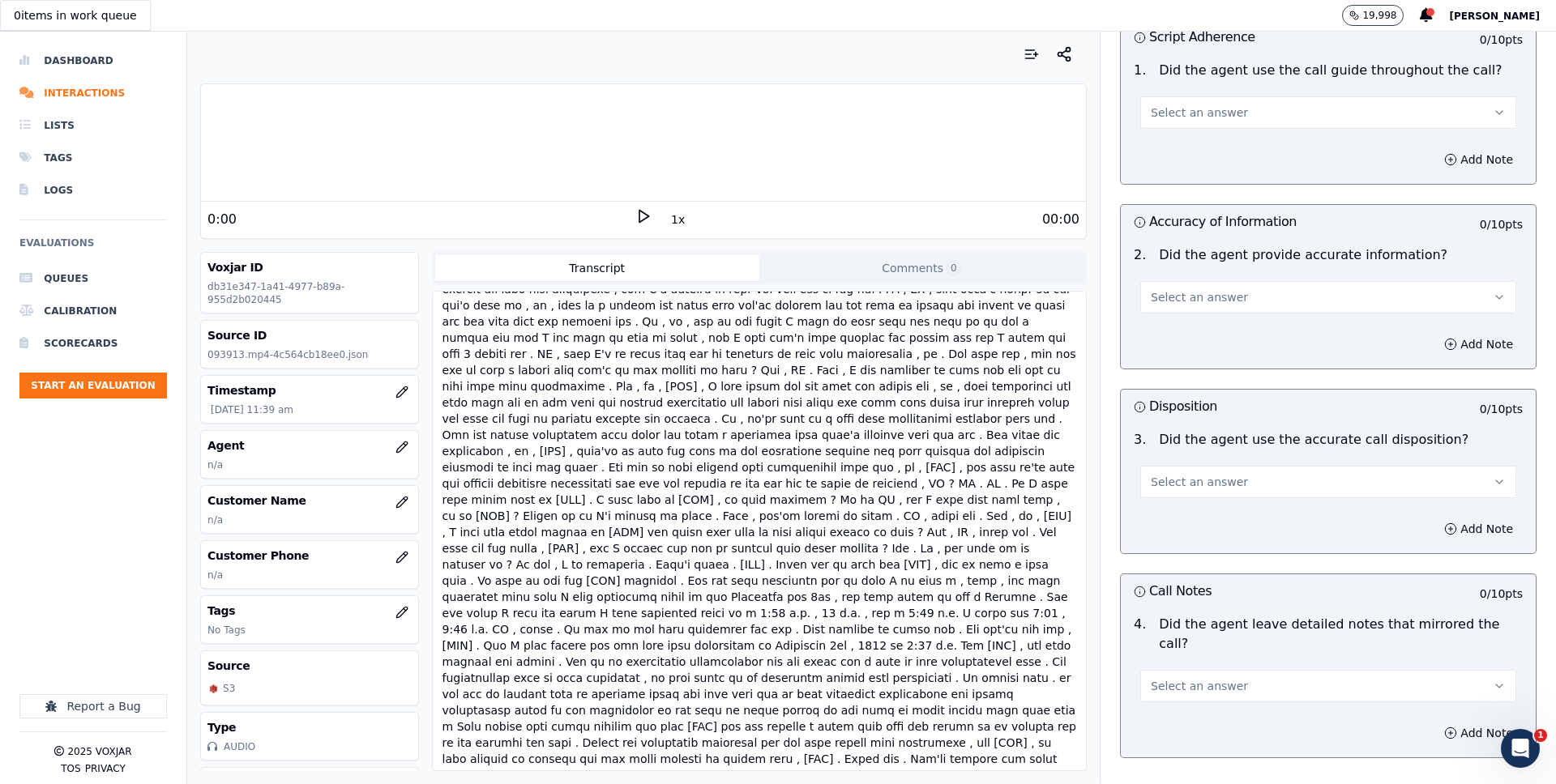
click at [1343, 670] on button "Select an answer" at bounding box center [1327, 686] width 376 height 32
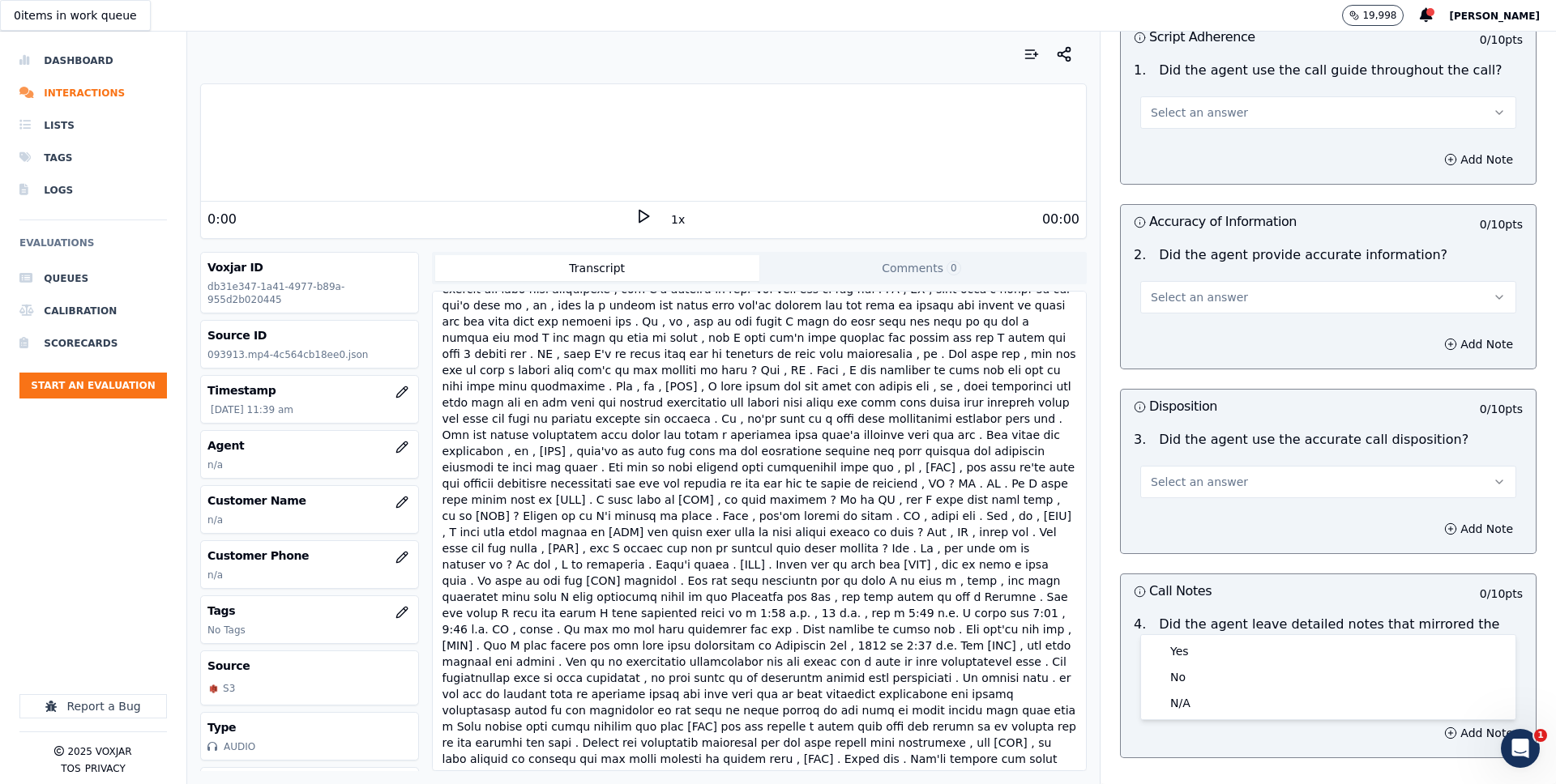
click at [1343, 670] on button "Select an answer" at bounding box center [1327, 686] width 376 height 32
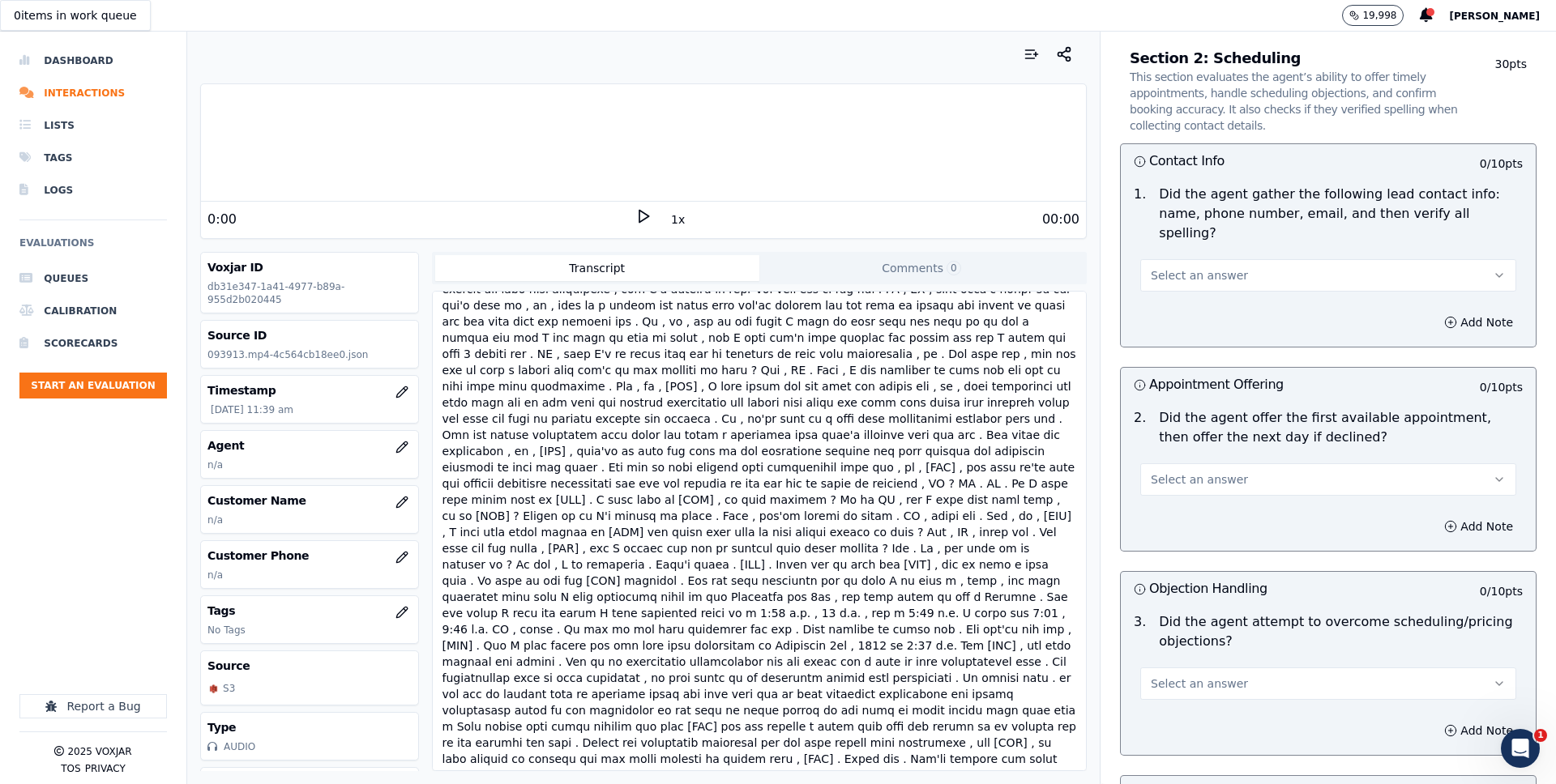
scroll to position [0, 0]
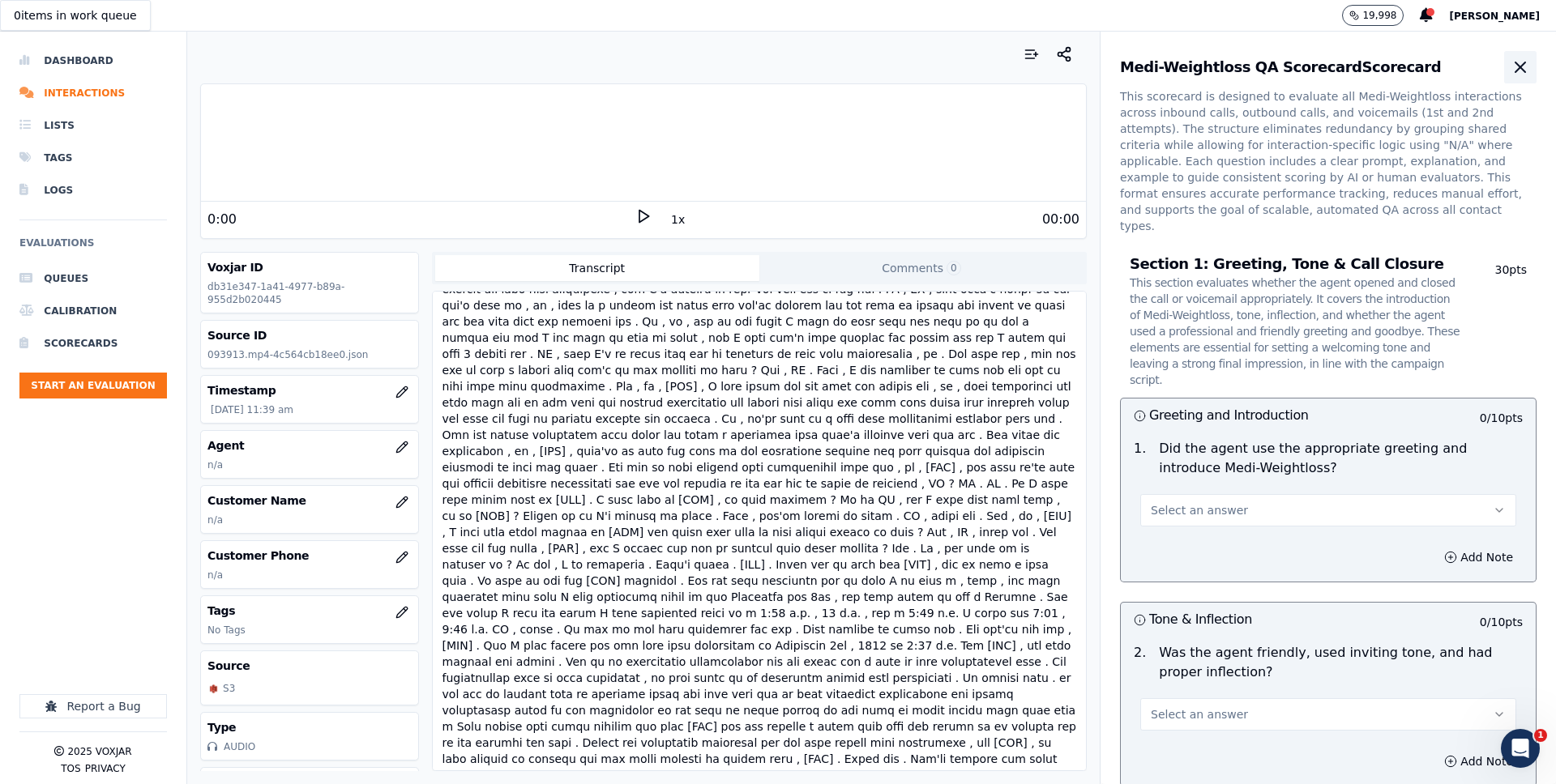
click at [1509, 72] on button "button" at bounding box center [1520, 67] width 32 height 32
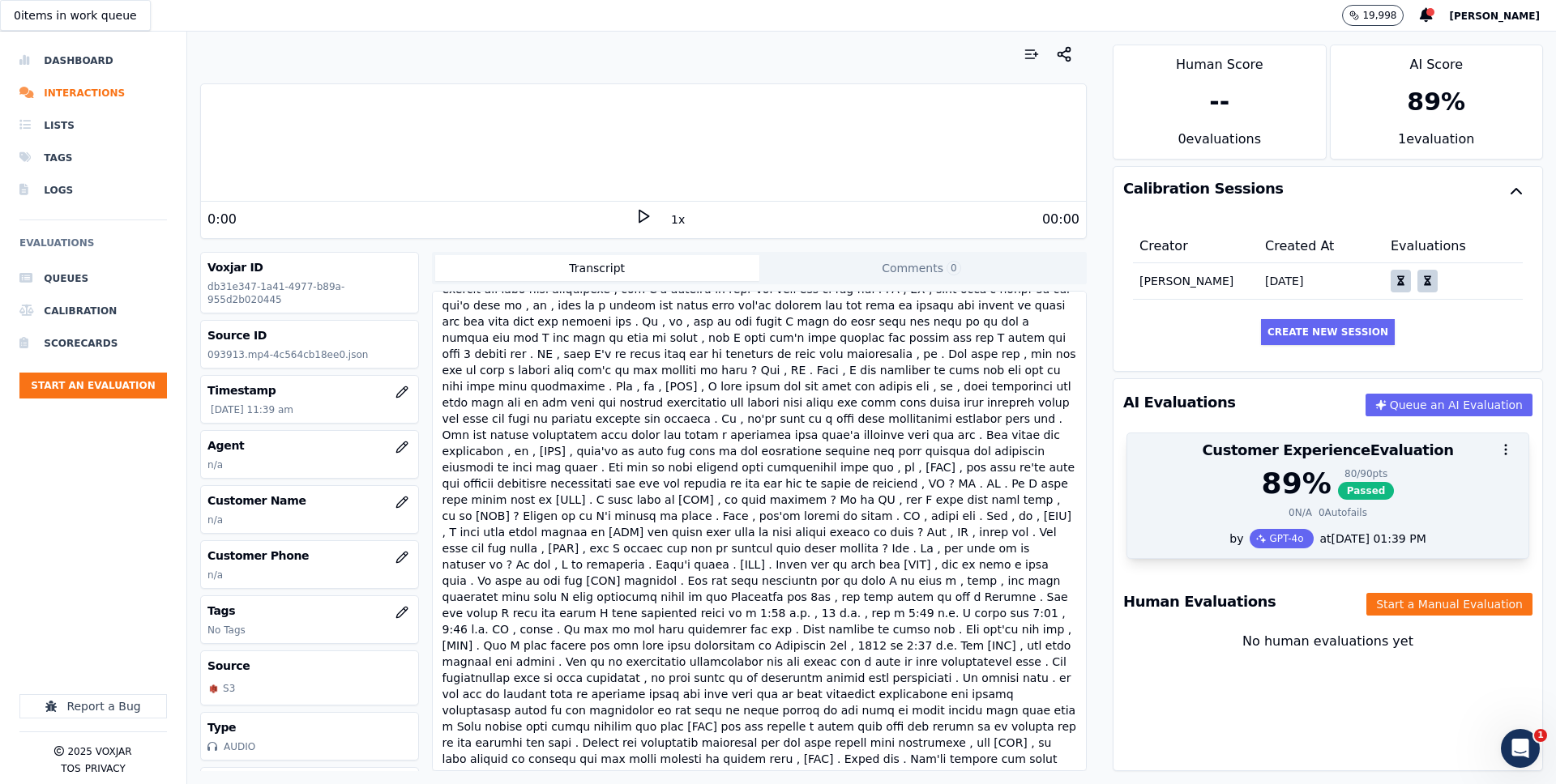
click at [1295, 499] on div "89 %" at bounding box center [1295, 483] width 70 height 32
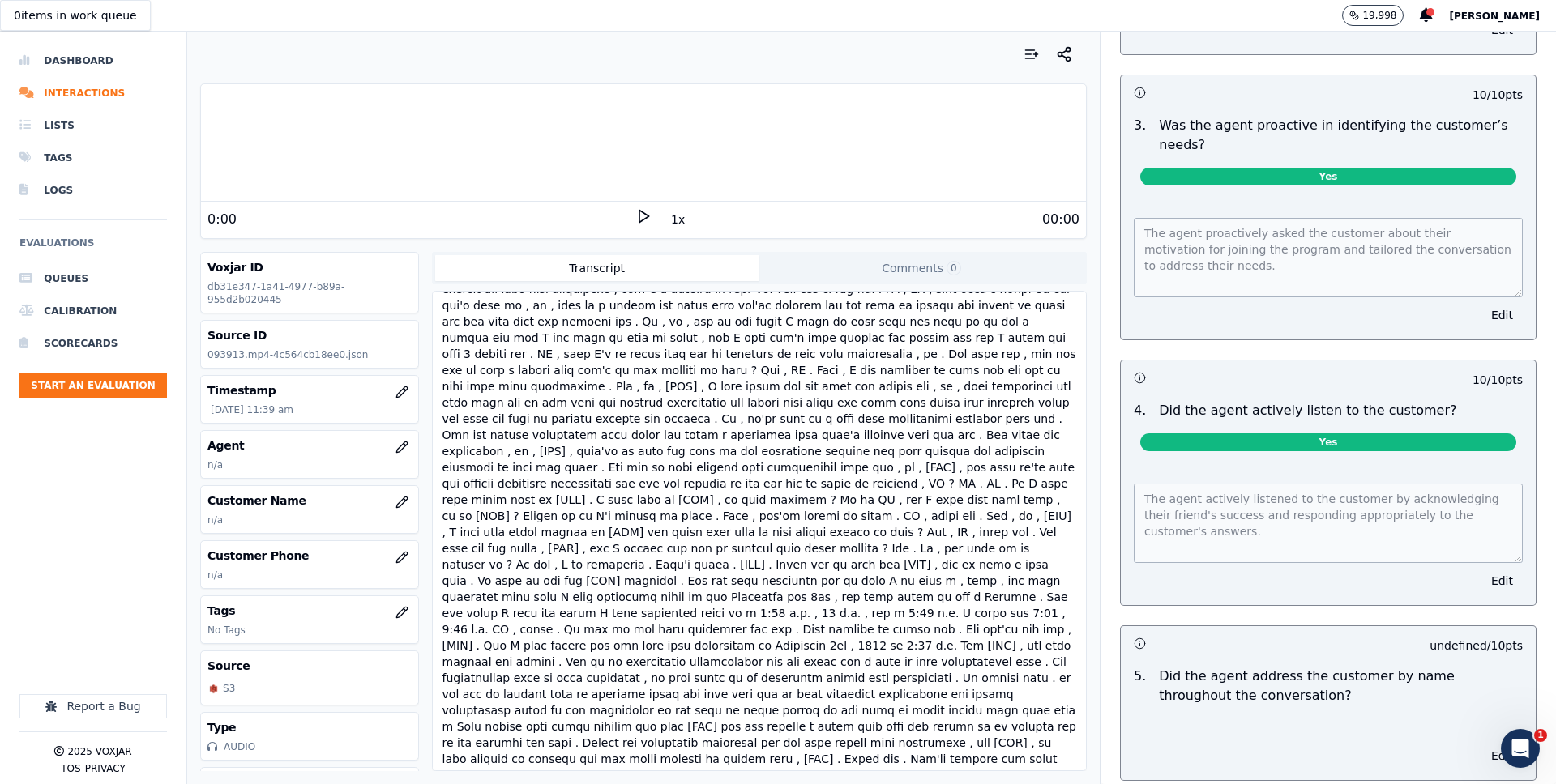
scroll to position [1600, 0]
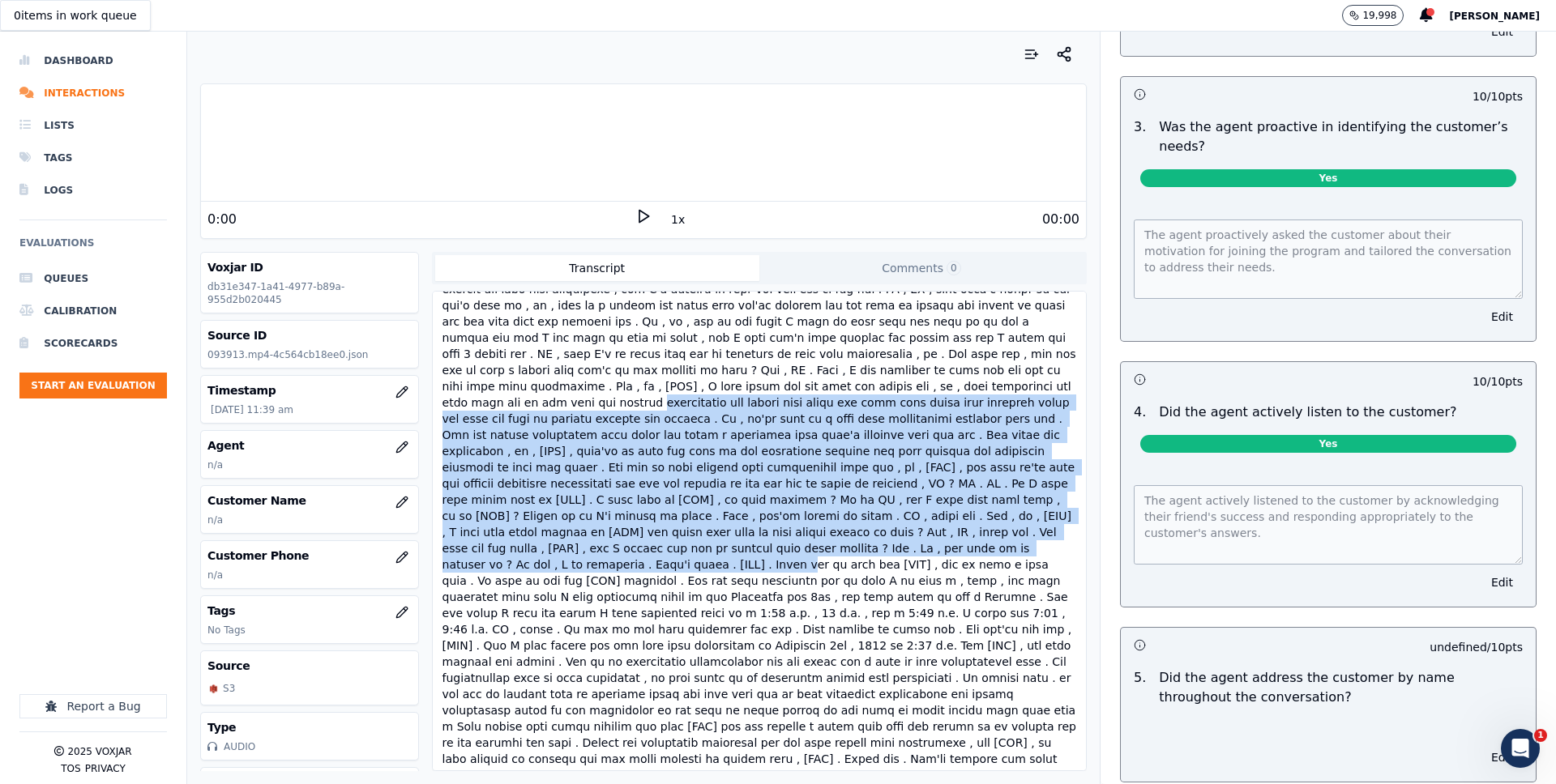
drag, startPoint x: 962, startPoint y: 533, endPoint x: 751, endPoint y: 375, distance: 263.6
click at [751, 375] on div at bounding box center [759, 516] width 640 height 541
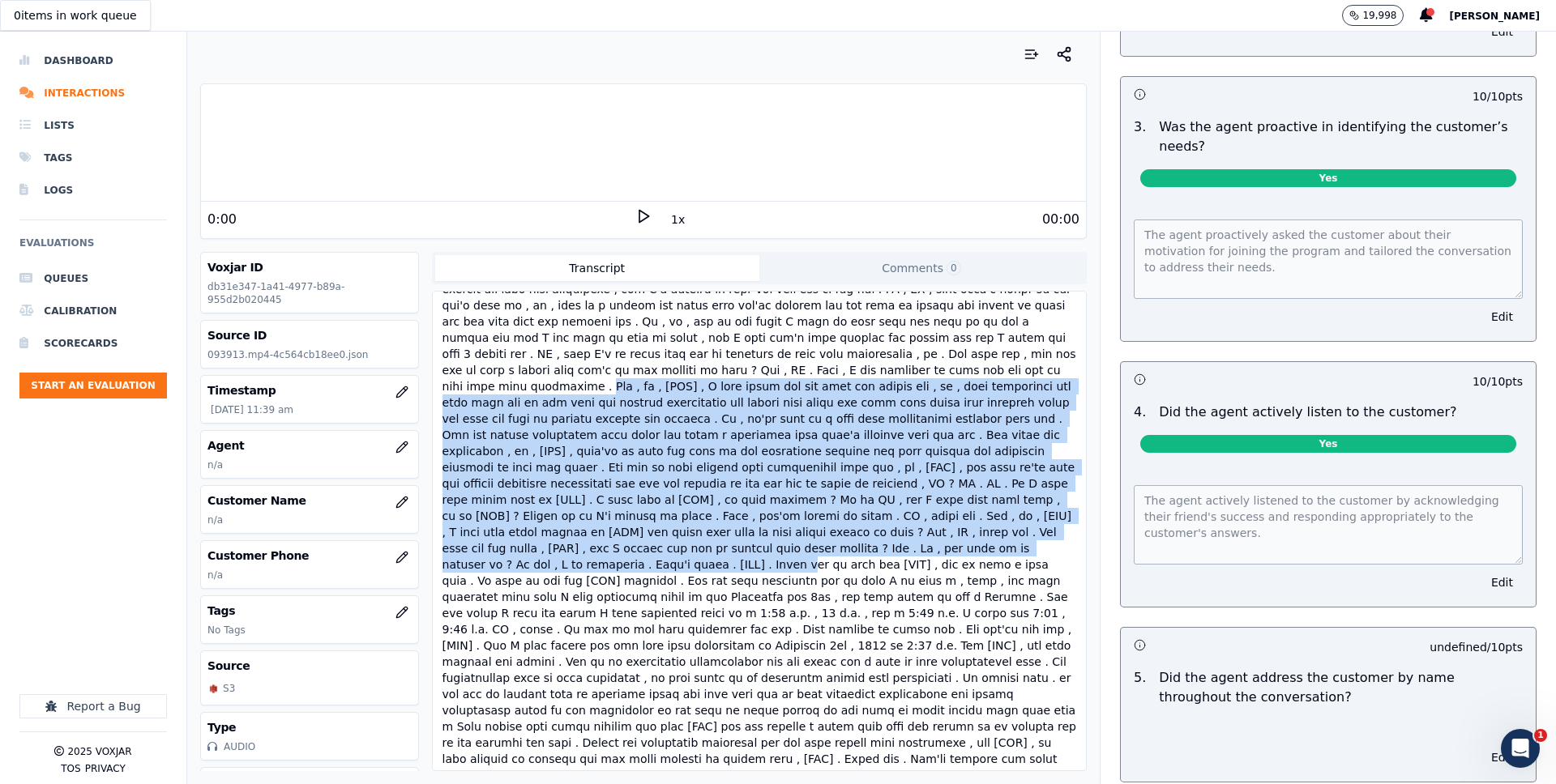
click at [627, 399] on div at bounding box center [759, 516] width 640 height 541
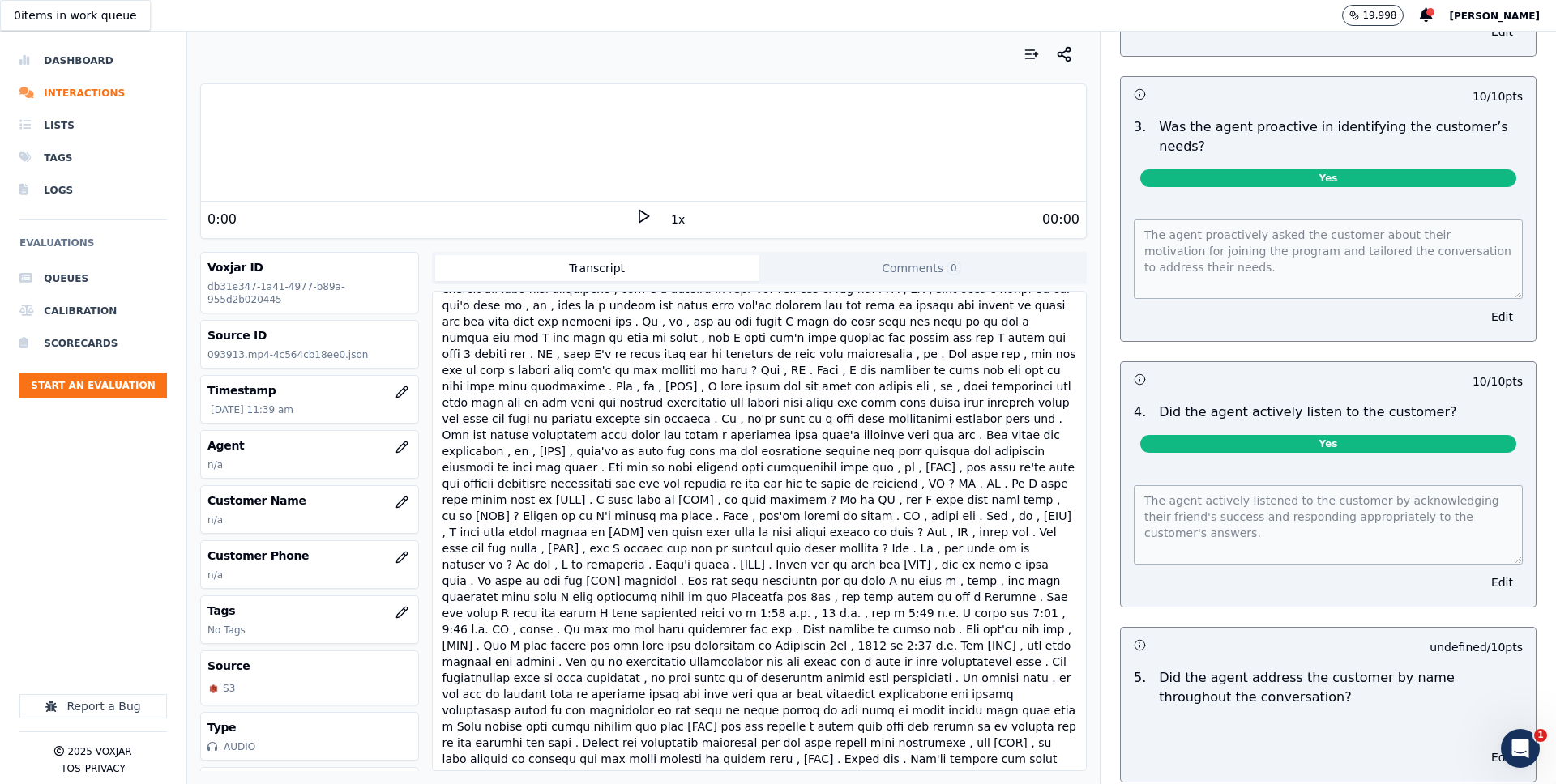
scroll to position [0, 0]
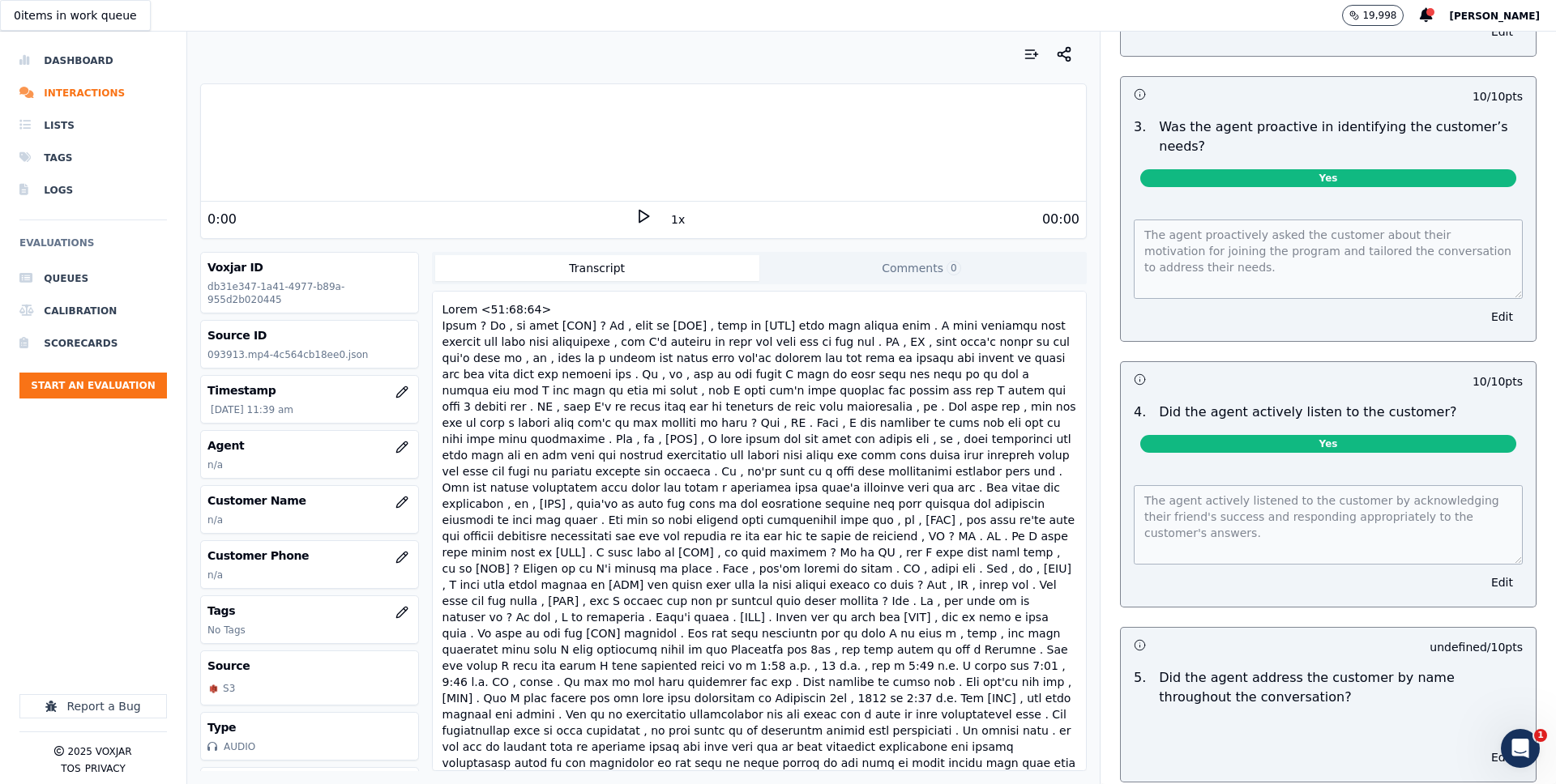
click at [568, 359] on div at bounding box center [759, 569] width 640 height 541
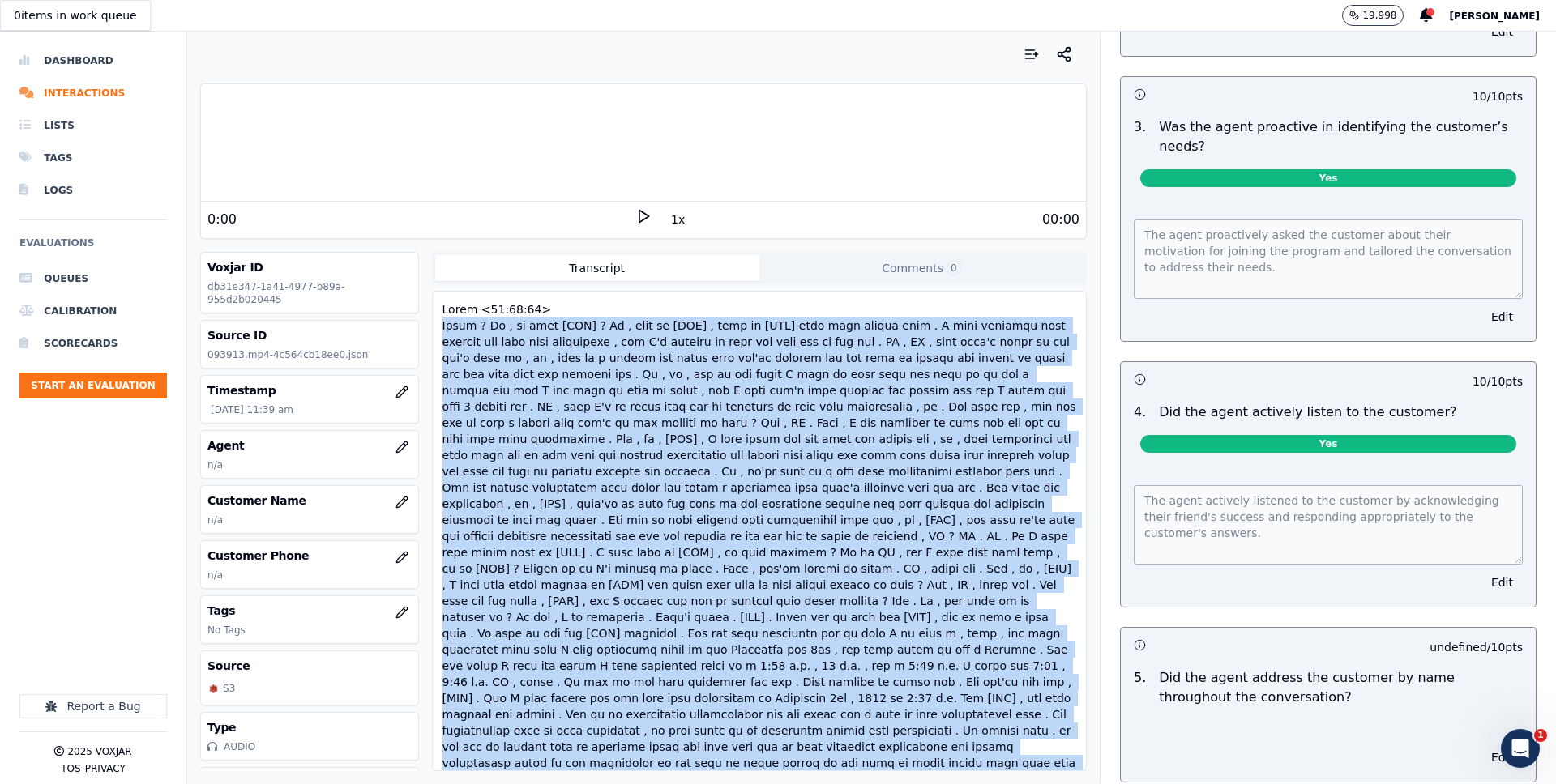
click at [568, 359] on div at bounding box center [759, 569] width 640 height 541
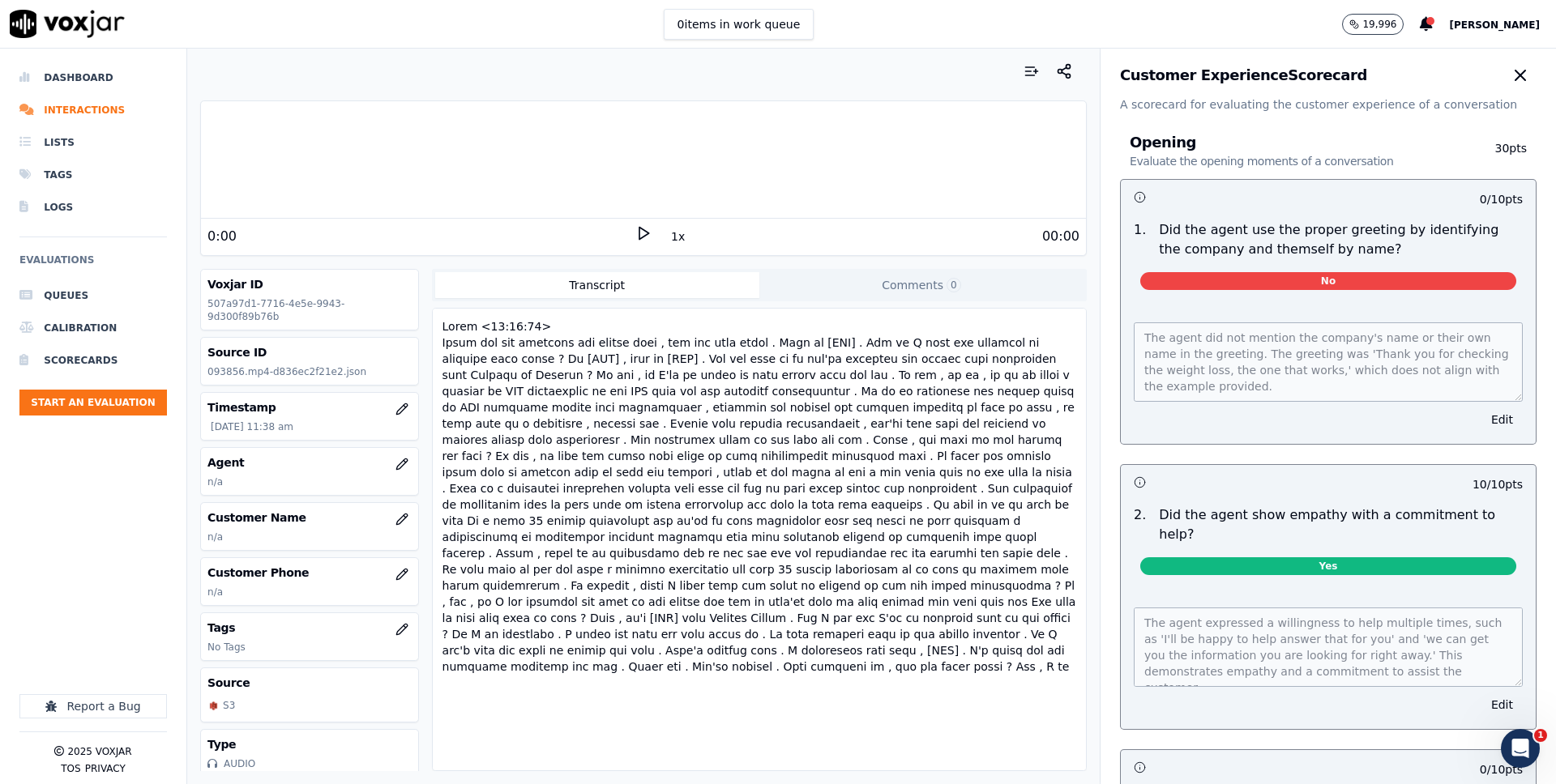
scroll to position [18, 0]
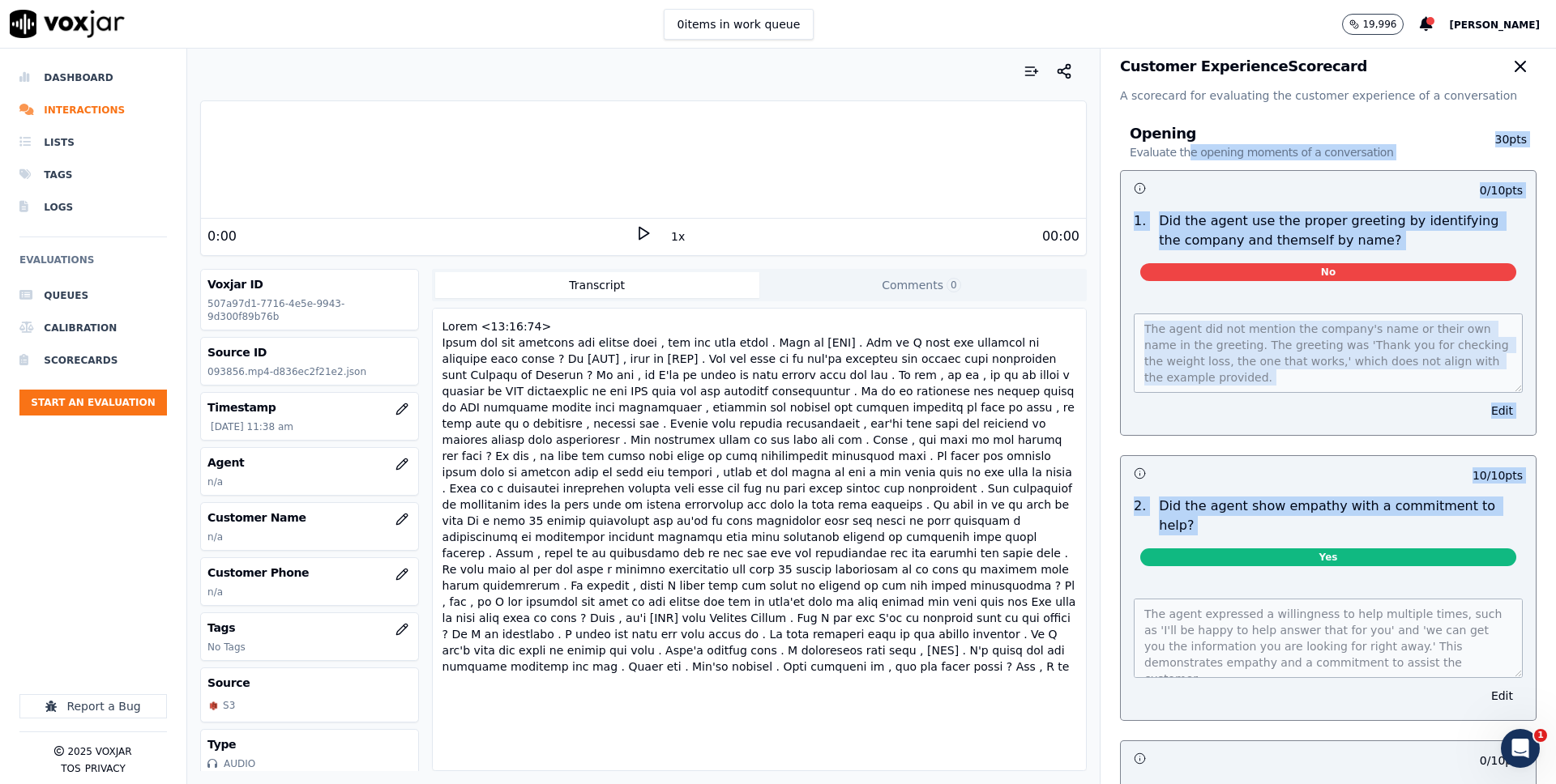
drag, startPoint x: 1181, startPoint y: 157, endPoint x: 1377, endPoint y: 521, distance: 413.4
click at [1377, 521] on div "Opening Evaluate the opening moments of a conversation 30 pts 0 / 10 pts 1 . Di…" at bounding box center [1328, 571] width 442 height 934
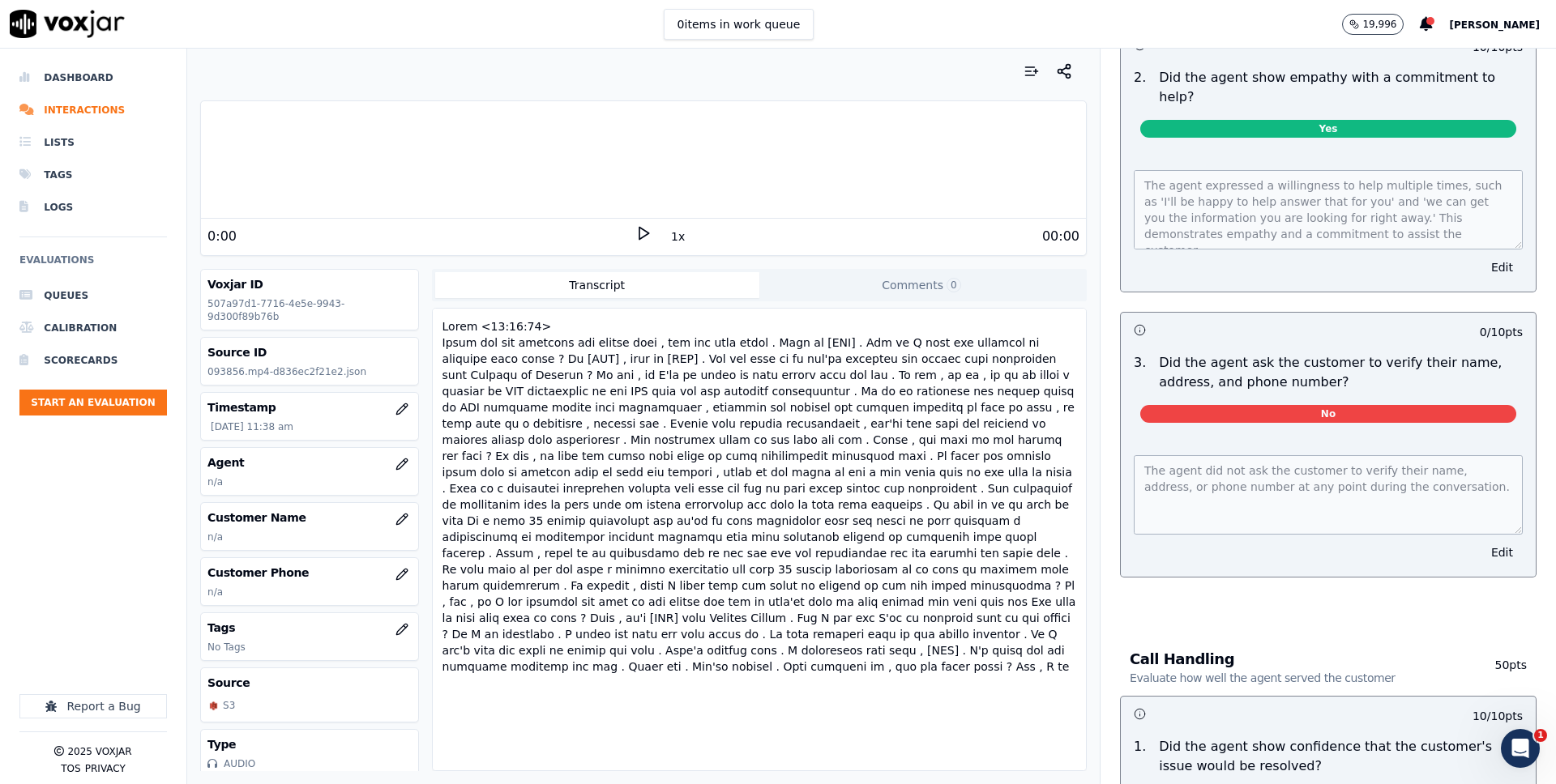
scroll to position [0, 0]
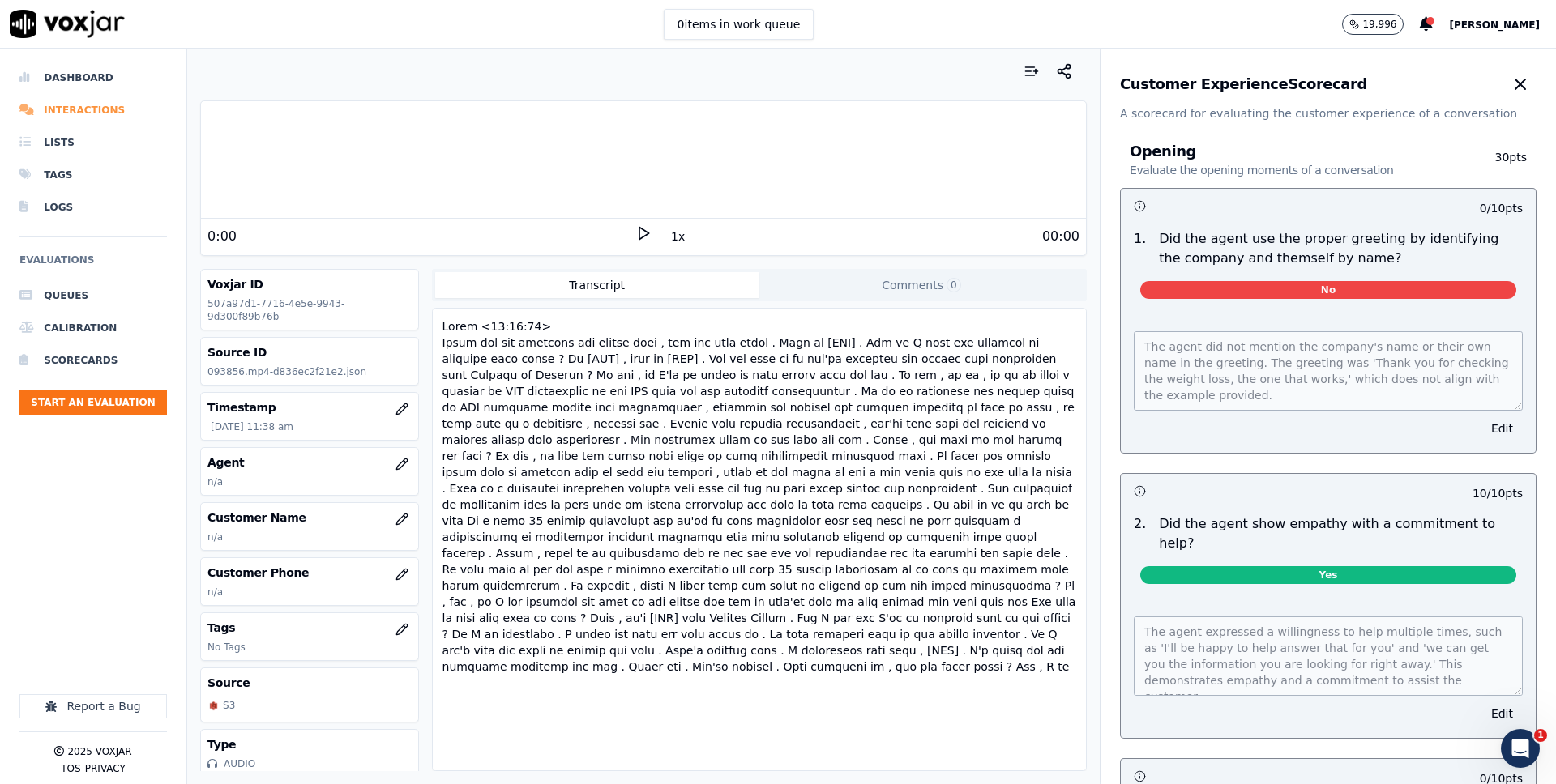
click at [106, 106] on li "Interactions" at bounding box center [93, 109] width 147 height 32
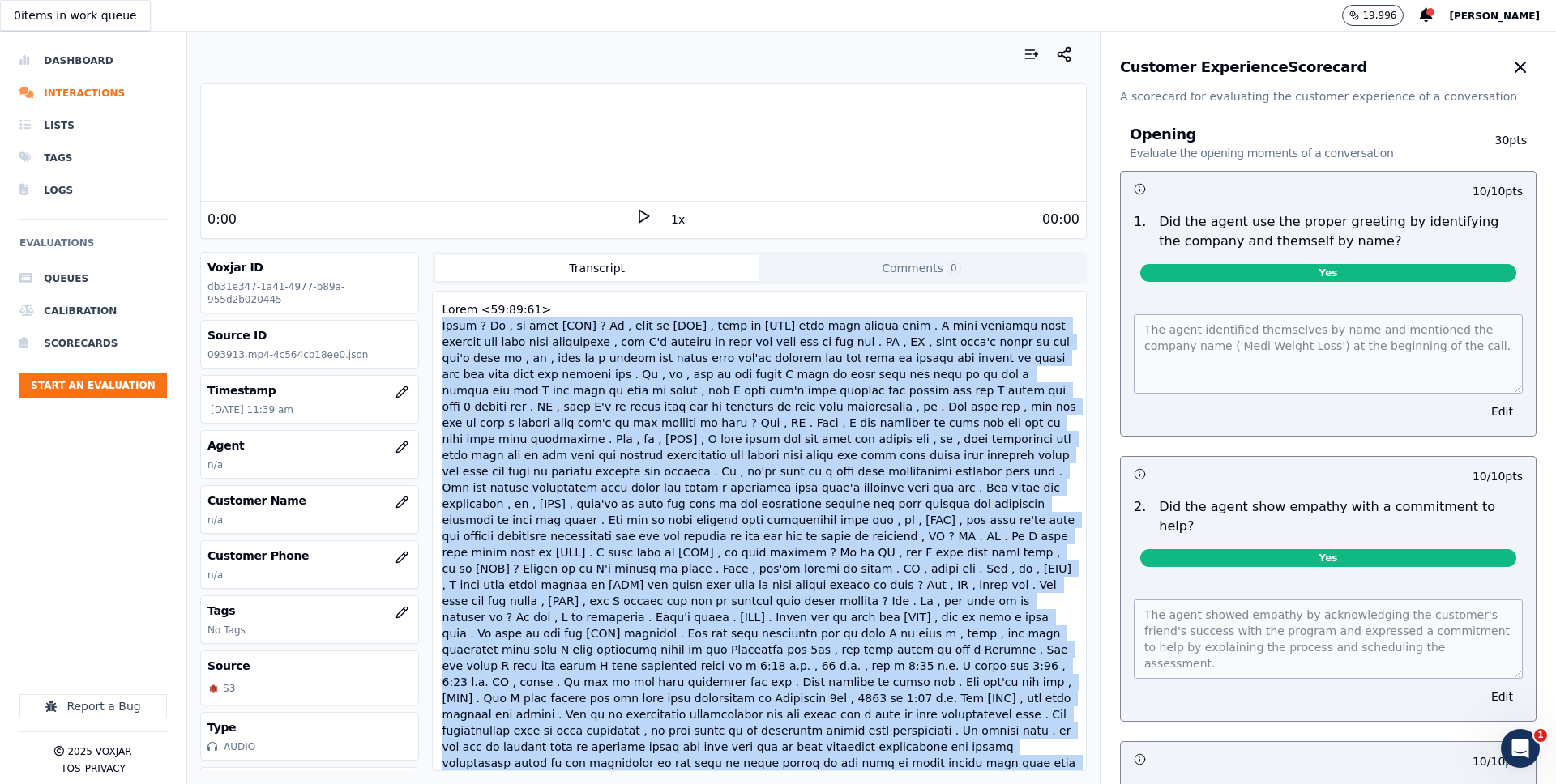
scroll to position [1600, 0]
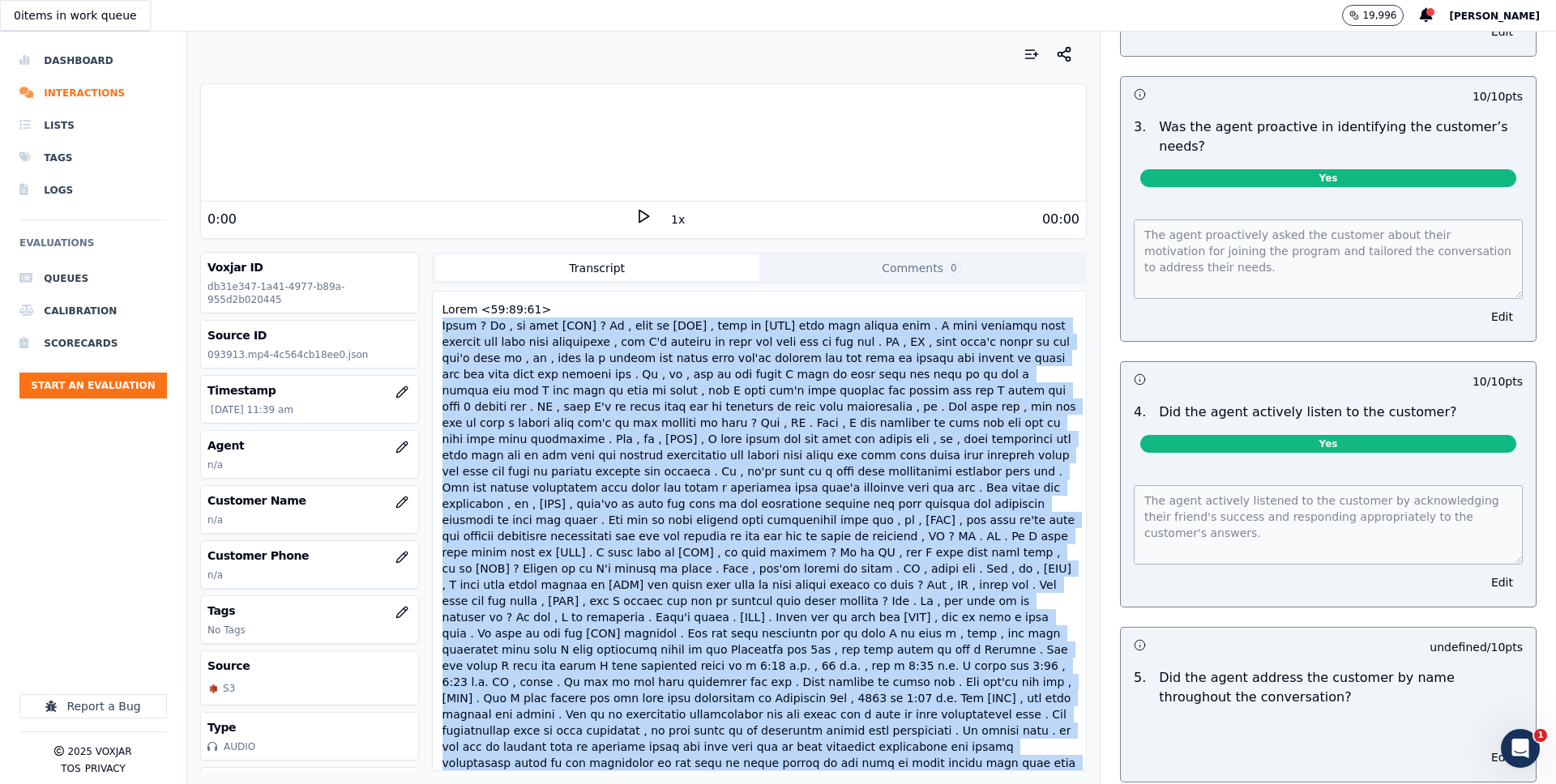
click at [936, 489] on div at bounding box center [759, 569] width 640 height 541
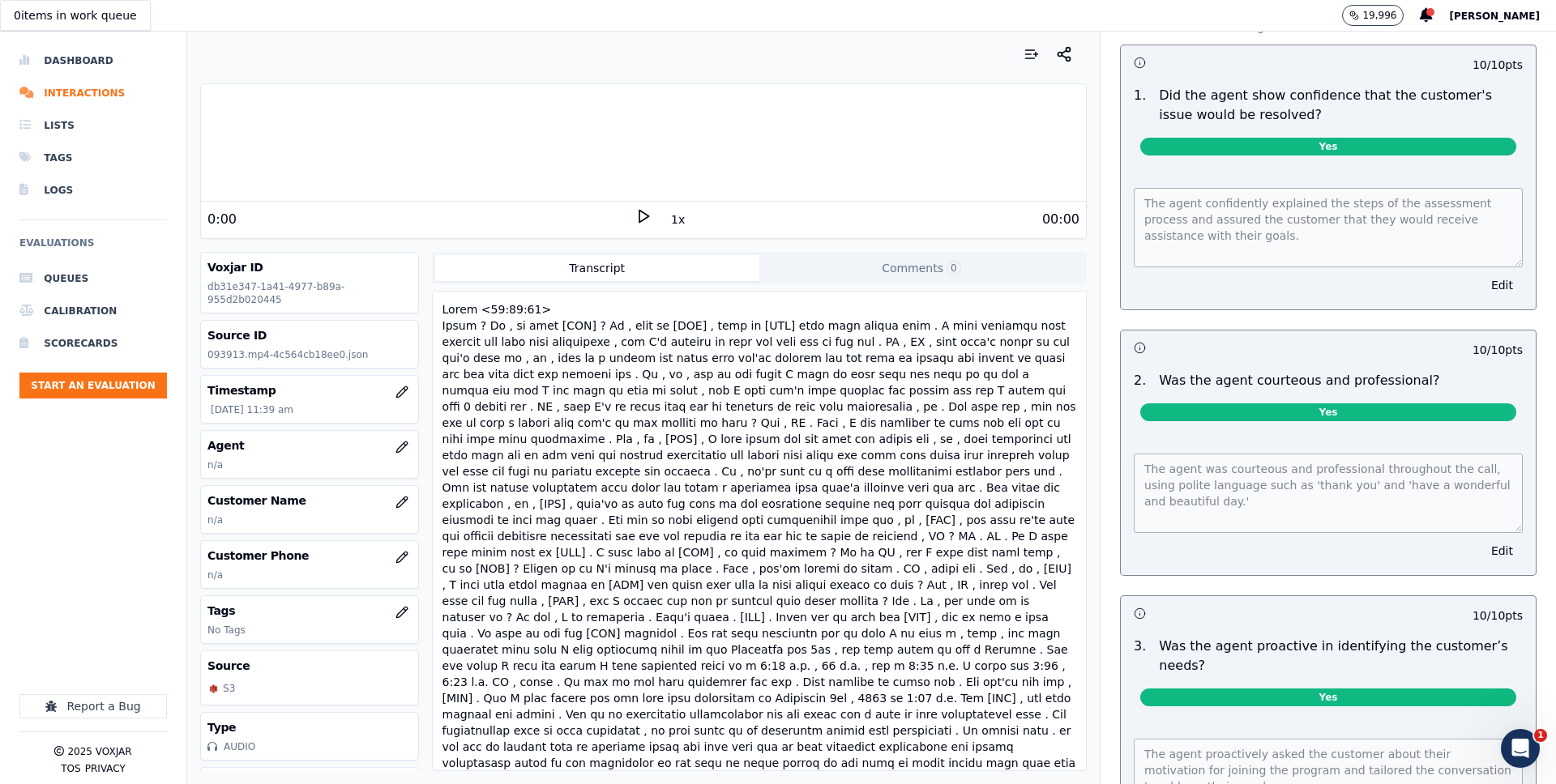
scroll to position [2267, 0]
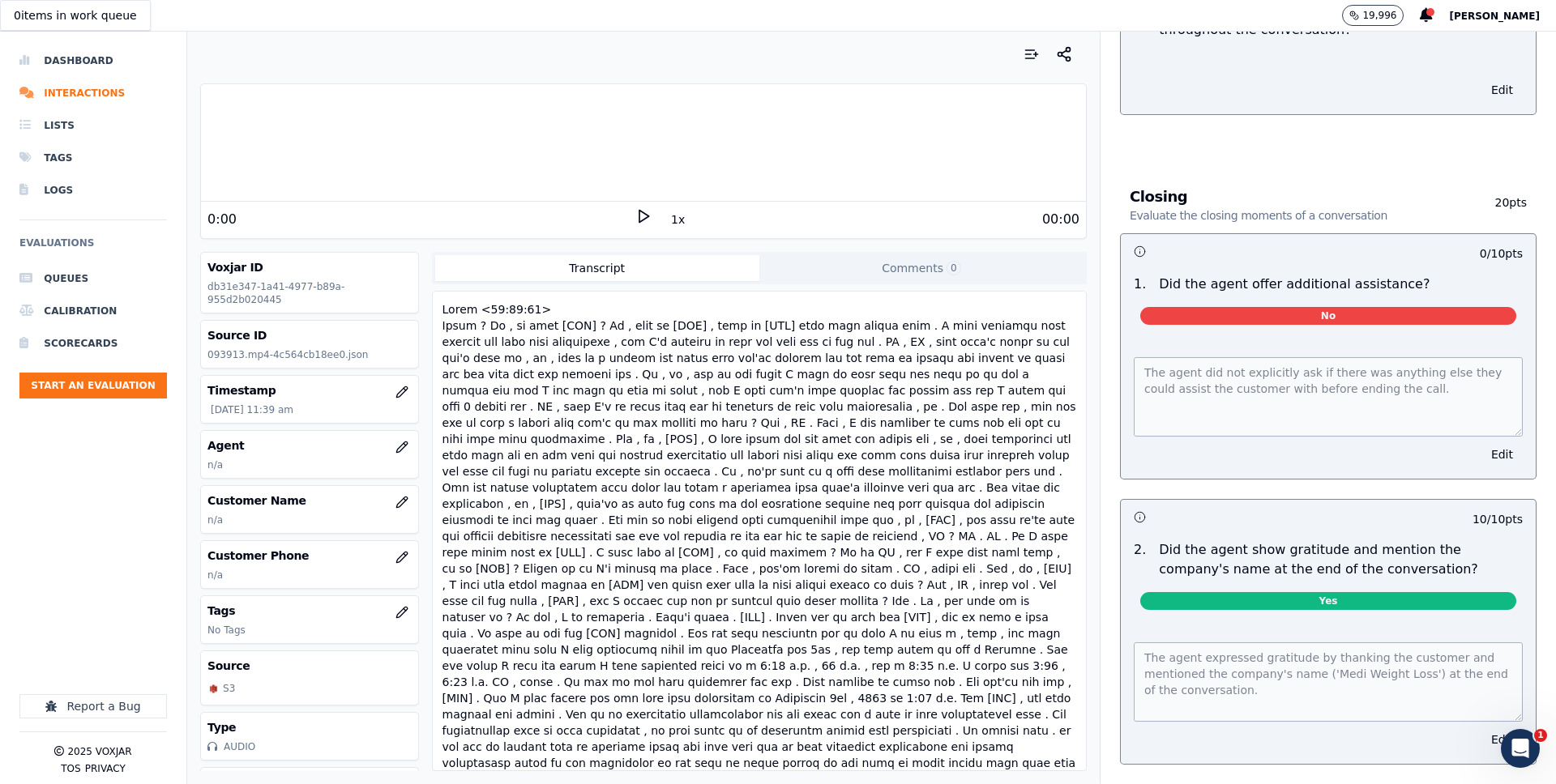
click at [1317, 294] on div "No" at bounding box center [1327, 312] width 402 height 37
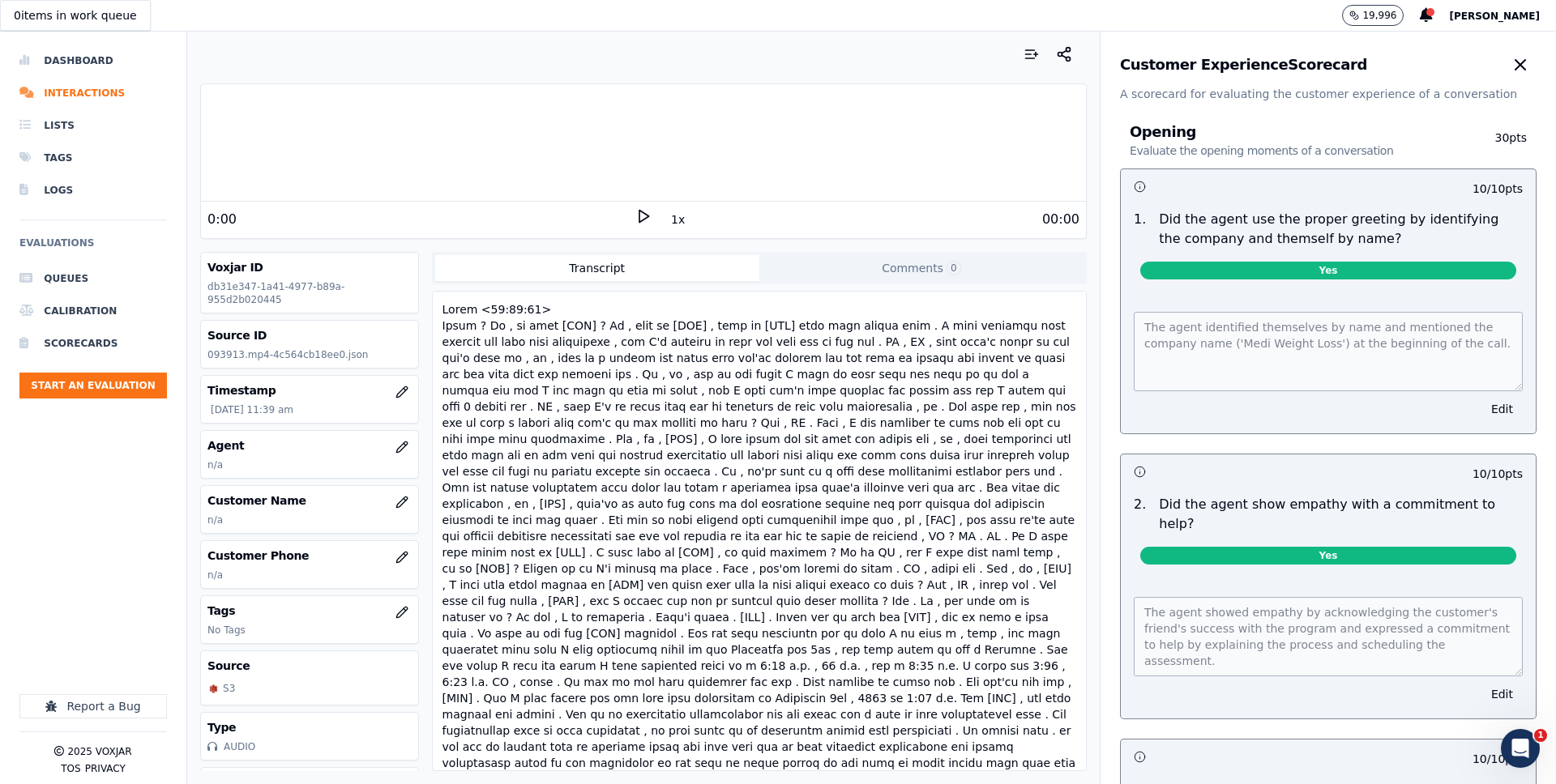
scroll to position [0, 0]
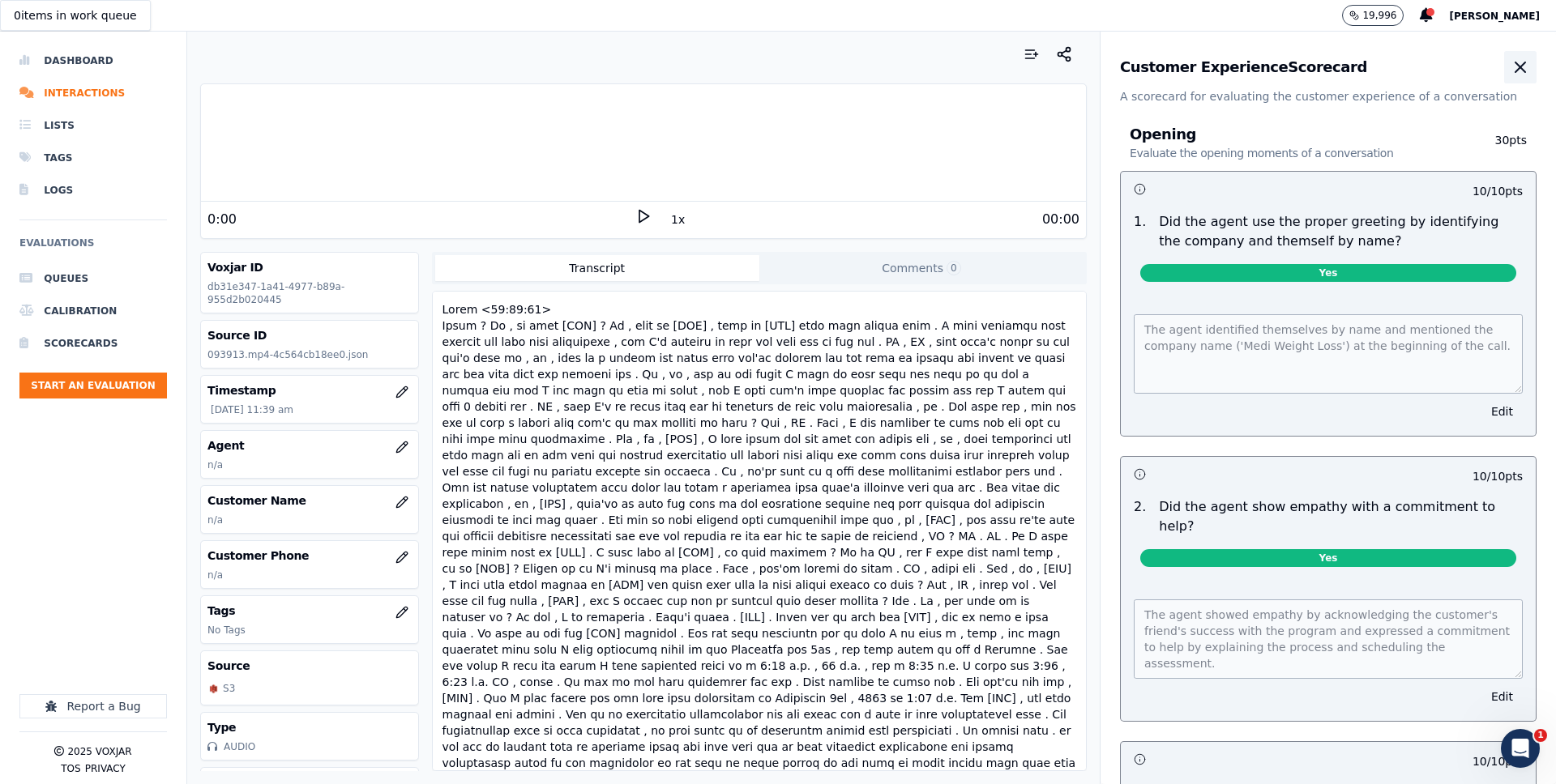
click at [1531, 64] on button "button" at bounding box center [1520, 67] width 32 height 32
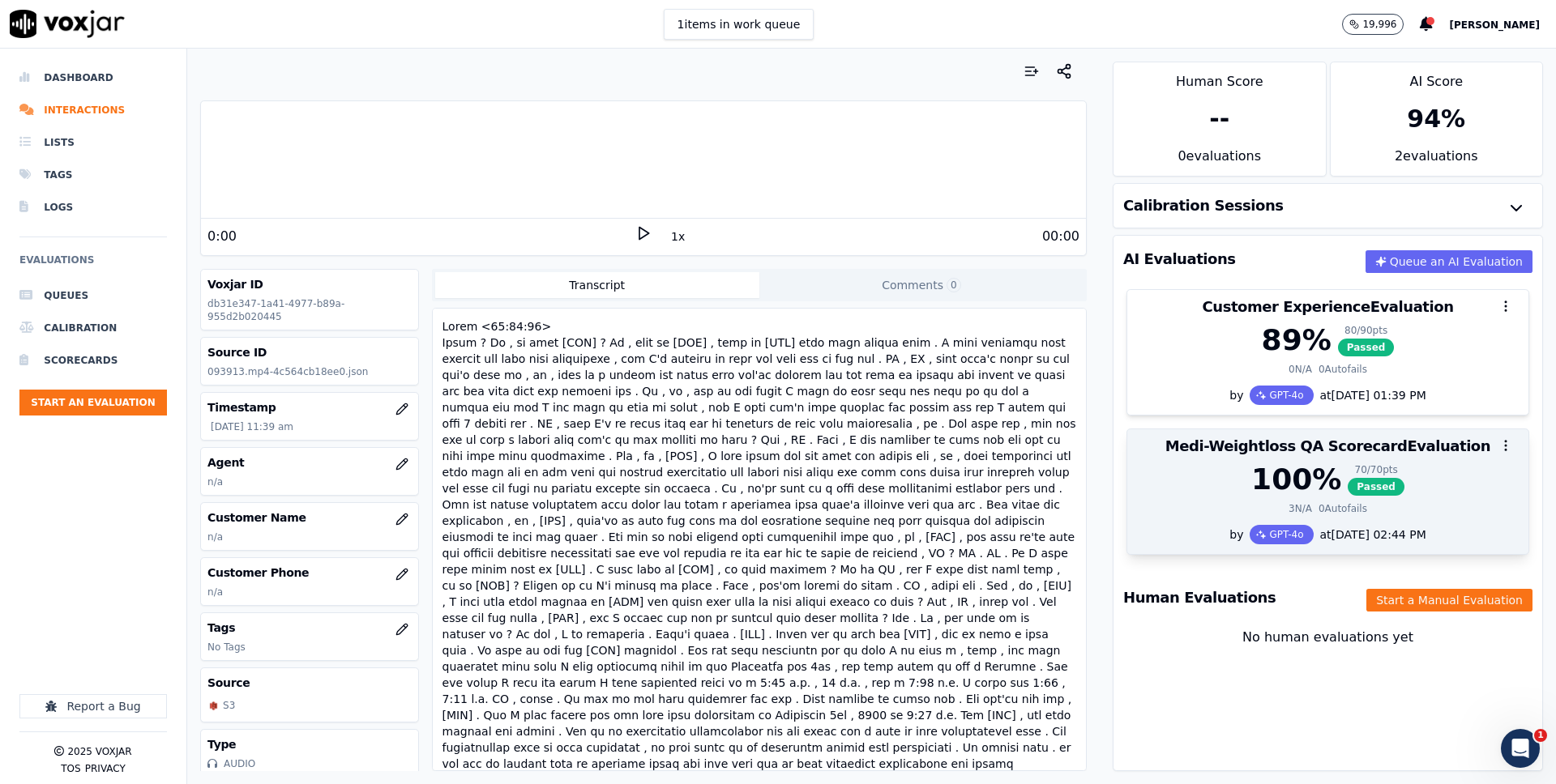
click at [1284, 496] on div "100 %" at bounding box center [1295, 479] width 90 height 32
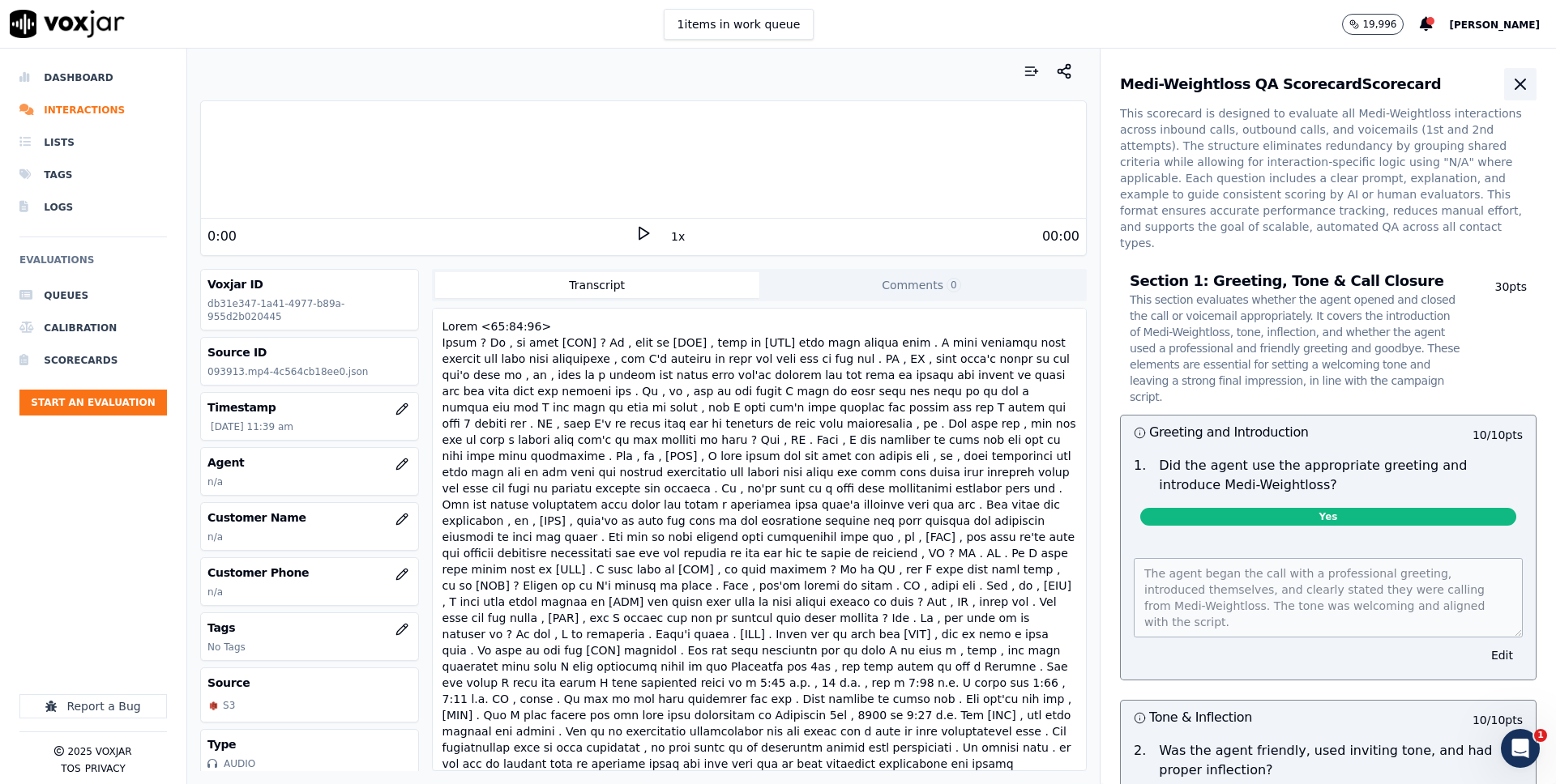
click at [1524, 91] on icon "button" at bounding box center [1520, 83] width 19 height 19
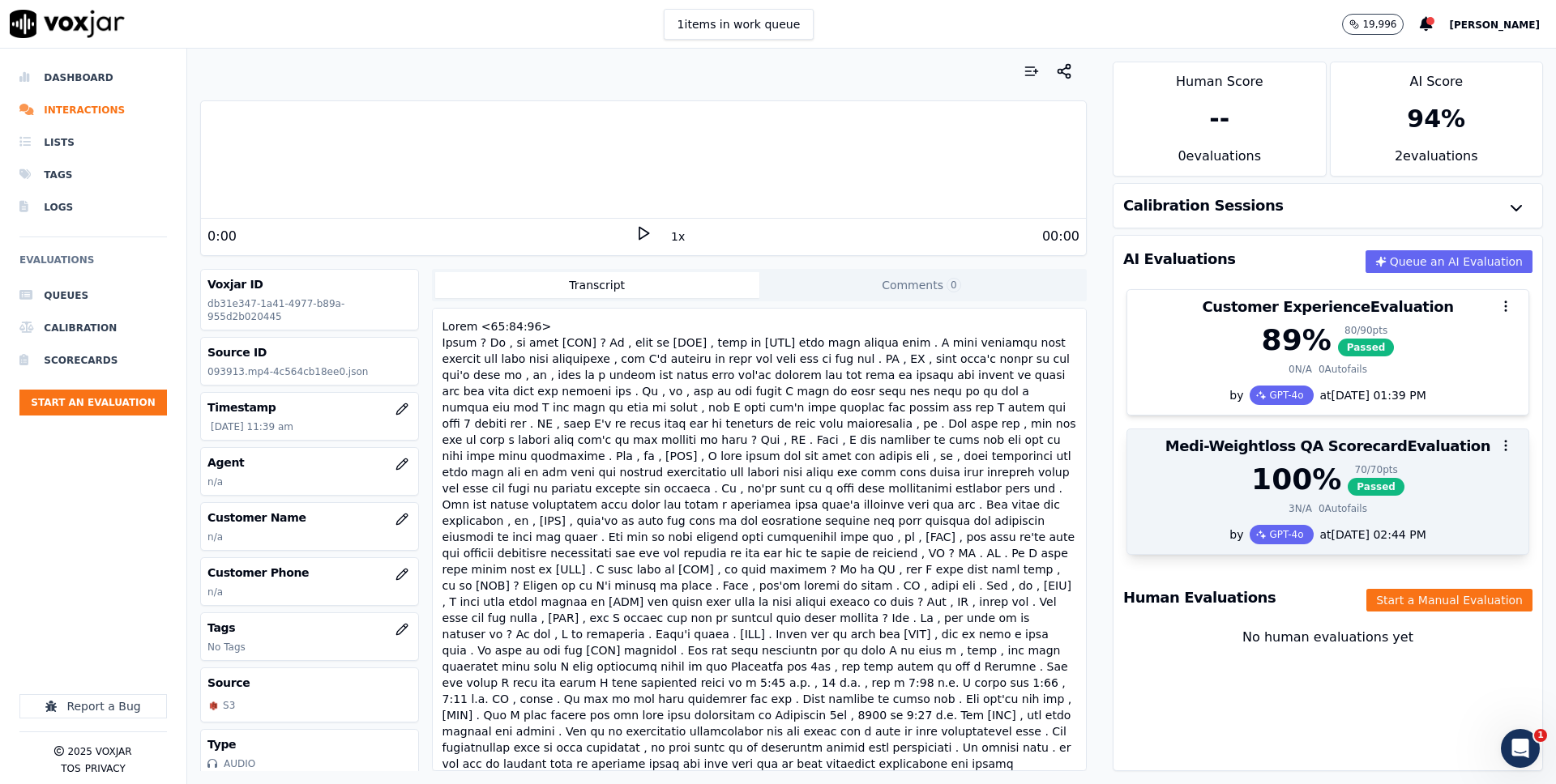
click at [1278, 472] on div "100 %" at bounding box center [1295, 479] width 90 height 32
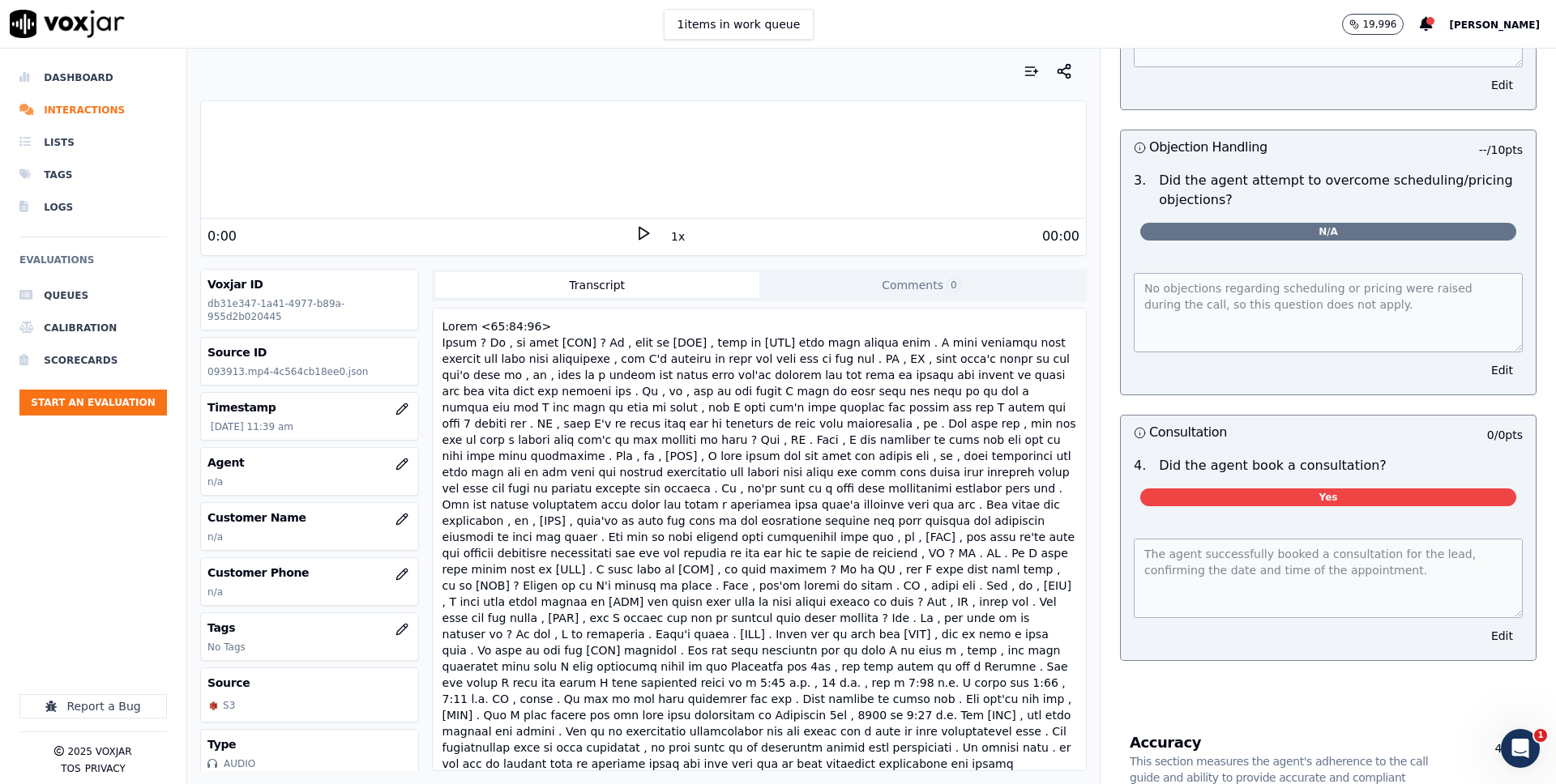
scroll to position [1878, 0]
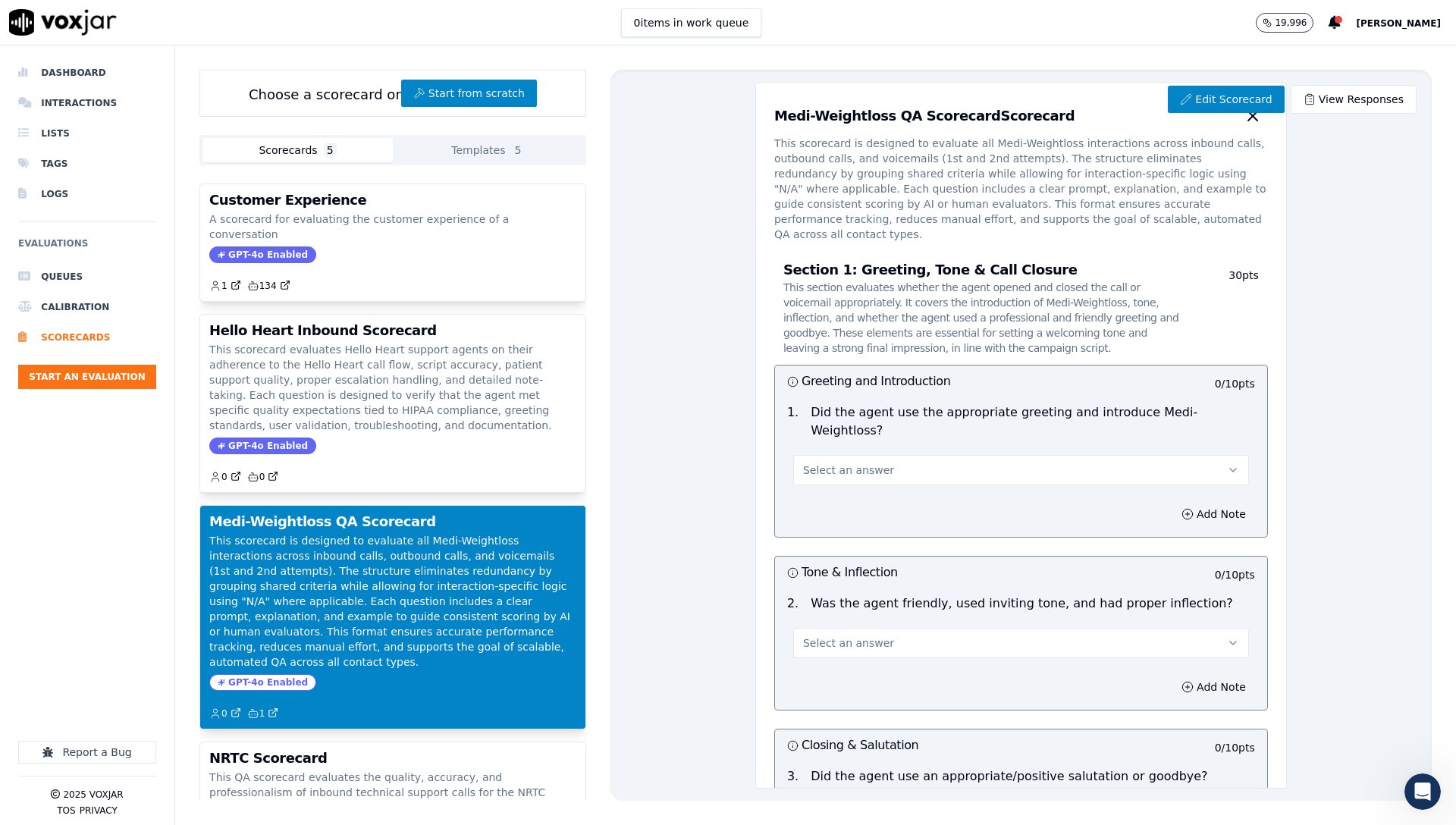
scroll to position [1842, 0]
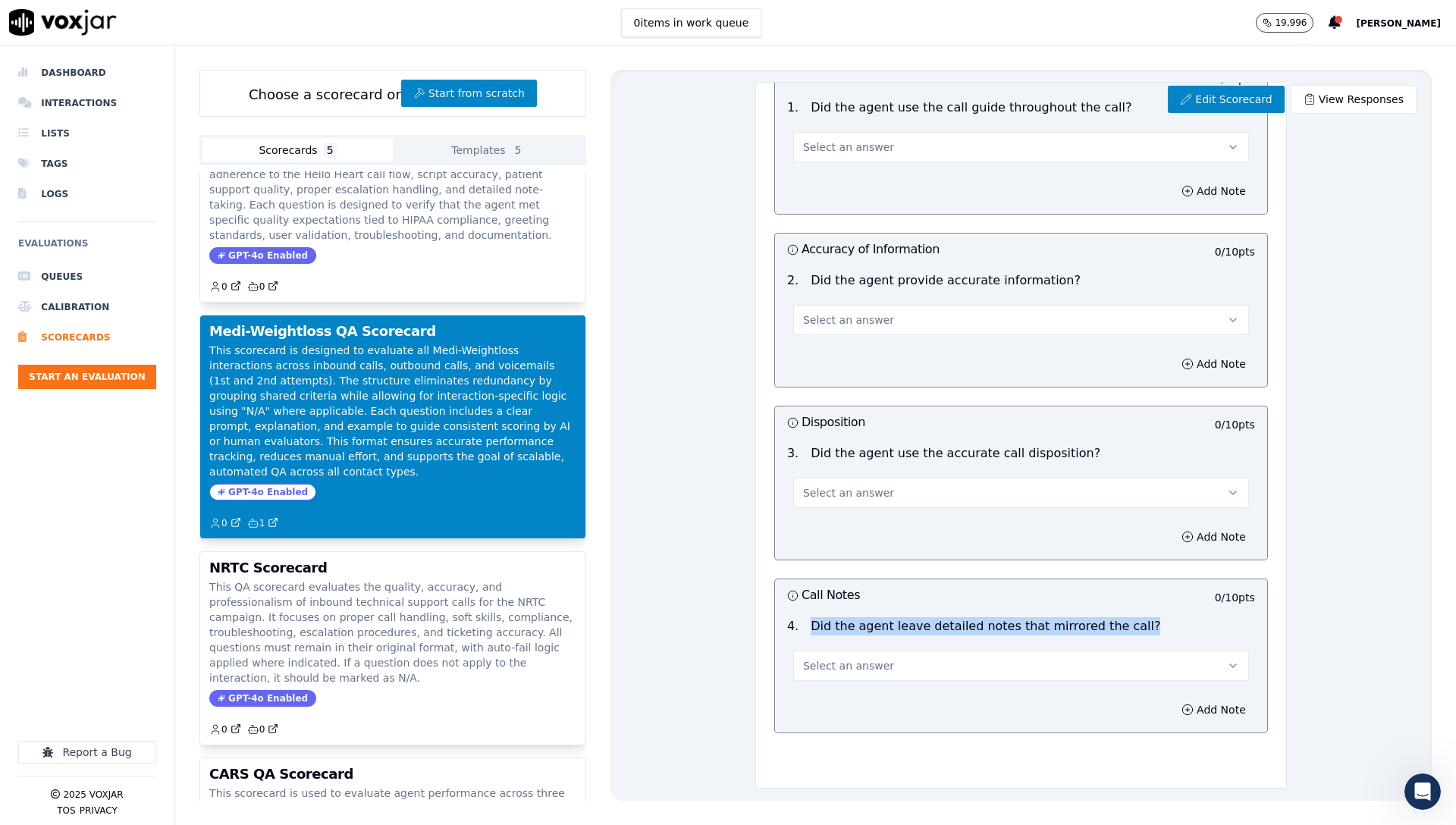
drag, startPoint x: 1126, startPoint y: 583, endPoint x: 797, endPoint y: 586, distance: 329.0
click at [797, 617] on div "4 . Did the agent leave detailed notes that mirrored the call?" at bounding box center [1020, 625] width 480 height 18
copy p "Did the agent leave detailed notes that mirrored the call?"
drag, startPoint x: 256, startPoint y: 51, endPoint x: 280, endPoint y: 55, distance: 24.3
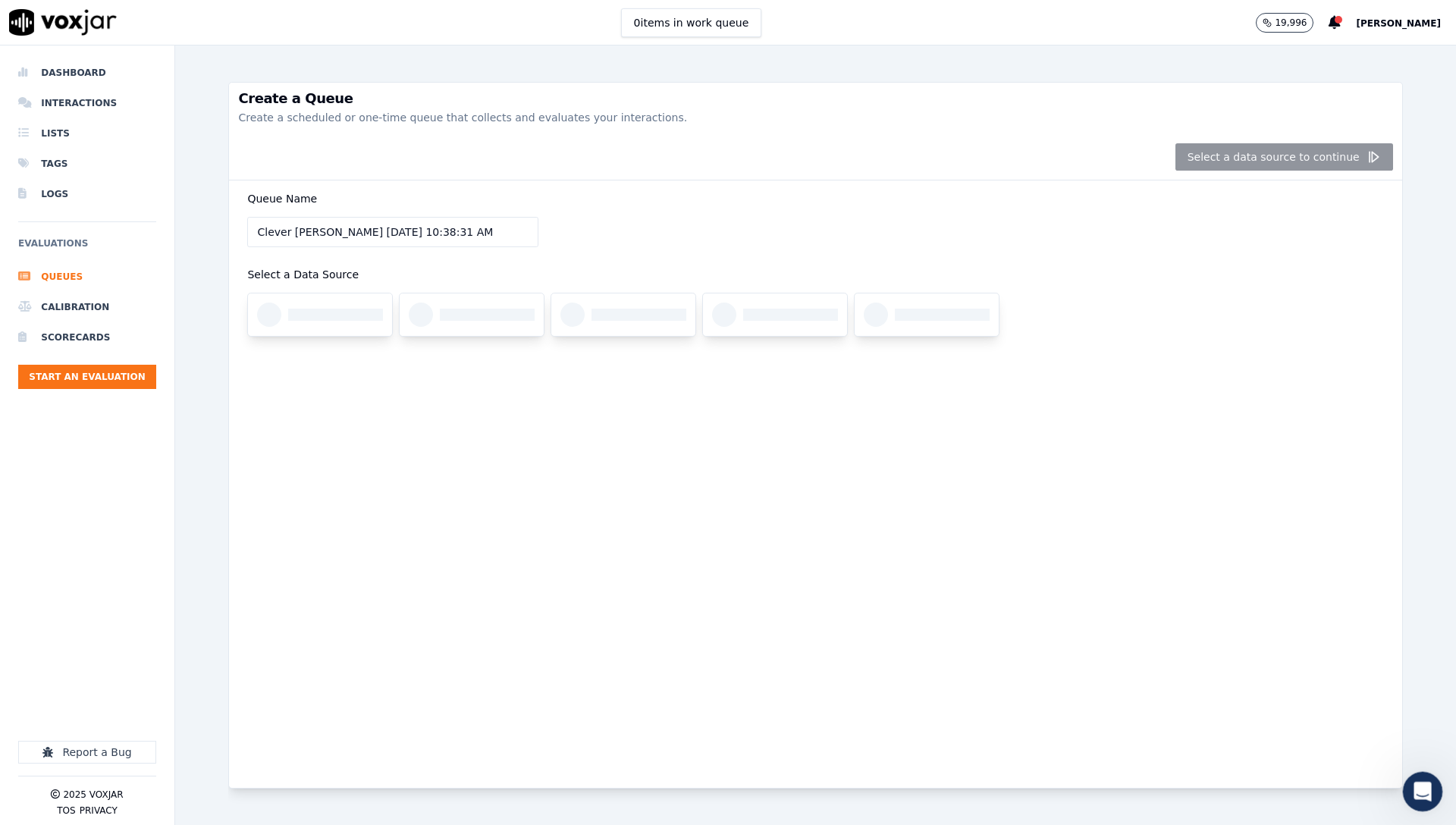
click at [1426, 796] on icon "Open Intercom Messenger" at bounding box center [1420, 789] width 25 height 25
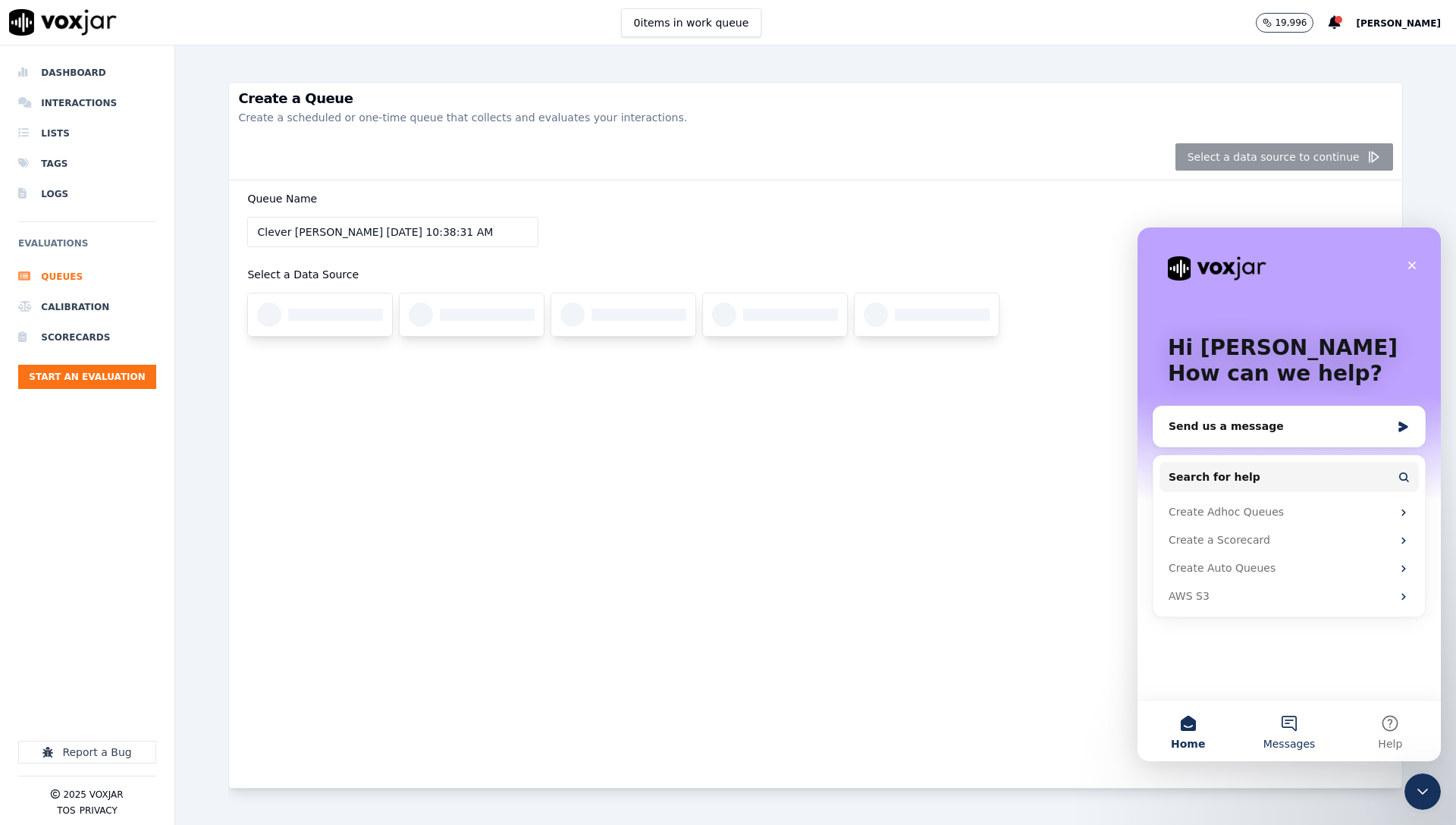
click at [1283, 738] on span "Messages" at bounding box center [1289, 743] width 52 height 10
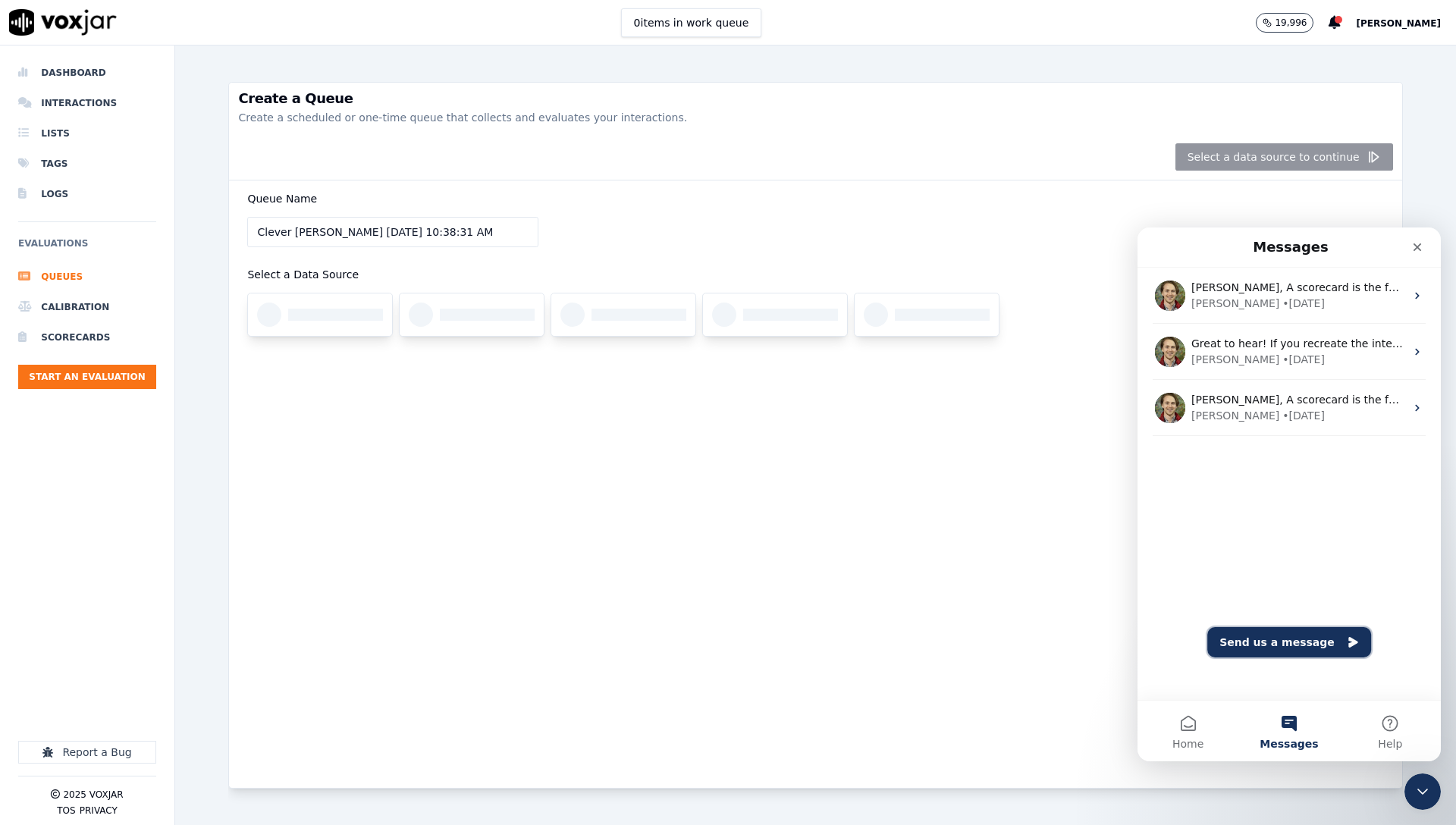
click at [1273, 627] on button "Send us a message" at bounding box center [1289, 642] width 164 height 30
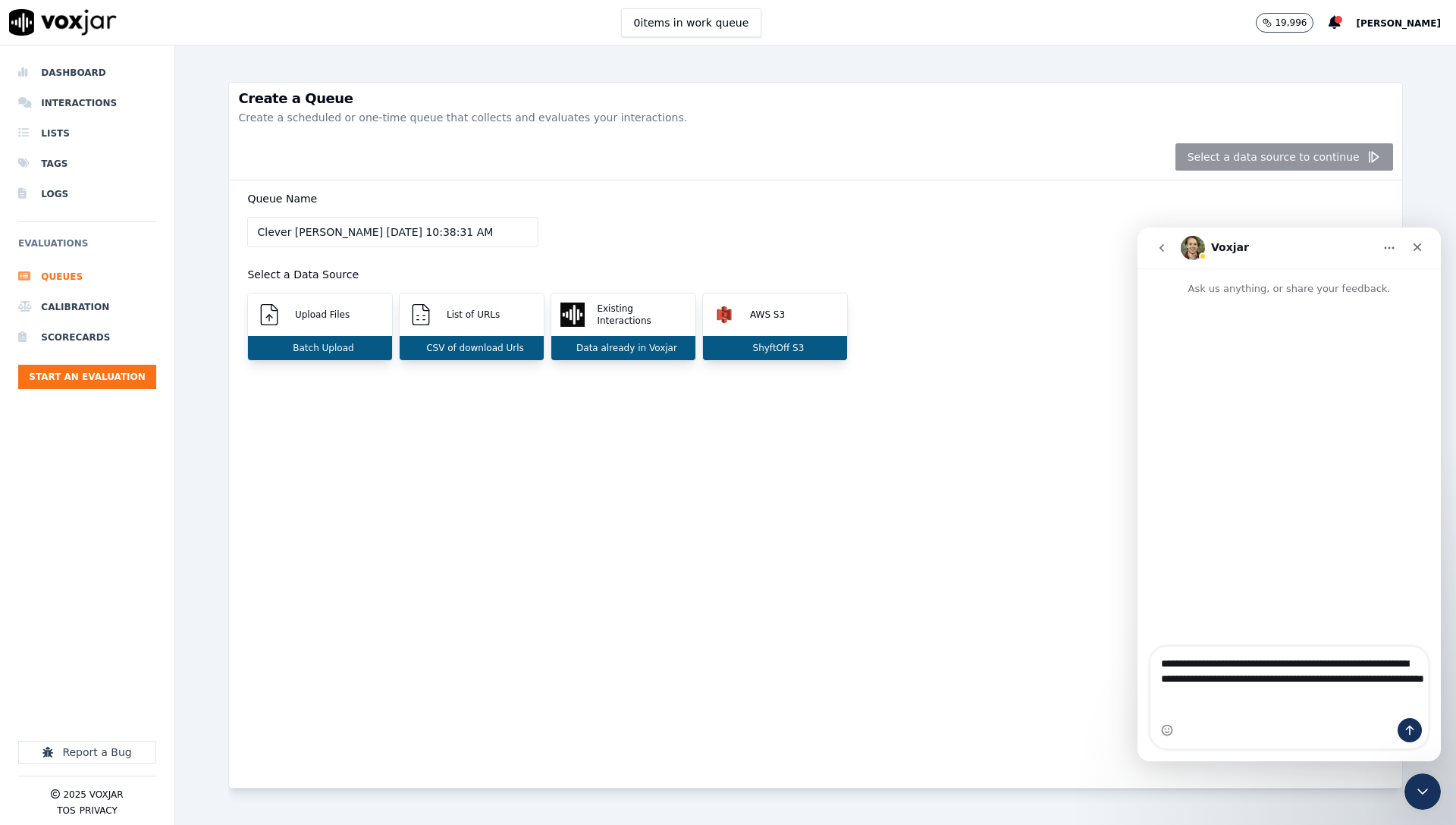
type textarea "**********"
